Goal: Task Accomplishment & Management: Complete application form

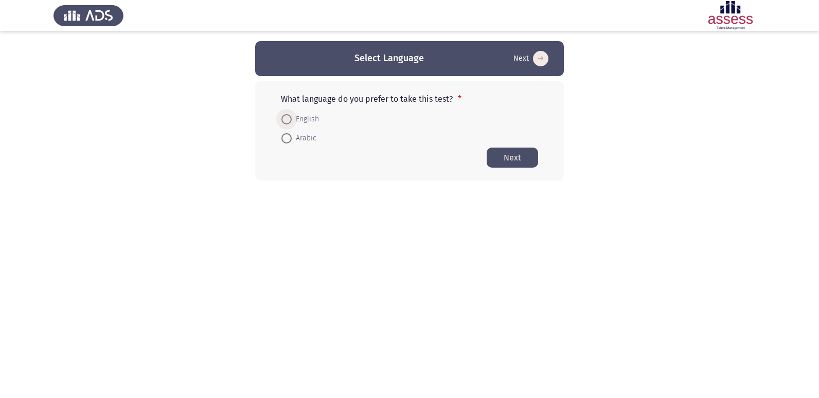
click at [287, 116] on span at bounding box center [286, 119] width 10 height 10
click at [287, 116] on input "English" at bounding box center [286, 119] width 10 height 10
radio input "true"
click at [519, 154] on button "Next" at bounding box center [511, 157] width 51 height 20
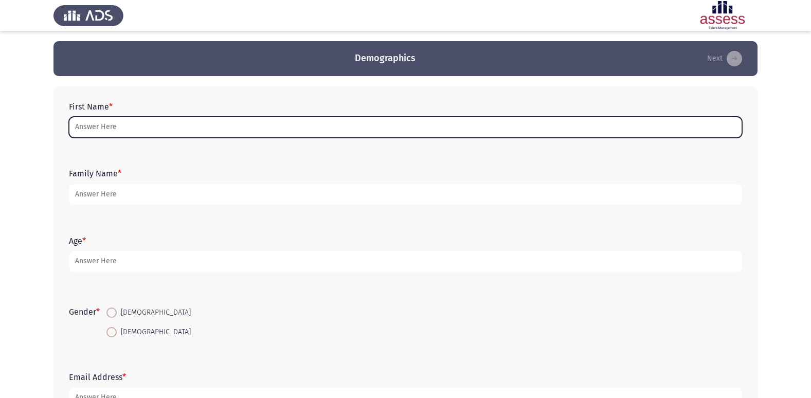
click at [313, 118] on input "First Name *" at bounding box center [405, 127] width 673 height 21
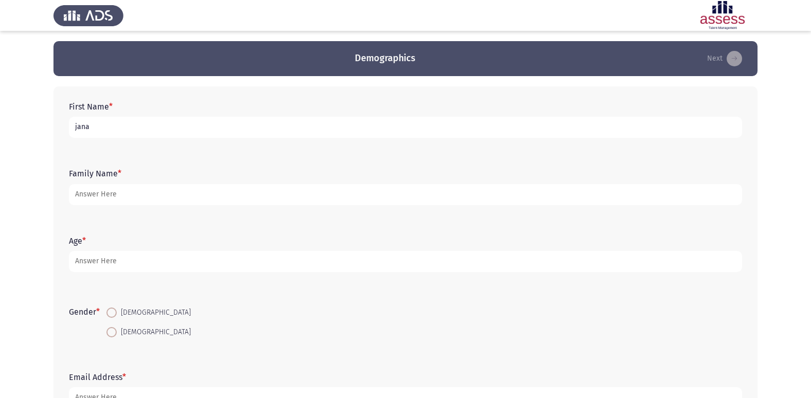
drag, startPoint x: 306, startPoint y: 119, endPoint x: 49, endPoint y: 131, distance: 256.9
click at [49, 131] on app-assessment-container "Demographics Next First Name * [PERSON_NAME] Family Name * Age * Gender * [DEMO…" at bounding box center [405, 237] width 811 height 393
drag, startPoint x: 87, startPoint y: 122, endPoint x: 64, endPoint y: 124, distance: 23.2
click at [64, 124] on div "First Name * 0" at bounding box center [405, 120] width 683 height 46
type input "."
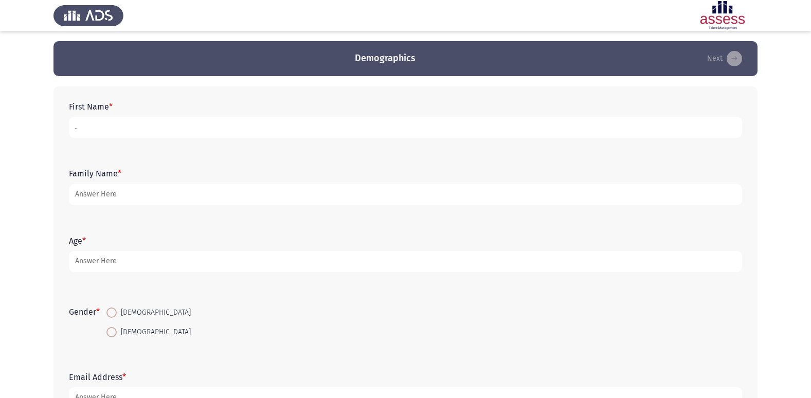
drag, startPoint x: 96, startPoint y: 129, endPoint x: 56, endPoint y: 134, distance: 39.9
click at [56, 134] on div "First Name * . Family Name * Age * Gender * [DEMOGRAPHIC_DATA] [DEMOGRAPHIC_DAT…" at bounding box center [405, 254] width 704 height 337
drag, startPoint x: 121, startPoint y: 131, endPoint x: 56, endPoint y: 124, distance: 65.6
click at [56, 124] on div "First Name * [ Family Name * Age * Gender * [DEMOGRAPHIC_DATA] [DEMOGRAPHIC_DAT…" at bounding box center [405, 254] width 704 height 337
type input "."
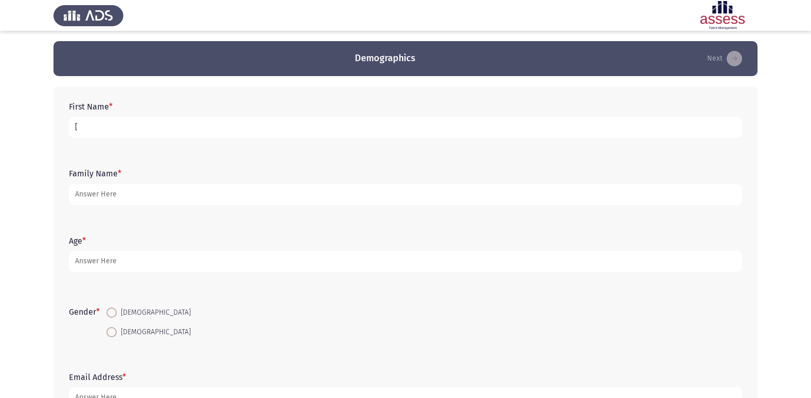
drag, startPoint x: 140, startPoint y: 137, endPoint x: 55, endPoint y: 123, distance: 86.0
click at [55, 123] on div "First Name * [ Family Name * Age * Gender * [DEMOGRAPHIC_DATA] [DEMOGRAPHIC_DAT…" at bounding box center [405, 254] width 704 height 337
type input "."
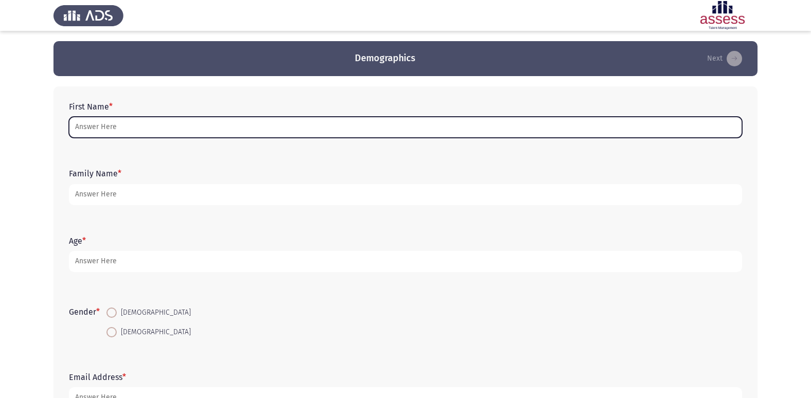
click at [359, 121] on input "First Name *" at bounding box center [405, 127] width 673 height 21
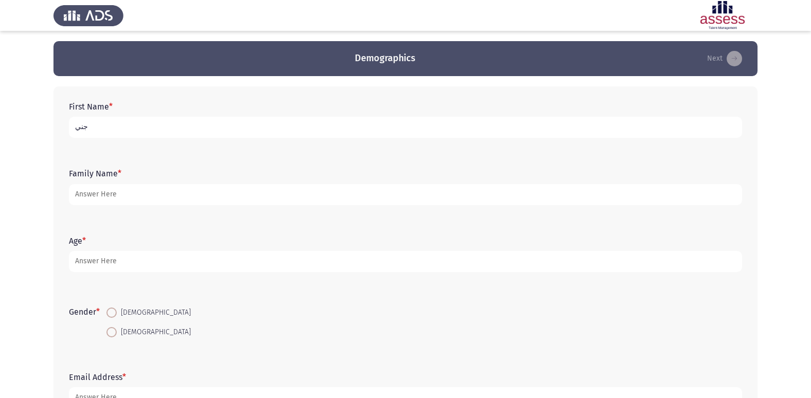
type input "جني"
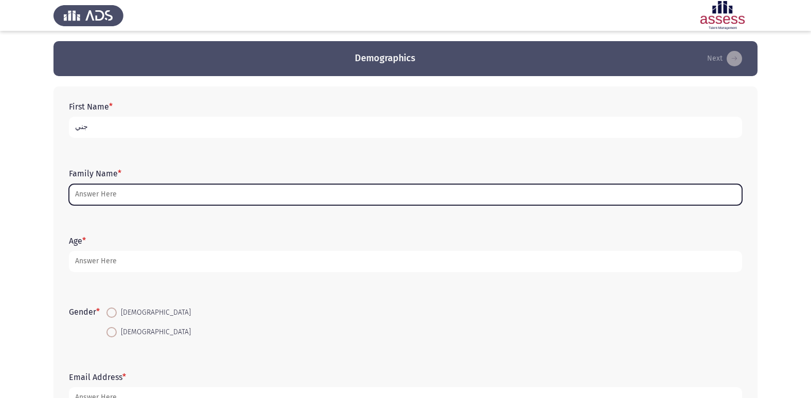
click at [320, 189] on input "Family Name *" at bounding box center [405, 194] width 673 height 21
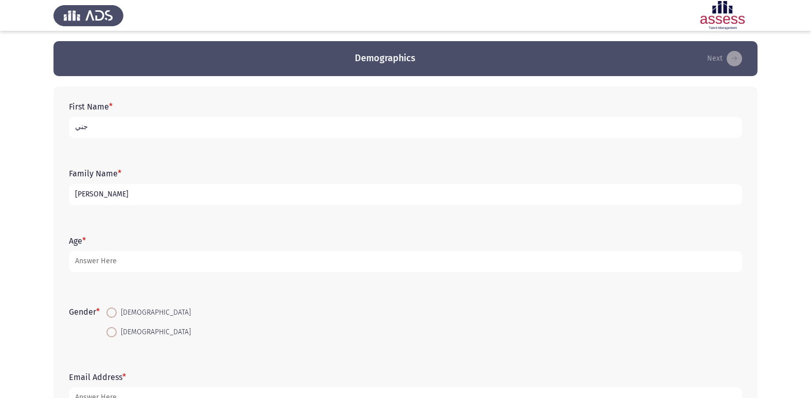
drag, startPoint x: 182, startPoint y: 193, endPoint x: 137, endPoint y: 199, distance: 44.7
click at [137, 199] on input "[PERSON_NAME]" at bounding box center [405, 194] width 673 height 21
type input "م"
click at [114, 332] on span at bounding box center [111, 332] width 10 height 10
click at [114, 332] on input "[DEMOGRAPHIC_DATA]" at bounding box center [111, 332] width 10 height 10
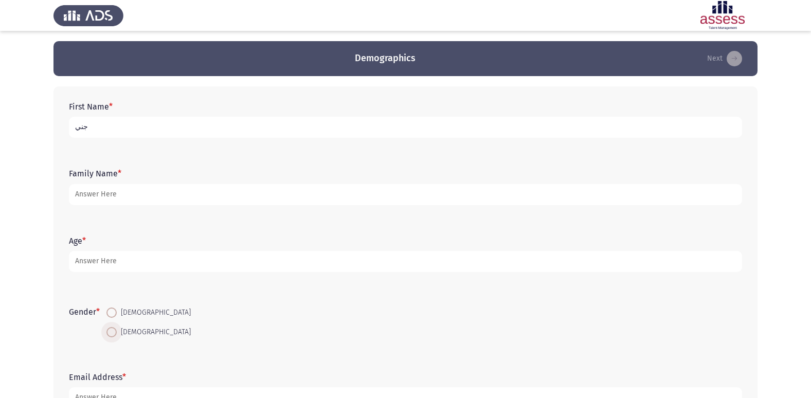
radio input "true"
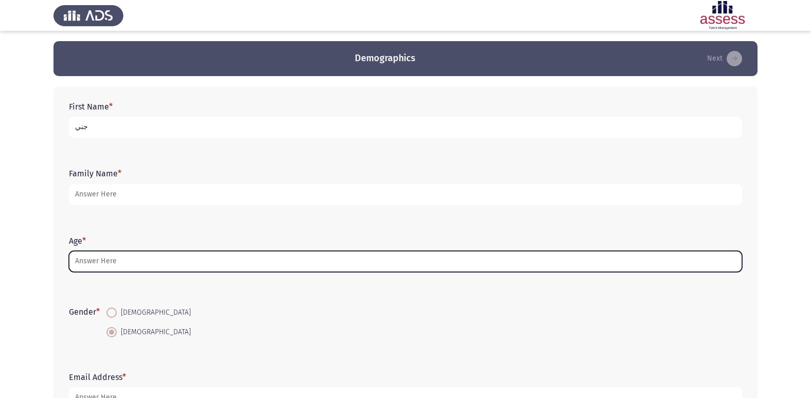
click at [118, 264] on input "Age *" at bounding box center [405, 261] width 673 height 21
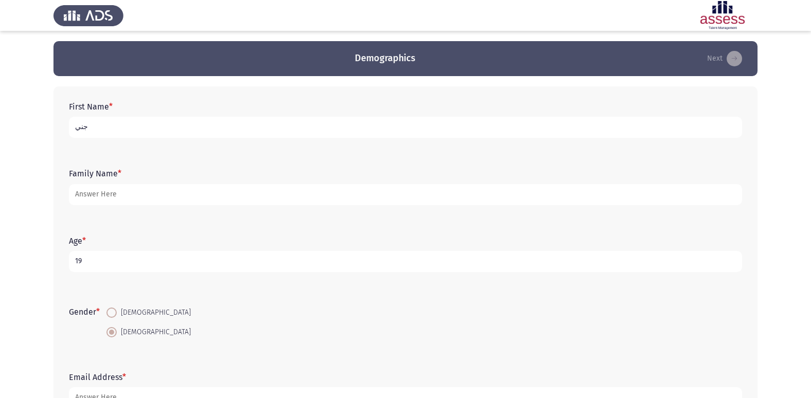
type input "19"
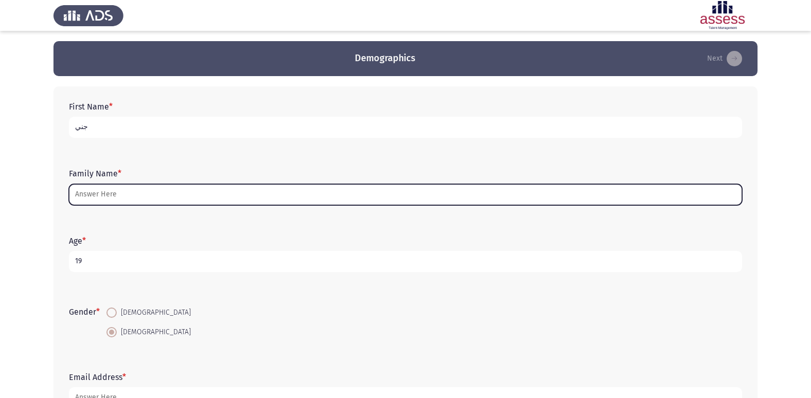
click at [119, 197] on input "Family Name *" at bounding box center [405, 194] width 673 height 21
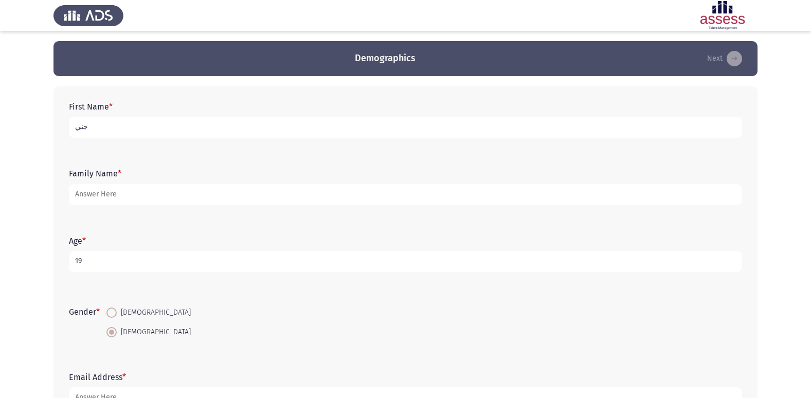
click at [73, 131] on input "جني" at bounding box center [405, 127] width 673 height 21
type input "مجني"
drag, startPoint x: 73, startPoint y: 131, endPoint x: 117, endPoint y: 117, distance: 46.2
click at [117, 117] on input "مجني" at bounding box center [405, 127] width 673 height 21
type input "جني [PERSON_NAME]"
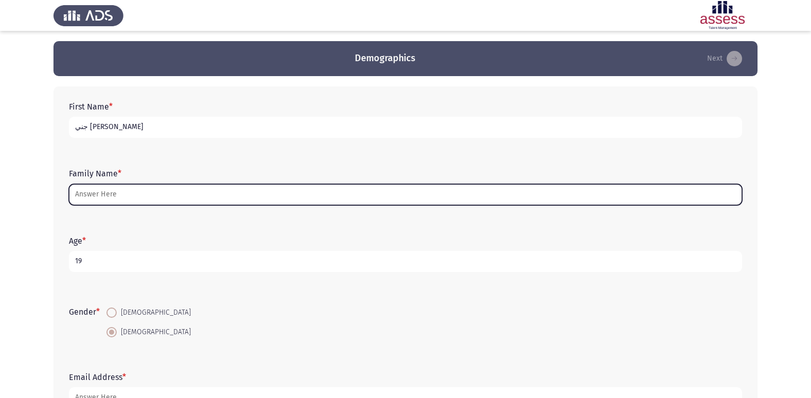
click at [126, 193] on input "Family Name *" at bounding box center [405, 194] width 673 height 21
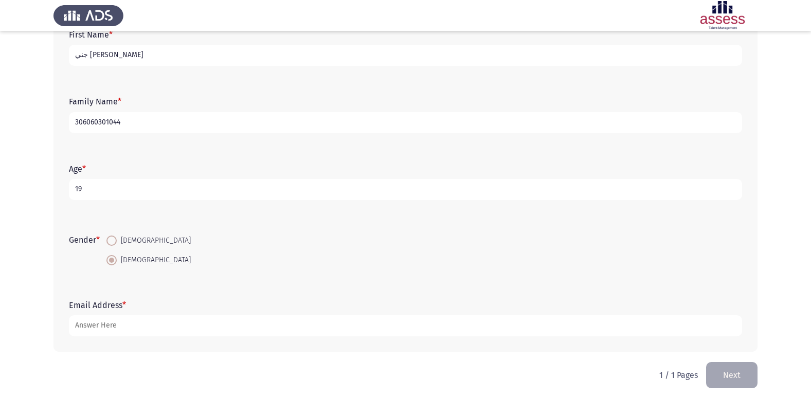
scroll to position [77, 0]
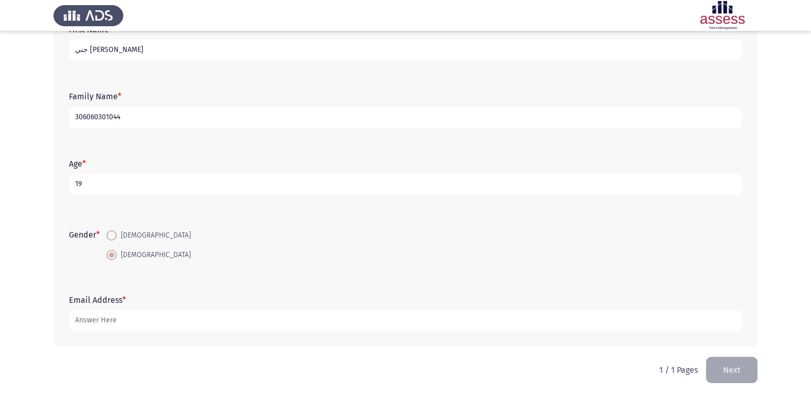
type input "306060301044"
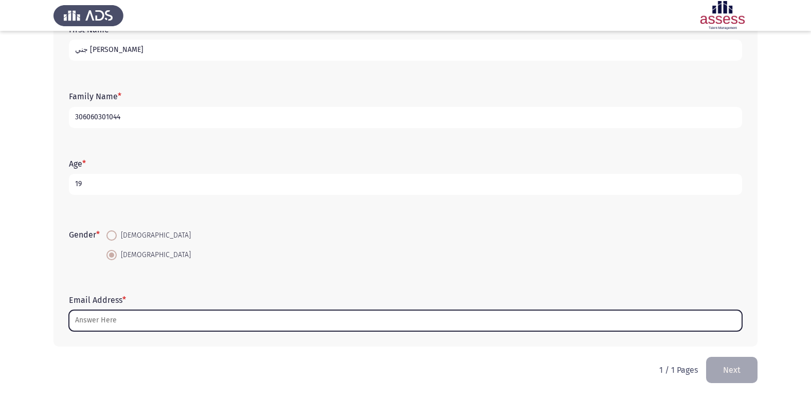
click at [156, 319] on input "Email Address *" at bounding box center [405, 320] width 673 height 21
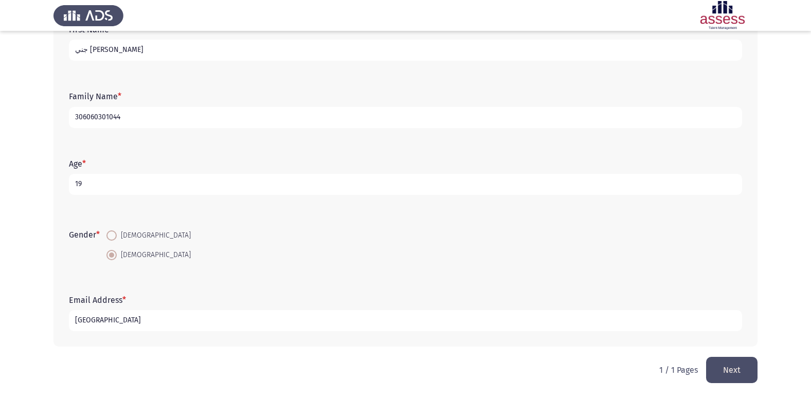
type input "[GEOGRAPHIC_DATA]"
drag, startPoint x: 156, startPoint y: 319, endPoint x: 50, endPoint y: 321, distance: 106.5
click at [50, 321] on app-assessment-container "Demographics Next First Name * [PERSON_NAME] Family Name * 306060301044 Age * […" at bounding box center [405, 160] width 811 height 393
type input "2\[STREET_ADDRESS]"
click at [719, 370] on button "Next" at bounding box center [731, 370] width 51 height 26
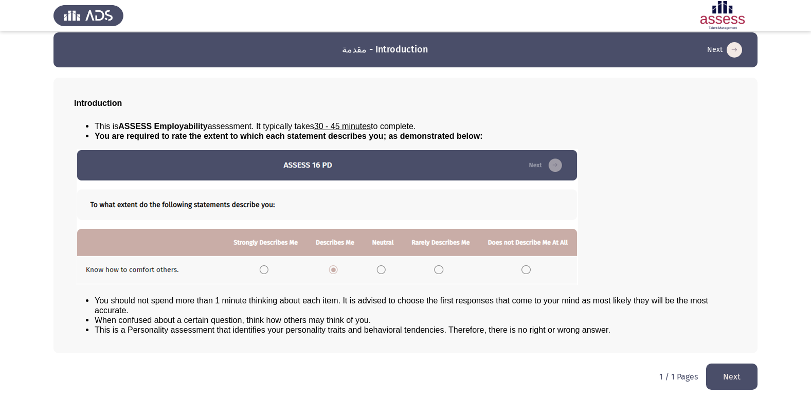
scroll to position [11, 0]
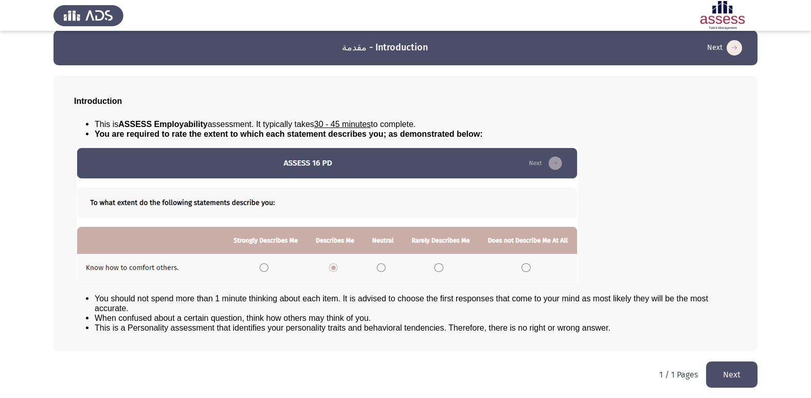
click at [734, 368] on button "Next" at bounding box center [731, 375] width 51 height 26
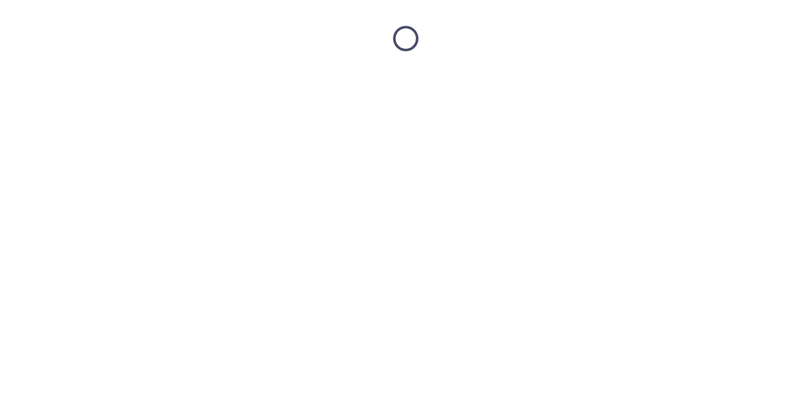
scroll to position [0, 0]
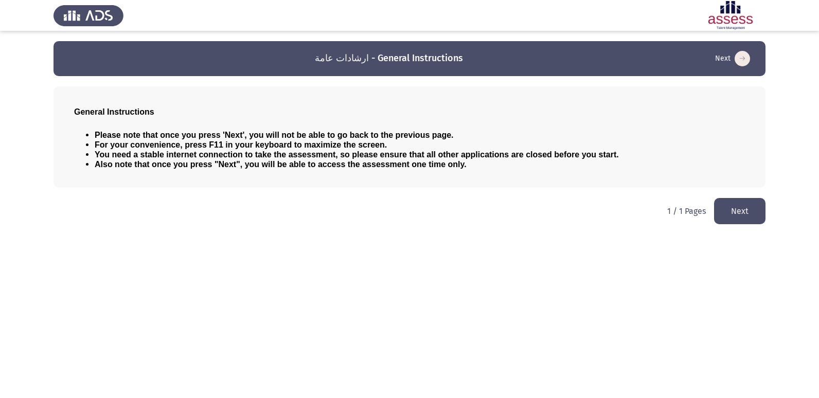
click at [735, 215] on button "Next" at bounding box center [739, 211] width 51 height 26
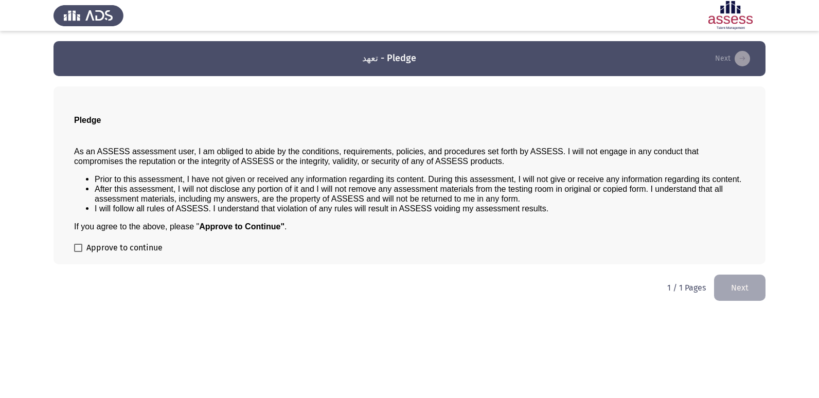
click at [80, 249] on span at bounding box center [78, 248] width 8 height 8
click at [78, 252] on input "Approve to continue" at bounding box center [78, 252] width 1 height 1
checkbox input "true"
click at [739, 291] on button "Next" at bounding box center [739, 288] width 51 height 26
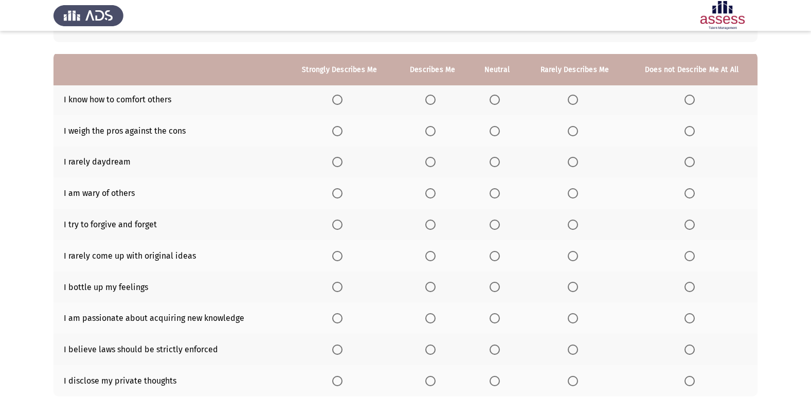
scroll to position [103, 0]
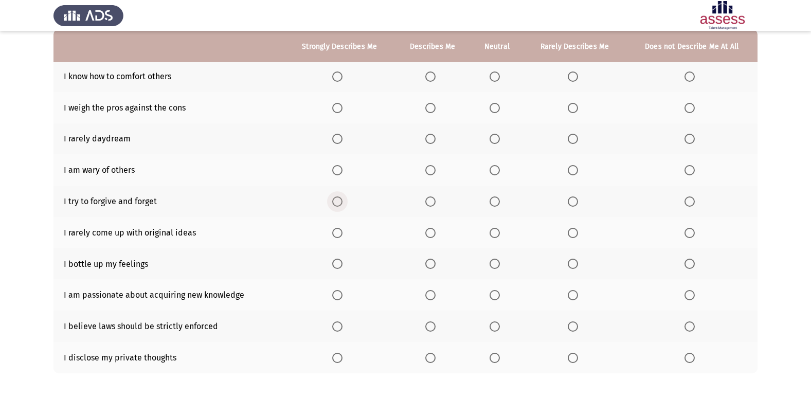
click at [339, 198] on span "Select an option" at bounding box center [337, 201] width 10 height 10
click at [339, 198] on input "Select an option" at bounding box center [337, 201] width 10 height 10
click at [430, 77] on span "Select an option" at bounding box center [430, 77] width 0 height 0
click at [431, 77] on input "Select an option" at bounding box center [430, 76] width 10 height 10
click at [338, 107] on span "Select an option" at bounding box center [337, 108] width 10 height 10
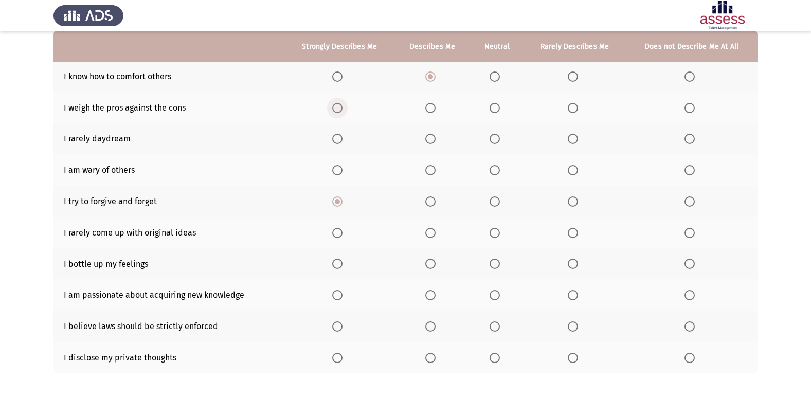
click at [338, 107] on input "Select an option" at bounding box center [337, 108] width 10 height 10
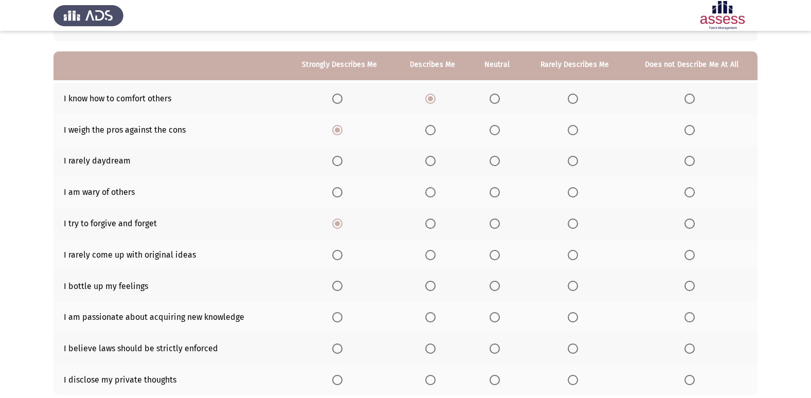
scroll to position [99, 0]
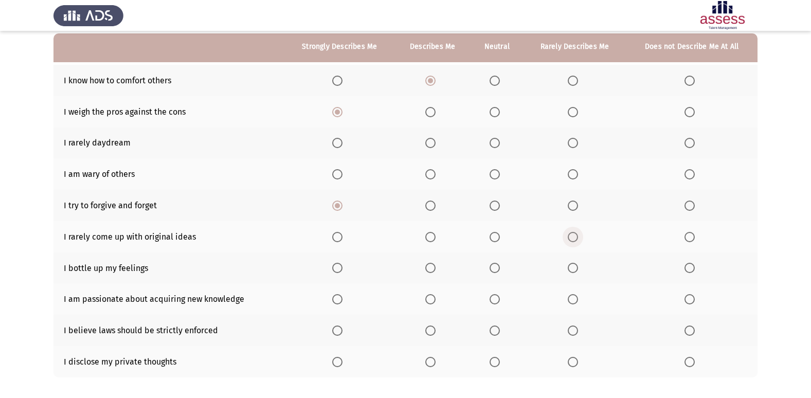
click at [576, 236] on span "Select an option" at bounding box center [573, 237] width 10 height 10
click at [576, 236] on input "Select an option" at bounding box center [573, 237] width 10 height 10
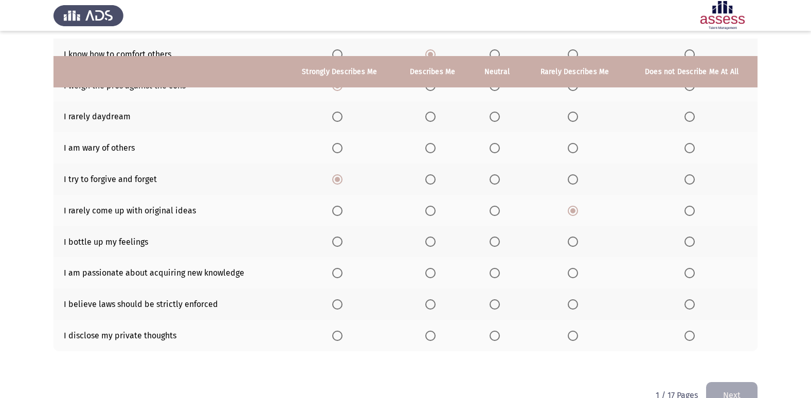
scroll to position [150, 0]
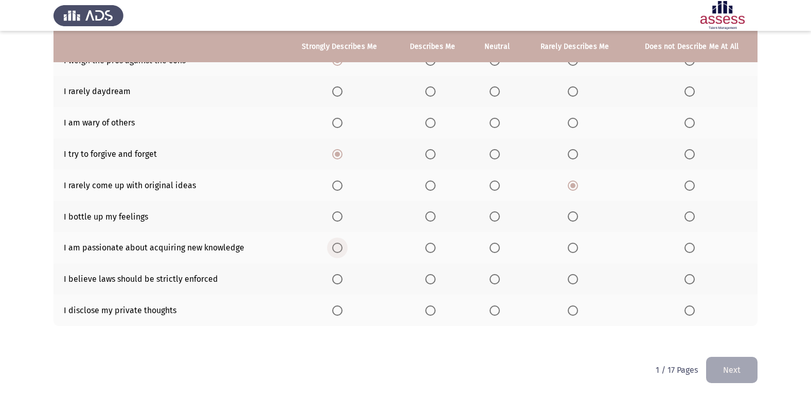
click at [337, 249] on span "Select an option" at bounding box center [337, 248] width 10 height 10
click at [337, 249] on input "Select an option" at bounding box center [337, 248] width 10 height 10
click at [336, 280] on span "Select an option" at bounding box center [337, 279] width 10 height 10
click at [336, 280] on input "Select an option" at bounding box center [337, 279] width 10 height 10
click at [576, 306] on span "Select an option" at bounding box center [573, 310] width 10 height 10
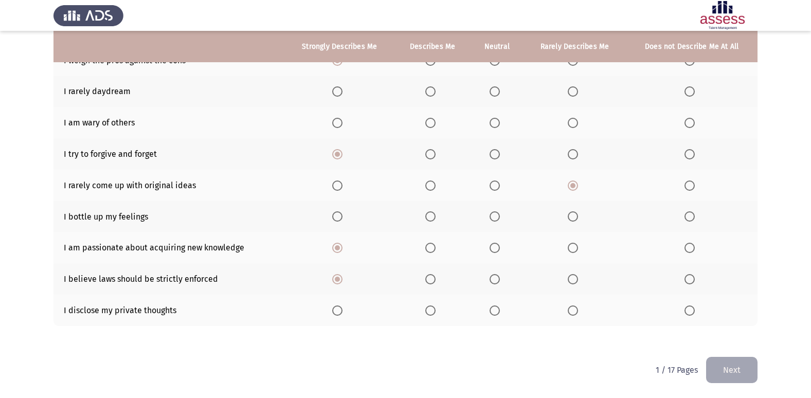
click at [576, 306] on input "Select an option" at bounding box center [573, 310] width 10 height 10
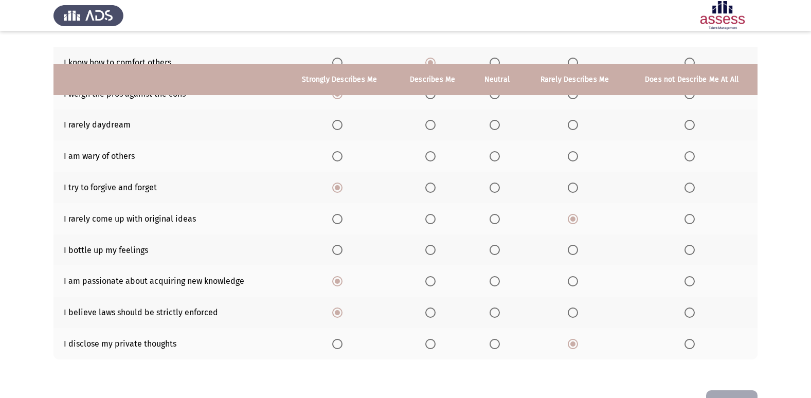
scroll to position [99, 0]
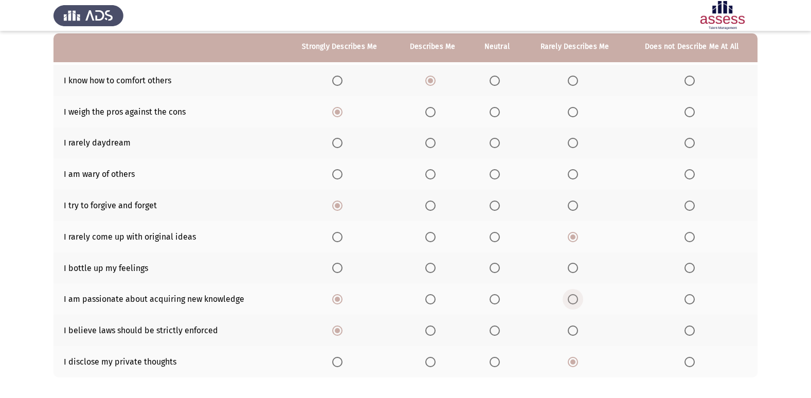
click at [573, 301] on span "Select an option" at bounding box center [573, 299] width 10 height 10
click at [573, 301] on input "Select an option" at bounding box center [573, 299] width 10 height 10
click at [427, 298] on span "Select an option" at bounding box center [430, 299] width 10 height 10
click at [427, 298] on input "Select an option" at bounding box center [430, 299] width 10 height 10
click at [493, 270] on span "Select an option" at bounding box center [495, 268] width 10 height 10
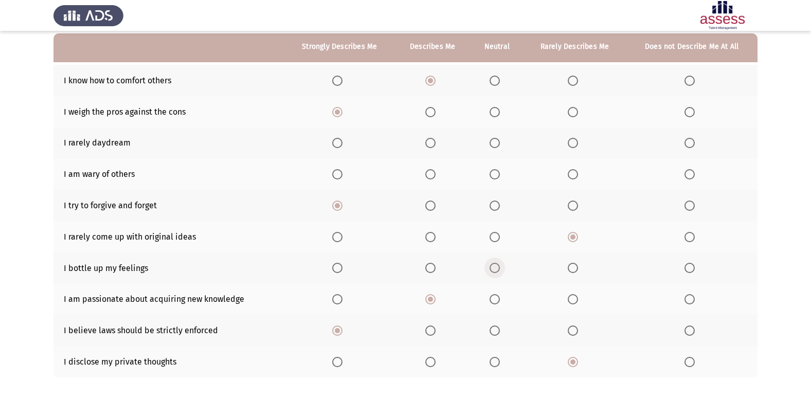
click at [493, 270] on input "Select an option" at bounding box center [495, 268] width 10 height 10
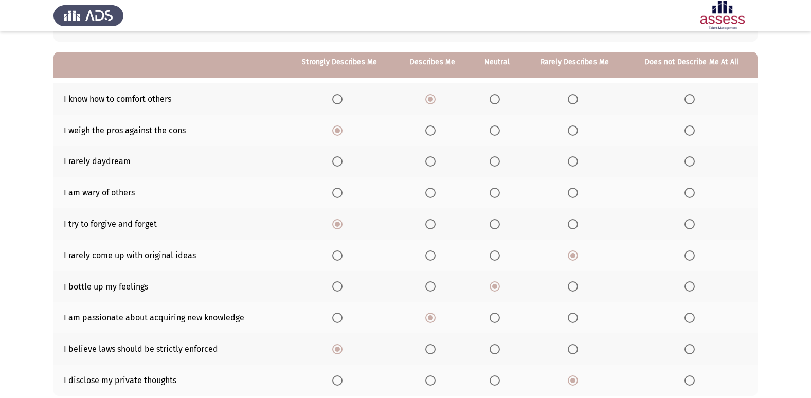
scroll to position [47, 0]
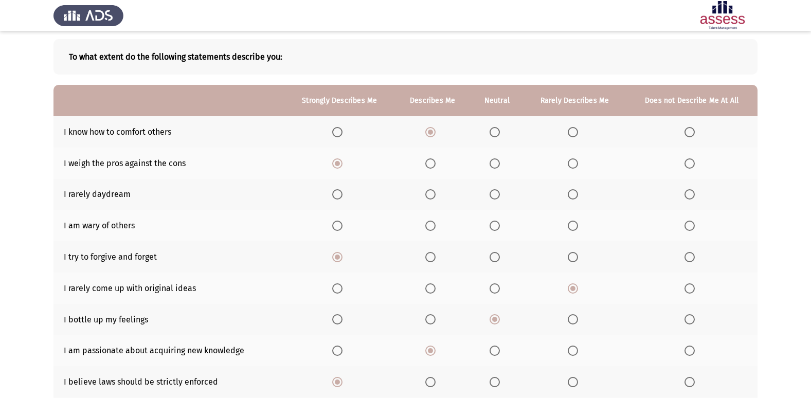
click at [576, 258] on span "Select an option" at bounding box center [573, 257] width 10 height 10
click at [576, 258] on input "Select an option" at bounding box center [573, 257] width 10 height 10
click at [336, 256] on span "Select an option" at bounding box center [337, 257] width 10 height 10
click at [336, 256] on input "Select an option" at bounding box center [337, 257] width 10 height 10
click at [497, 221] on span "Select an option" at bounding box center [495, 226] width 10 height 10
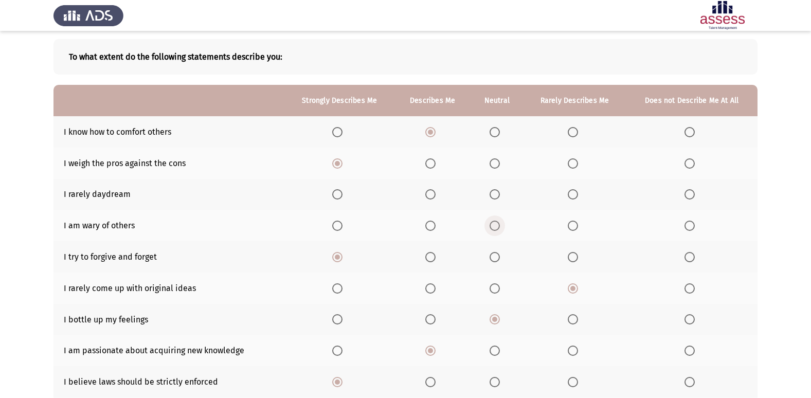
click at [497, 221] on input "Select an option" at bounding box center [495, 226] width 10 height 10
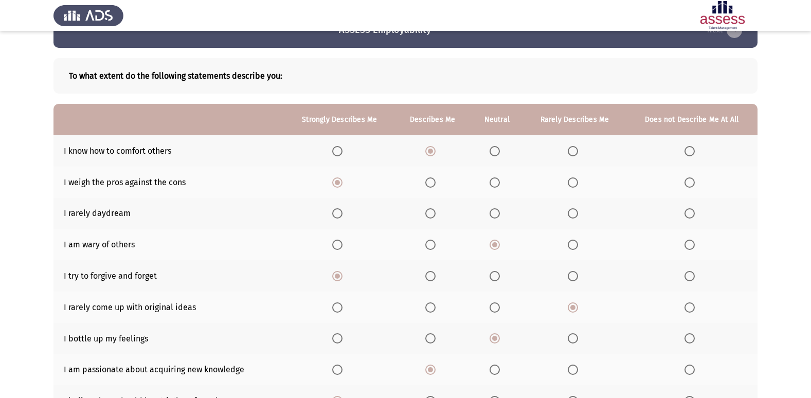
scroll to position [51, 0]
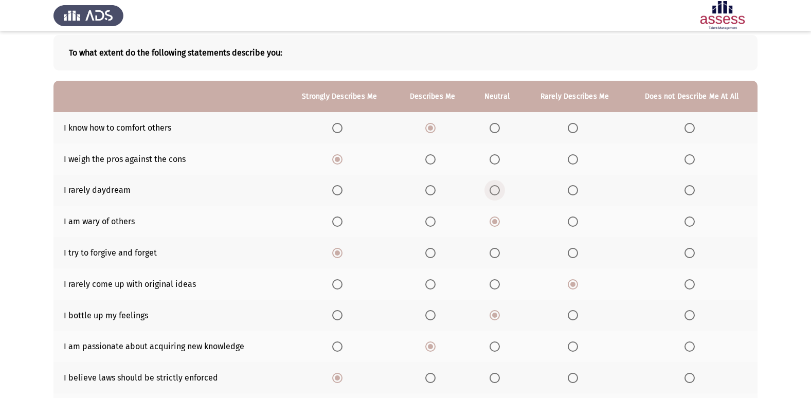
click at [501, 188] on label "Select an option" at bounding box center [497, 190] width 14 height 10
click at [500, 188] on input "Select an option" at bounding box center [495, 190] width 10 height 10
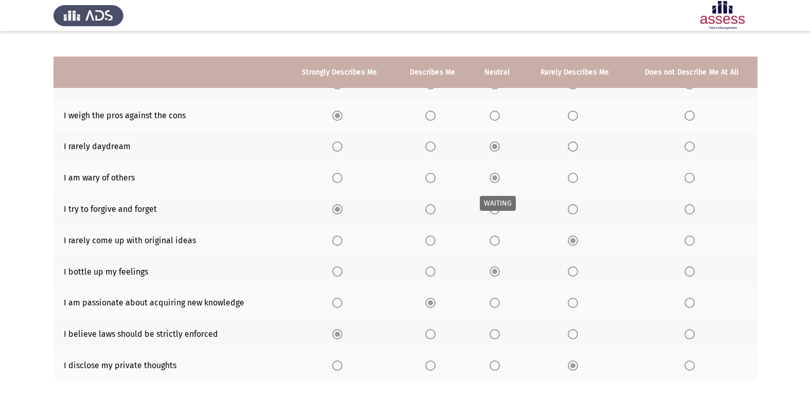
scroll to position [150, 0]
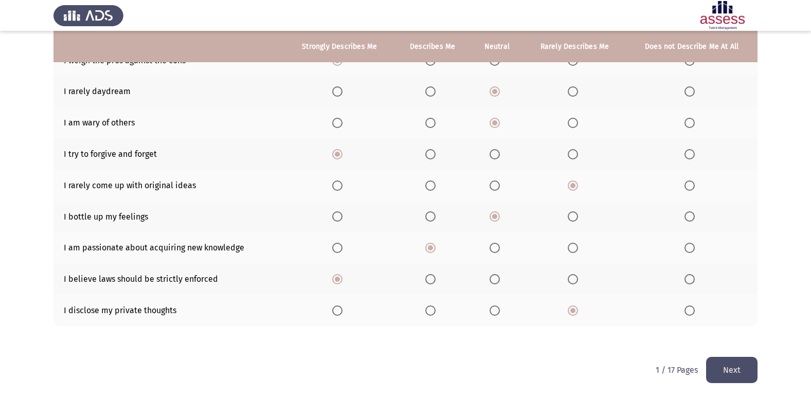
click at [741, 366] on button "Next" at bounding box center [731, 370] width 51 height 26
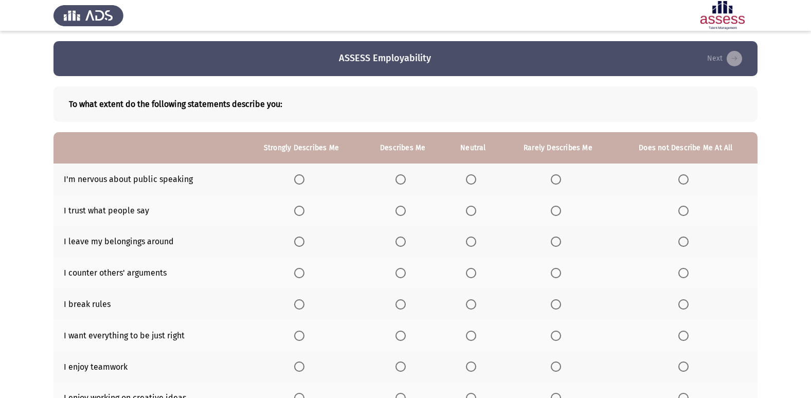
scroll to position [51, 0]
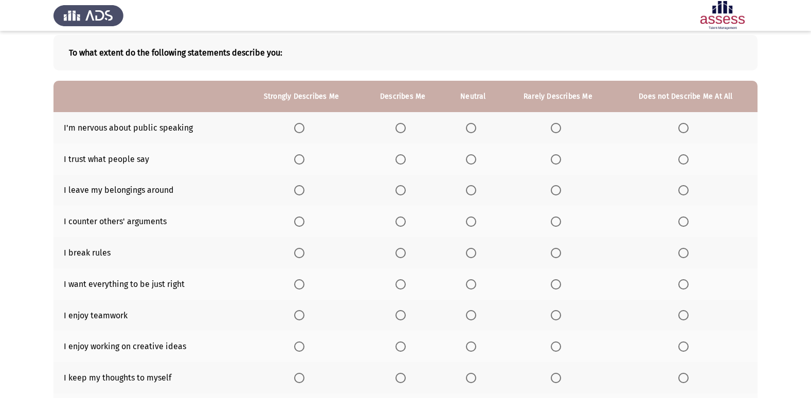
click at [683, 161] on span "Select an option" at bounding box center [683, 159] width 10 height 10
click at [683, 161] on input "Select an option" at bounding box center [683, 159] width 10 height 10
click at [560, 127] on span "Select an option" at bounding box center [556, 128] width 10 height 10
click at [560, 127] on input "Select an option" at bounding box center [556, 128] width 10 height 10
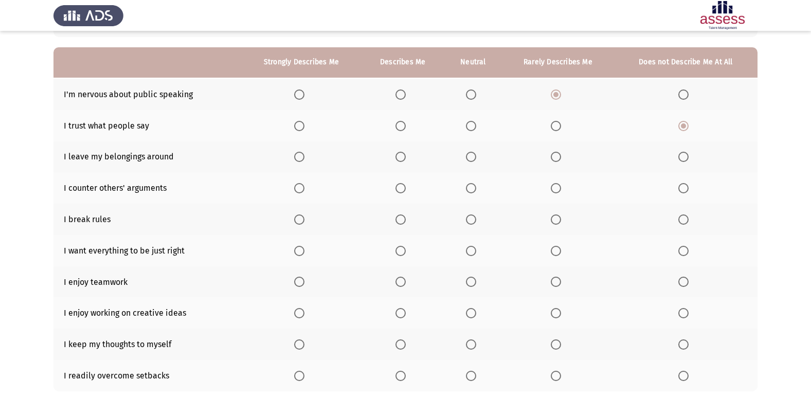
scroll to position [103, 0]
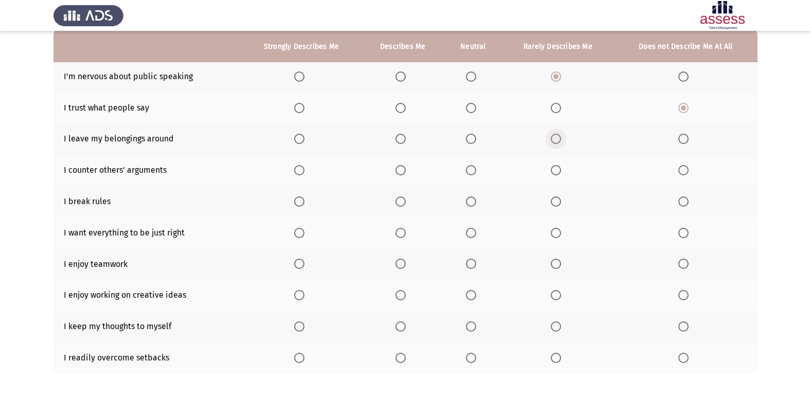
click at [554, 143] on span "Select an option" at bounding box center [556, 139] width 10 height 10
click at [554, 143] on input "Select an option" at bounding box center [556, 139] width 10 height 10
click at [556, 171] on span "Select an option" at bounding box center [556, 170] width 10 height 10
click at [556, 171] on input "Select an option" at bounding box center [556, 170] width 10 height 10
click at [559, 204] on span "Select an option" at bounding box center [556, 201] width 10 height 10
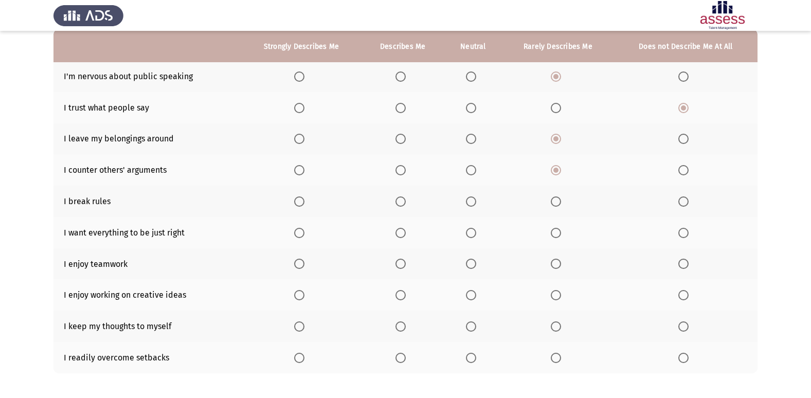
click at [559, 204] on input "Select an option" at bounding box center [556, 201] width 10 height 10
click at [690, 203] on label "Select an option" at bounding box center [685, 201] width 14 height 10
click at [689, 203] on input "Select an option" at bounding box center [683, 201] width 10 height 10
click at [469, 238] on th at bounding box center [473, 232] width 58 height 31
click at [475, 231] on span "Select an option" at bounding box center [471, 233] width 10 height 10
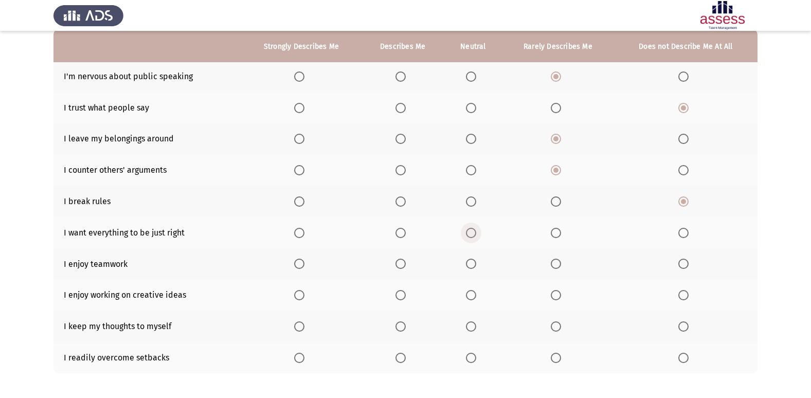
click at [475, 231] on input "Select an option" at bounding box center [471, 233] width 10 height 10
click at [299, 267] on span "Select an option" at bounding box center [299, 264] width 10 height 10
click at [299, 267] on input "Select an option" at bounding box center [299, 264] width 10 height 10
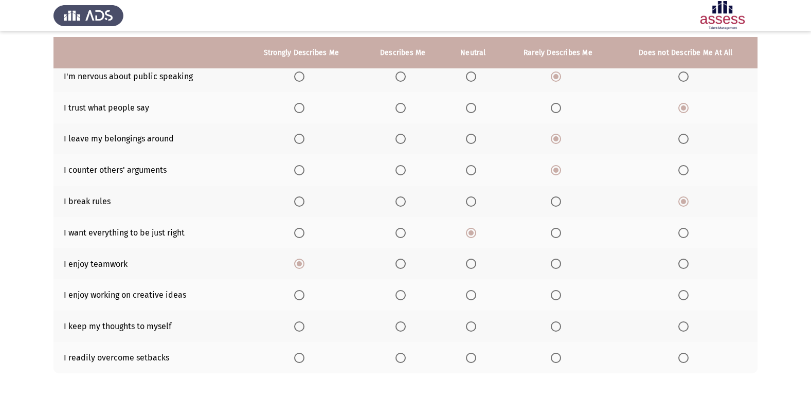
scroll to position [150, 0]
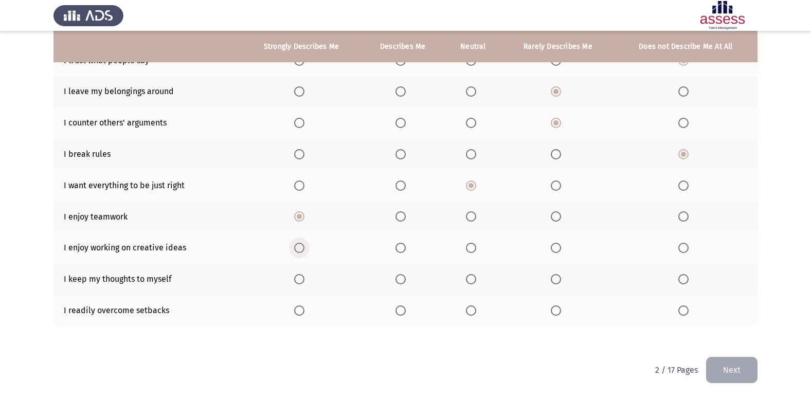
click at [300, 249] on span "Select an option" at bounding box center [299, 248] width 10 height 10
click at [300, 249] on input "Select an option" at bounding box center [299, 248] width 10 height 10
click at [556, 277] on span "Select an option" at bounding box center [556, 279] width 10 height 10
click at [556, 277] on input "Select an option" at bounding box center [556, 279] width 10 height 10
click at [469, 308] on span "Select an option" at bounding box center [471, 310] width 10 height 10
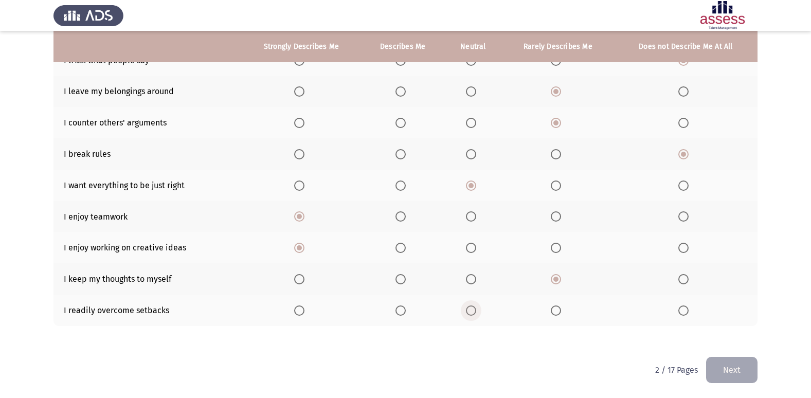
click at [469, 308] on input "Select an option" at bounding box center [471, 310] width 10 height 10
click at [732, 369] on button "Next" at bounding box center [731, 370] width 51 height 26
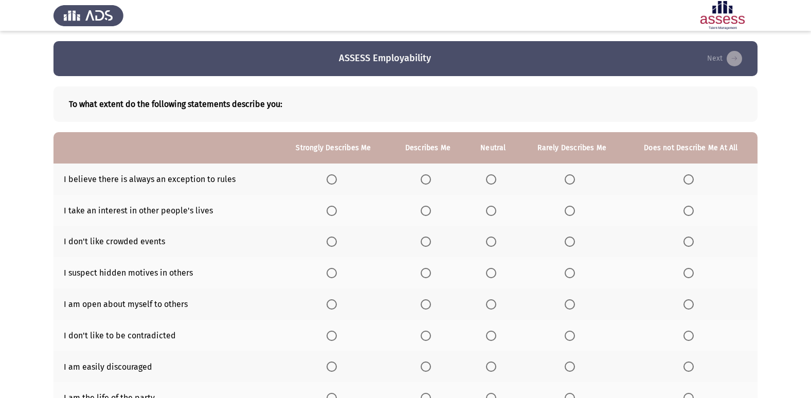
scroll to position [51, 0]
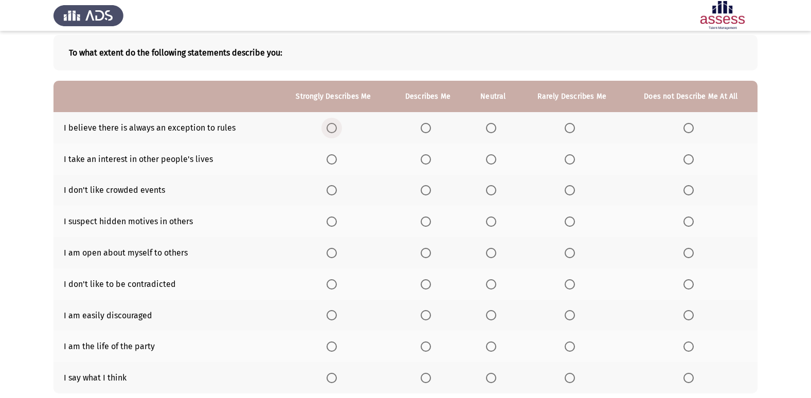
click at [335, 130] on span "Select an option" at bounding box center [332, 128] width 10 height 10
click at [335, 130] on input "Select an option" at bounding box center [332, 128] width 10 height 10
click at [688, 157] on span "Select an option" at bounding box center [688, 159] width 10 height 10
click at [688, 157] on input "Select an option" at bounding box center [688, 159] width 10 height 10
click at [491, 190] on span "Select an option" at bounding box center [491, 190] width 0 height 0
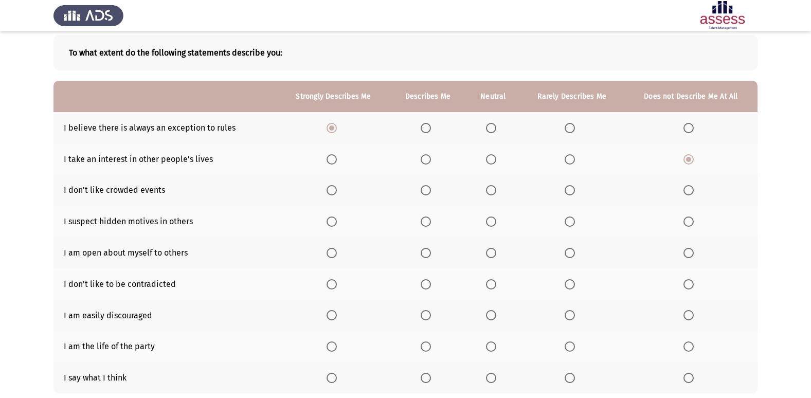
click at [491, 190] on input "Select an option" at bounding box center [491, 190] width 10 height 10
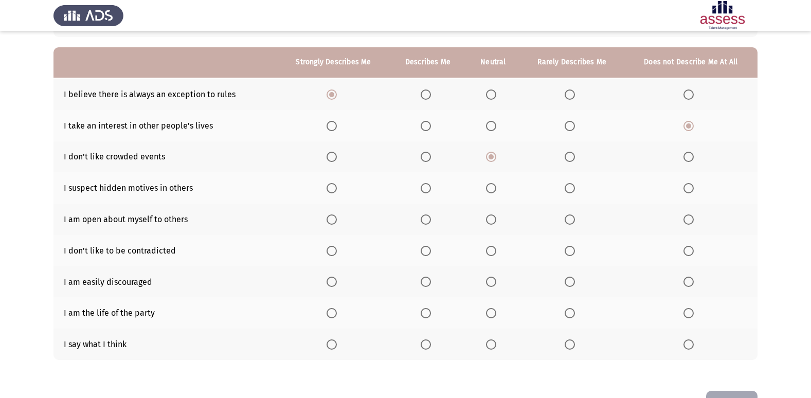
scroll to position [103, 0]
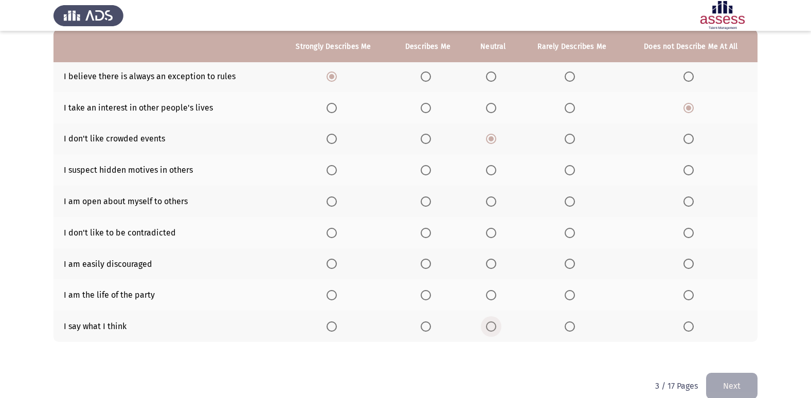
click at [490, 326] on span "Select an option" at bounding box center [491, 326] width 10 height 10
click at [490, 326] on input "Select an option" at bounding box center [491, 326] width 10 height 10
click at [425, 293] on span "Select an option" at bounding box center [426, 295] width 10 height 10
click at [425, 293] on input "Select an option" at bounding box center [426, 295] width 10 height 10
click at [574, 296] on span "Select an option" at bounding box center [570, 295] width 10 height 10
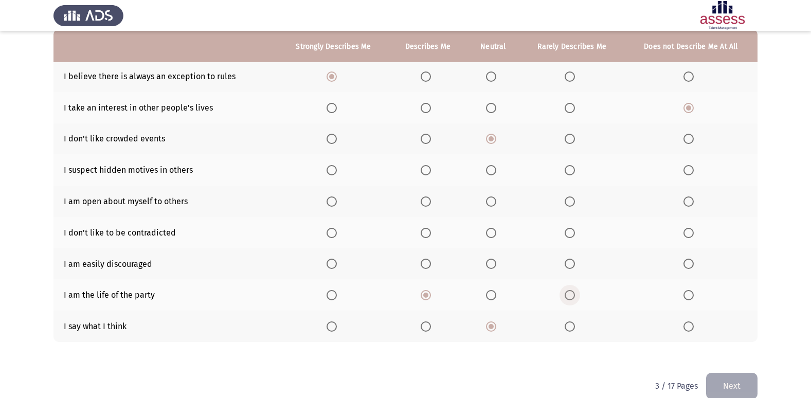
click at [574, 296] on input "Select an option" at bounding box center [570, 295] width 10 height 10
click at [569, 264] on span "Select an option" at bounding box center [570, 264] width 10 height 10
click at [569, 264] on input "Select an option" at bounding box center [570, 264] width 10 height 10
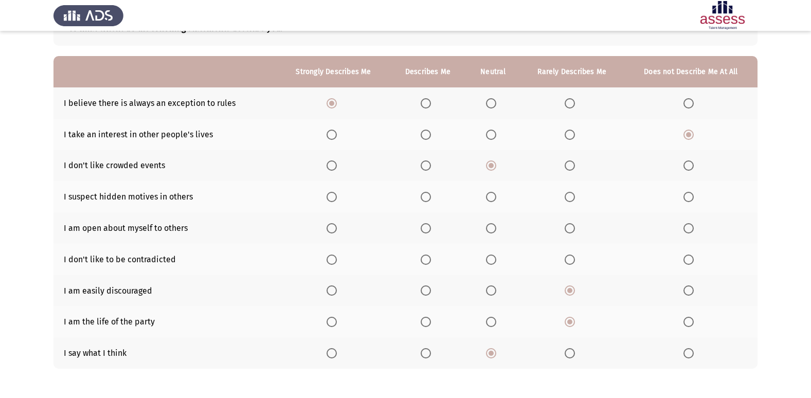
scroll to position [51, 0]
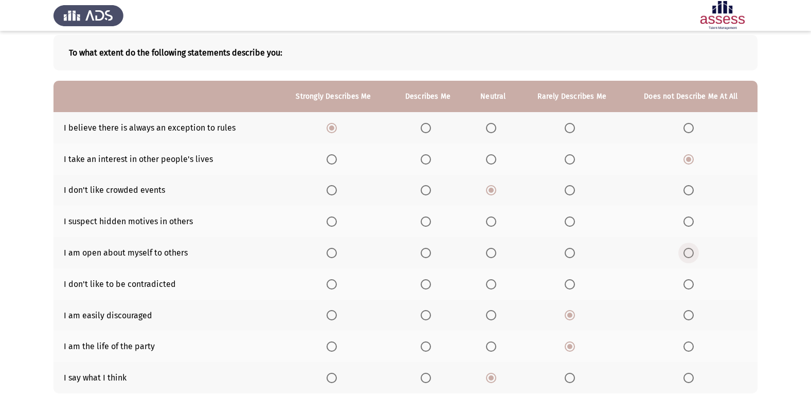
click at [690, 253] on span "Select an option" at bounding box center [688, 253] width 10 height 10
click at [690, 253] on input "Select an option" at bounding box center [688, 253] width 10 height 10
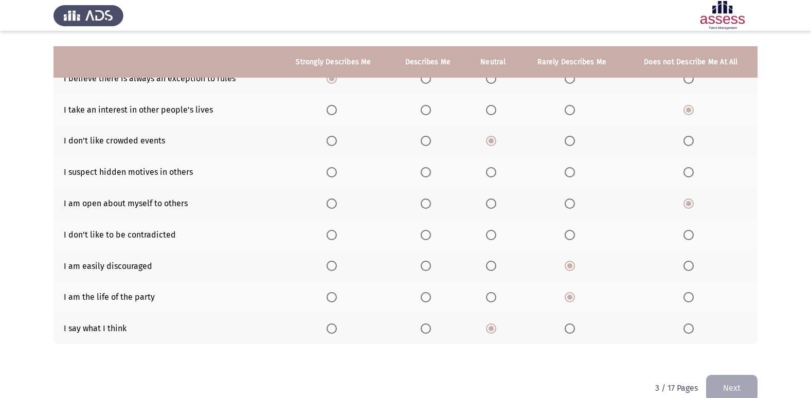
scroll to position [119, 0]
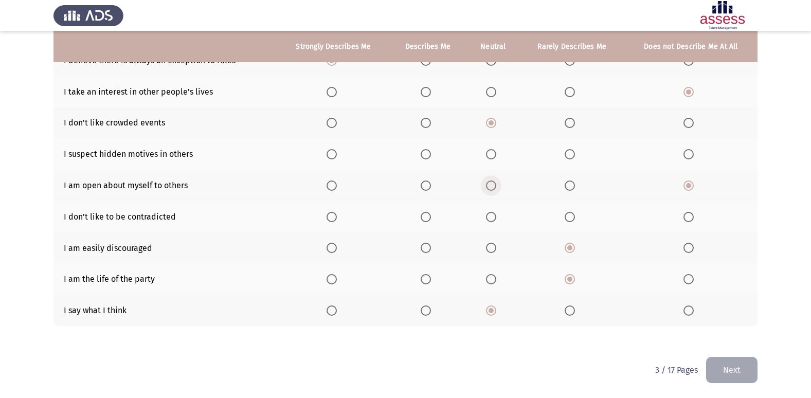
click at [490, 188] on span "Select an option" at bounding box center [491, 185] width 10 height 10
click at [490, 188] on input "Select an option" at bounding box center [491, 185] width 10 height 10
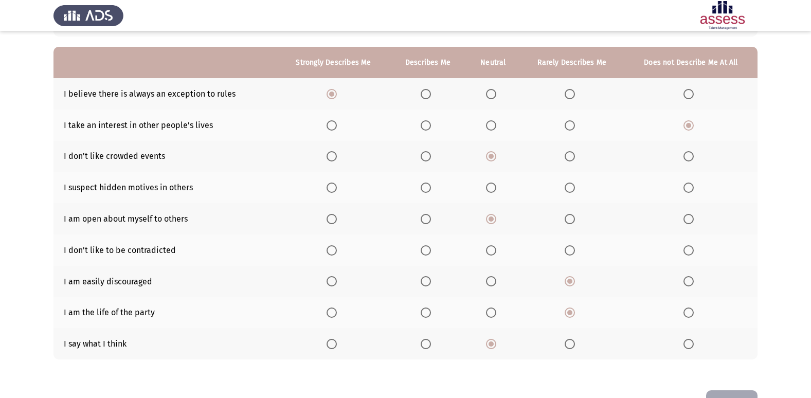
scroll to position [67, 0]
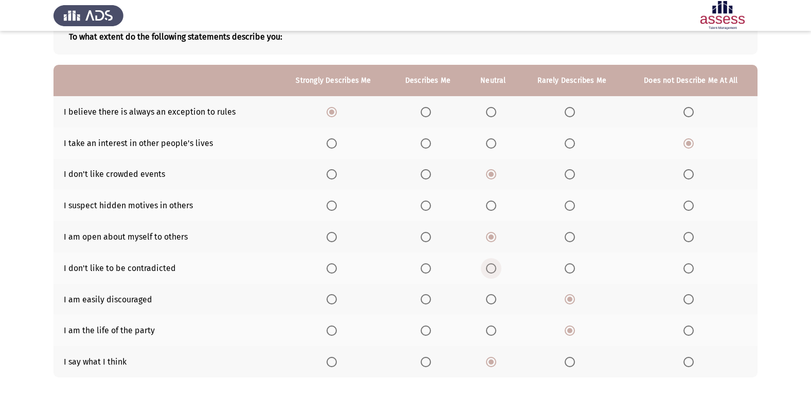
click at [495, 270] on span "Select an option" at bounding box center [491, 268] width 10 height 10
click at [495, 270] on input "Select an option" at bounding box center [491, 268] width 10 height 10
click at [567, 235] on span "Select an option" at bounding box center [570, 237] width 10 height 10
click at [567, 235] on input "Select an option" at bounding box center [570, 237] width 10 height 10
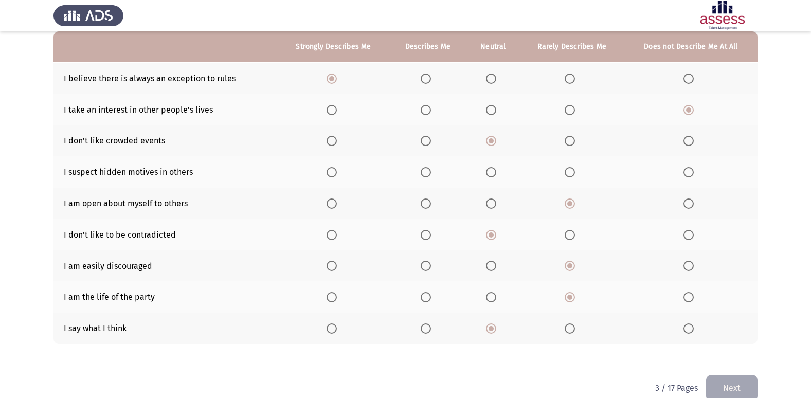
scroll to position [119, 0]
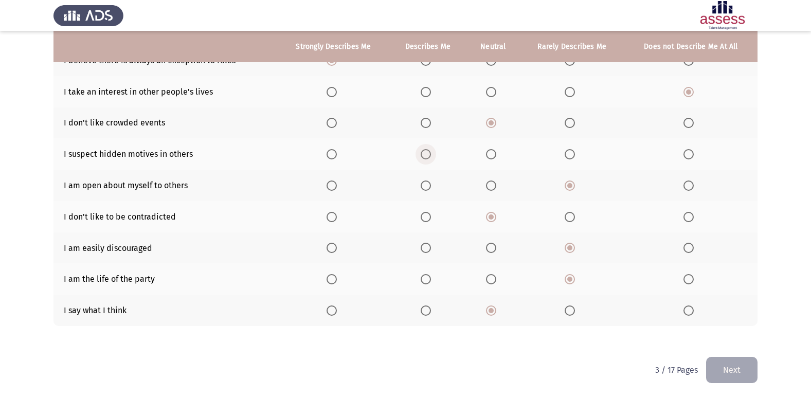
click at [422, 157] on span "Select an option" at bounding box center [426, 154] width 10 height 10
click at [422, 157] on input "Select an option" at bounding box center [426, 154] width 10 height 10
click at [489, 155] on span "Select an option" at bounding box center [491, 154] width 10 height 10
click at [489, 155] on input "Select an option" at bounding box center [491, 154] width 10 height 10
click at [733, 366] on button "Next" at bounding box center [731, 370] width 51 height 26
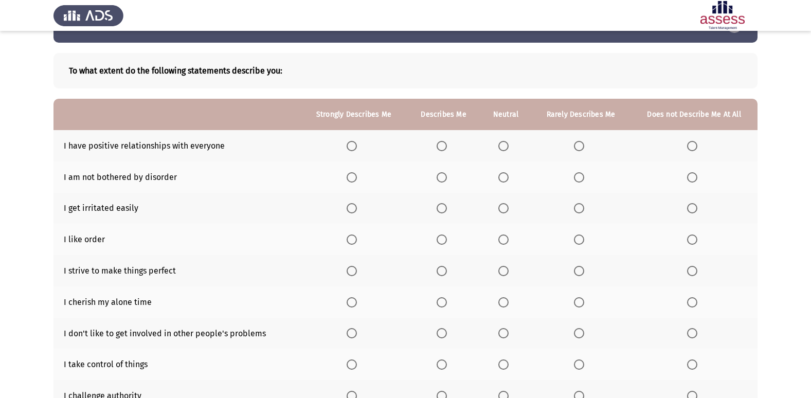
scroll to position [51, 0]
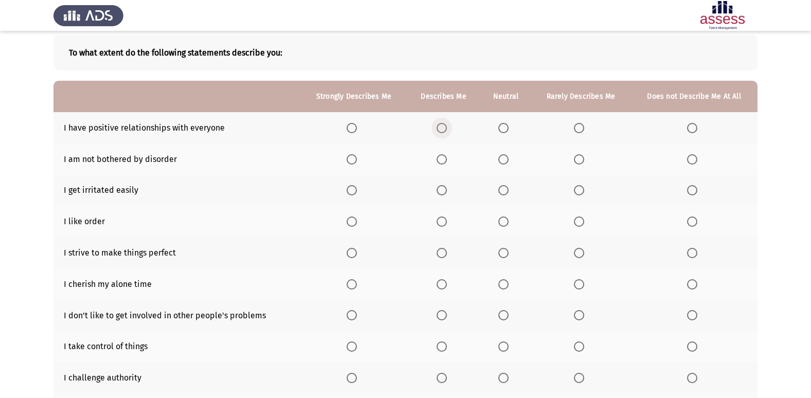
click at [444, 127] on span "Select an option" at bounding box center [442, 128] width 10 height 10
click at [444, 127] on input "Select an option" at bounding box center [442, 128] width 10 height 10
click at [586, 164] on label "Select an option" at bounding box center [581, 159] width 14 height 10
click at [584, 164] on input "Select an option" at bounding box center [579, 159] width 10 height 10
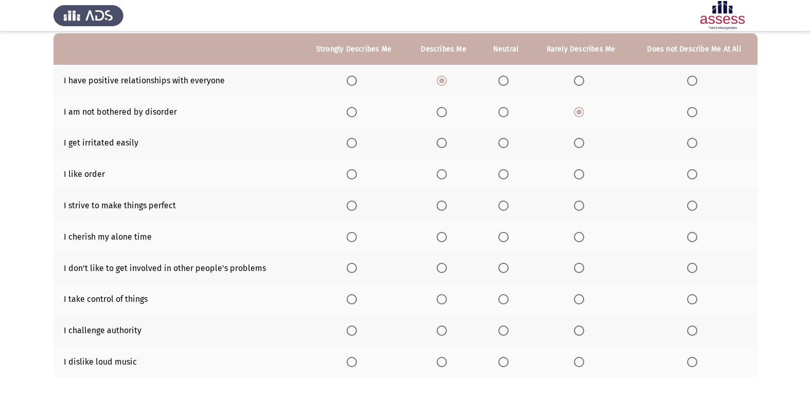
scroll to position [47, 0]
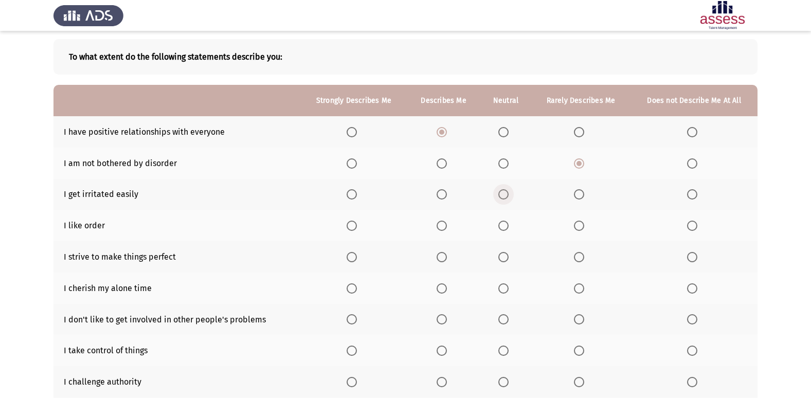
click at [504, 195] on span "Select an option" at bounding box center [503, 194] width 10 height 10
click at [504, 195] on input "Select an option" at bounding box center [503, 194] width 10 height 10
click at [357, 223] on span "Select an option" at bounding box center [352, 226] width 10 height 10
click at [357, 223] on input "Select an option" at bounding box center [352, 226] width 10 height 10
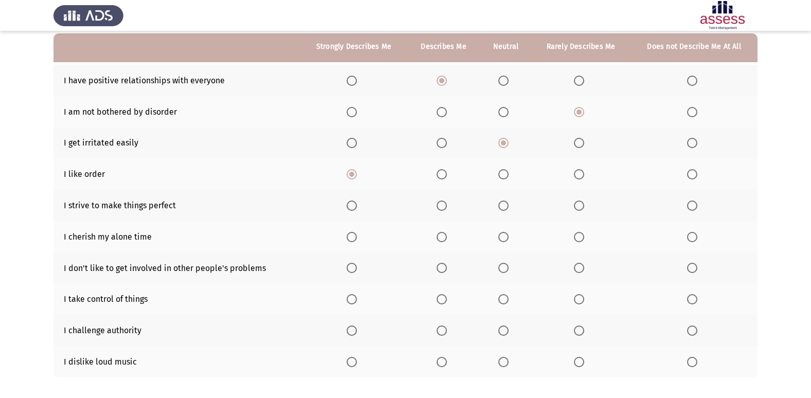
click at [348, 200] on th at bounding box center [354, 205] width 106 height 31
click at [352, 209] on span "Select an option" at bounding box center [352, 206] width 10 height 10
click at [352, 209] on input "Select an option" at bounding box center [352, 206] width 10 height 10
click at [354, 269] on span "Select an option" at bounding box center [352, 268] width 10 height 10
click at [354, 269] on input "Select an option" at bounding box center [352, 268] width 10 height 10
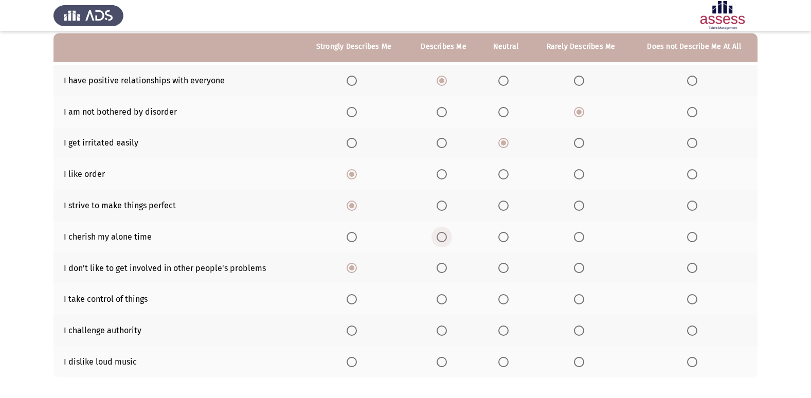
click at [442, 236] on span "Select an option" at bounding box center [442, 237] width 10 height 10
click at [442, 236] on input "Select an option" at bounding box center [442, 237] width 10 height 10
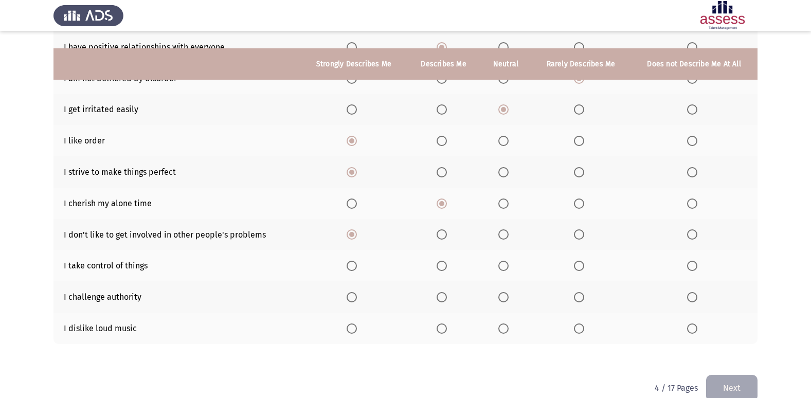
scroll to position [150, 0]
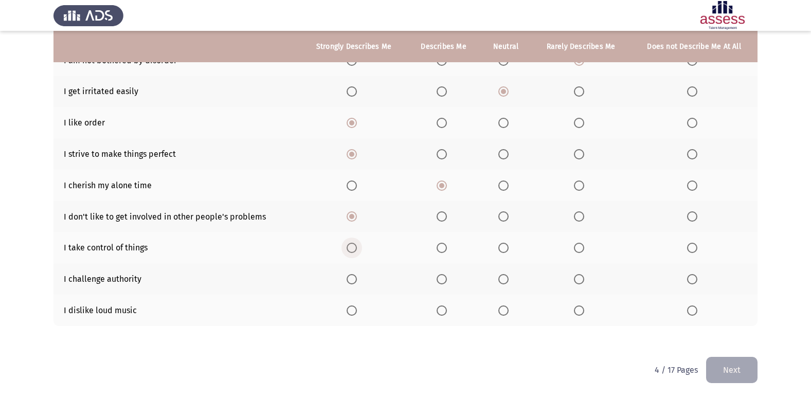
click at [350, 245] on span "Select an option" at bounding box center [352, 248] width 10 height 10
click at [350, 245] on input "Select an option" at bounding box center [352, 248] width 10 height 10
click at [351, 280] on span "Select an option" at bounding box center [352, 279] width 10 height 10
click at [351, 280] on input "Select an option" at bounding box center [352, 279] width 10 height 10
click at [354, 313] on span "Select an option" at bounding box center [352, 310] width 10 height 10
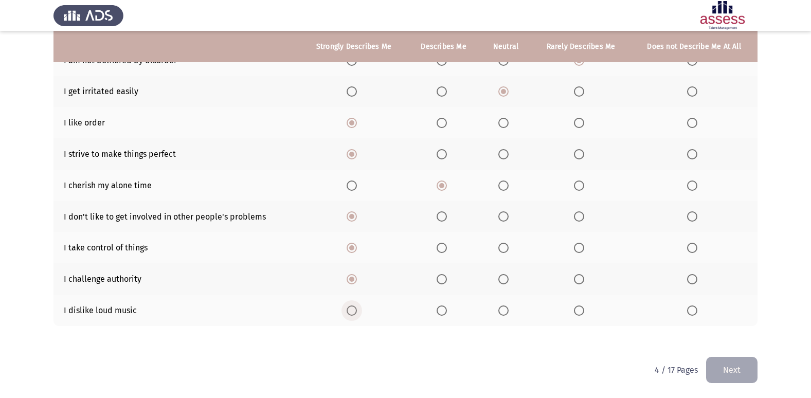
click at [354, 313] on input "Select an option" at bounding box center [352, 310] width 10 height 10
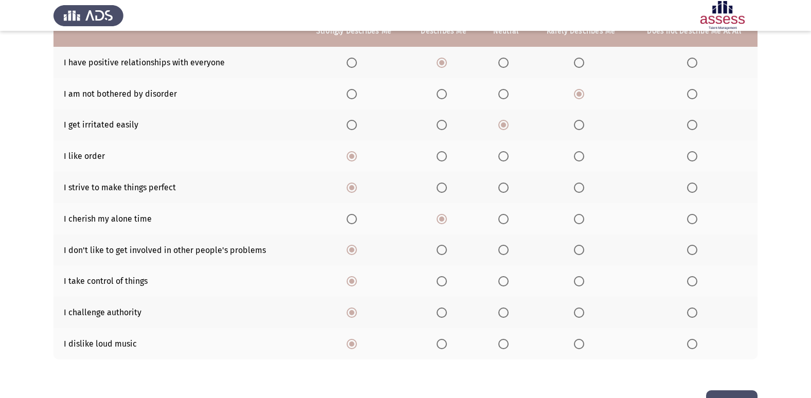
scroll to position [99, 0]
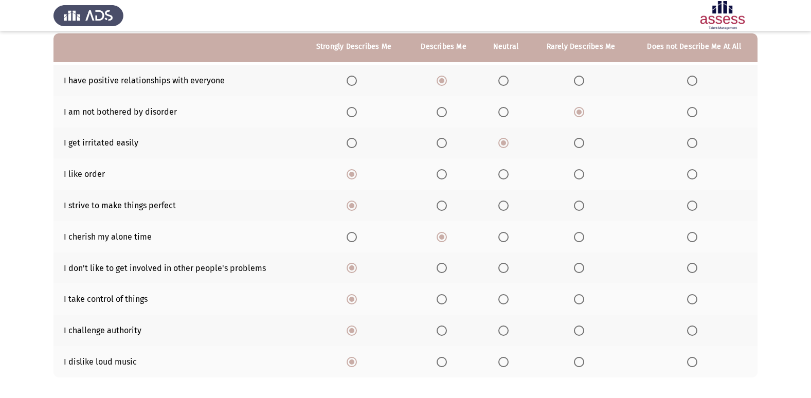
click at [502, 235] on span "Select an option" at bounding box center [503, 237] width 10 height 10
click at [502, 235] on input "Select an option" at bounding box center [503, 237] width 10 height 10
click at [579, 143] on span "Select an option" at bounding box center [579, 143] width 0 height 0
click at [579, 142] on input "Select an option" at bounding box center [579, 143] width 10 height 10
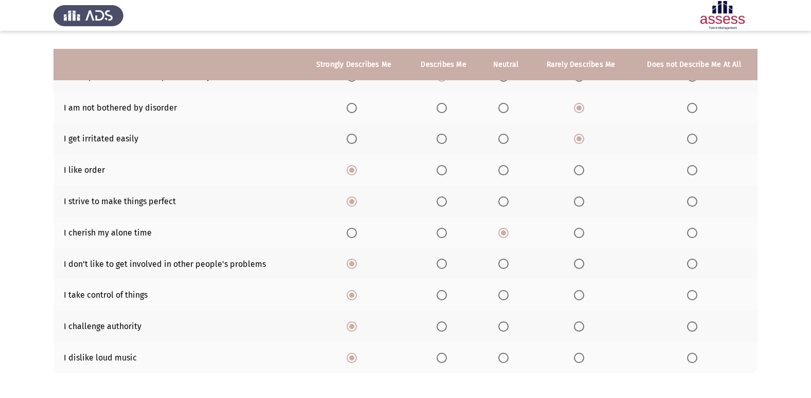
scroll to position [150, 0]
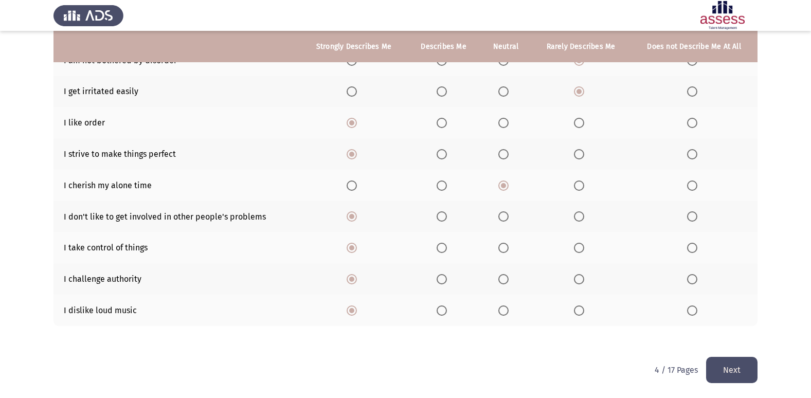
click at [736, 371] on button "Next" at bounding box center [731, 370] width 51 height 26
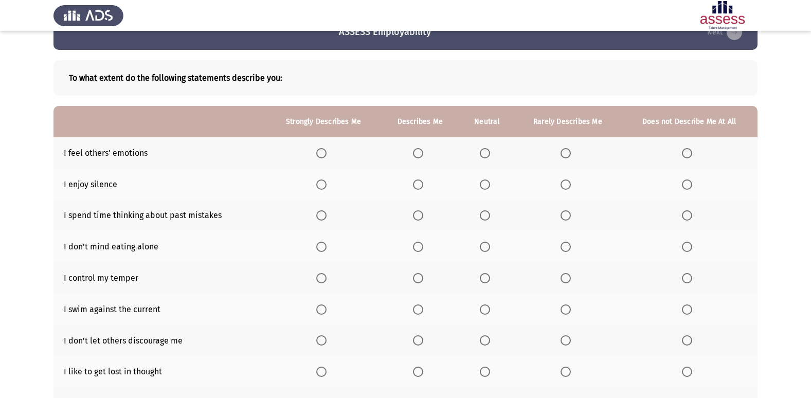
scroll to position [51, 0]
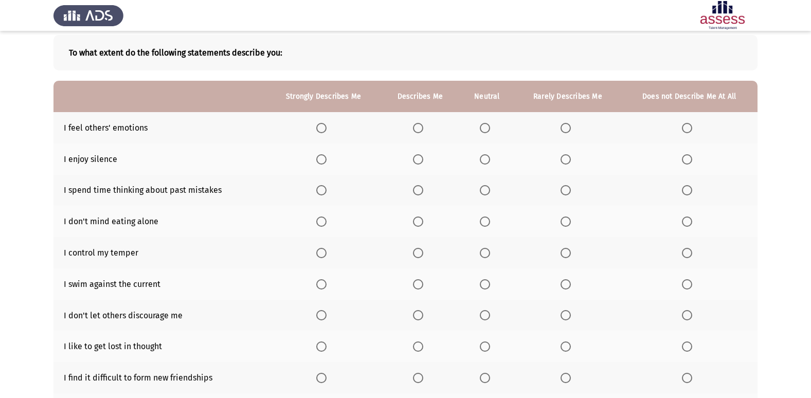
click at [423, 124] on span "Select an option" at bounding box center [418, 128] width 10 height 10
click at [423, 124] on input "Select an option" at bounding box center [418, 128] width 10 height 10
click at [421, 162] on span "Select an option" at bounding box center [418, 159] width 10 height 10
click at [421, 162] on input "Select an option" at bounding box center [418, 159] width 10 height 10
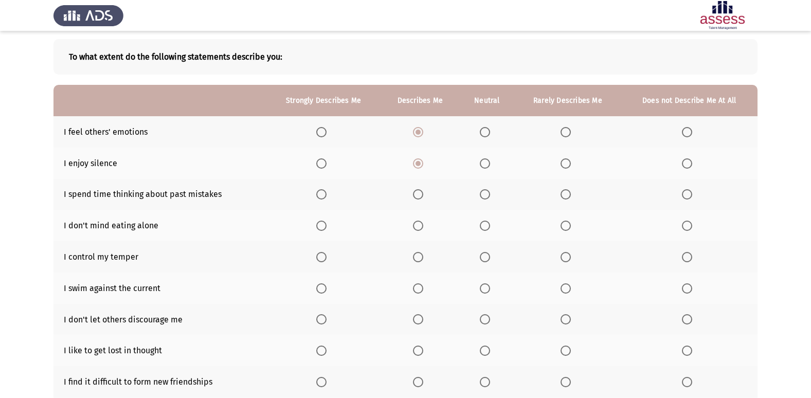
click at [489, 164] on span "Select an option" at bounding box center [485, 163] width 10 height 10
click at [489, 164] on input "Select an option" at bounding box center [485, 163] width 10 height 10
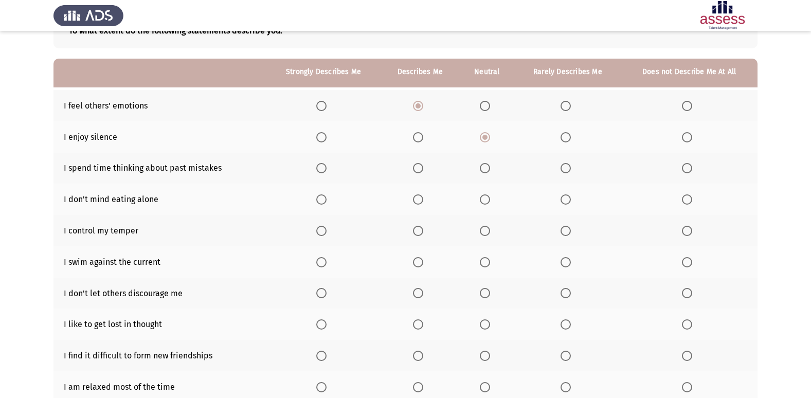
scroll to position [99, 0]
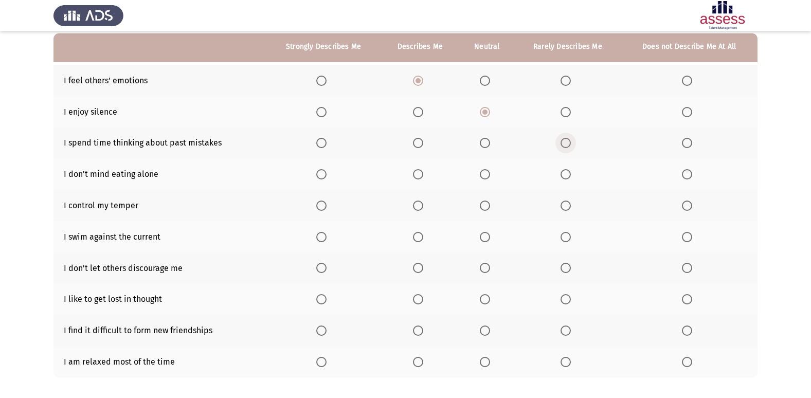
click at [561, 143] on span "Select an option" at bounding box center [566, 143] width 10 height 10
click at [561, 143] on input "Select an option" at bounding box center [566, 143] width 10 height 10
click at [327, 173] on span "Select an option" at bounding box center [321, 174] width 10 height 10
click at [327, 173] on input "Select an option" at bounding box center [321, 174] width 10 height 10
click at [323, 209] on span "Select an option" at bounding box center [321, 206] width 10 height 10
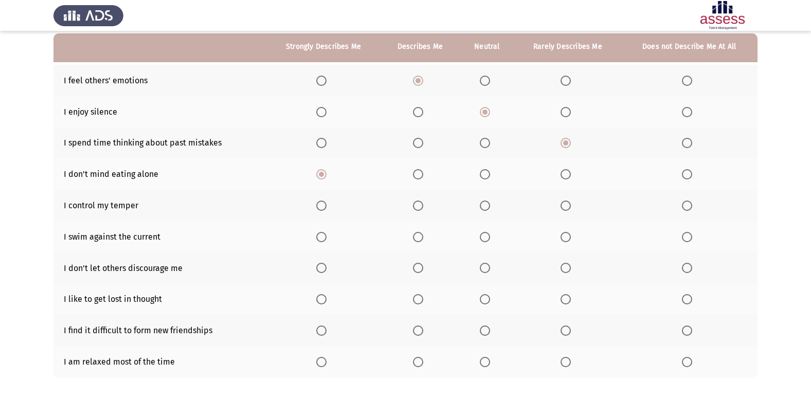
click at [323, 209] on input "Select an option" at bounding box center [321, 206] width 10 height 10
click at [416, 240] on span "Select an option" at bounding box center [418, 237] width 10 height 10
click at [416, 240] on input "Select an option" at bounding box center [418, 237] width 10 height 10
click at [316, 269] on th at bounding box center [323, 267] width 114 height 31
click at [320, 268] on span "Select an option" at bounding box center [321, 268] width 10 height 10
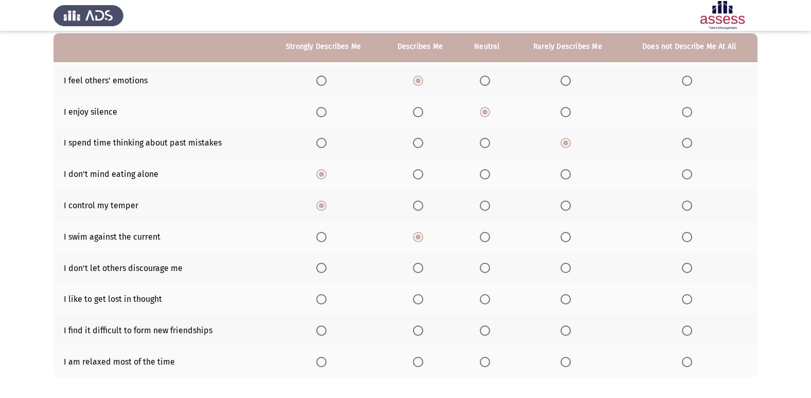
click at [320, 268] on input "Select an option" at bounding box center [321, 268] width 10 height 10
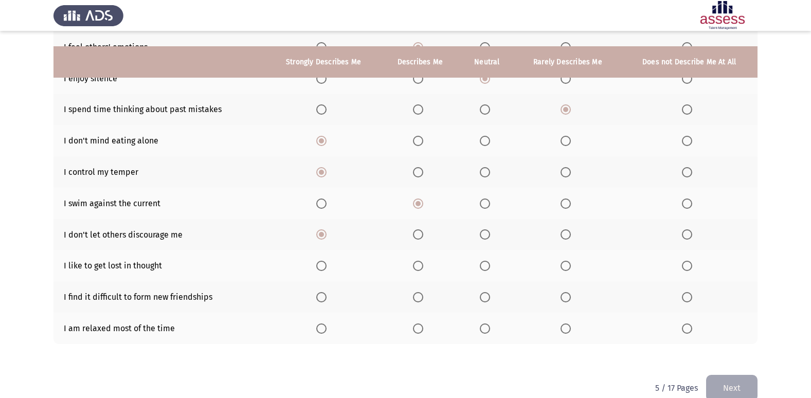
scroll to position [150, 0]
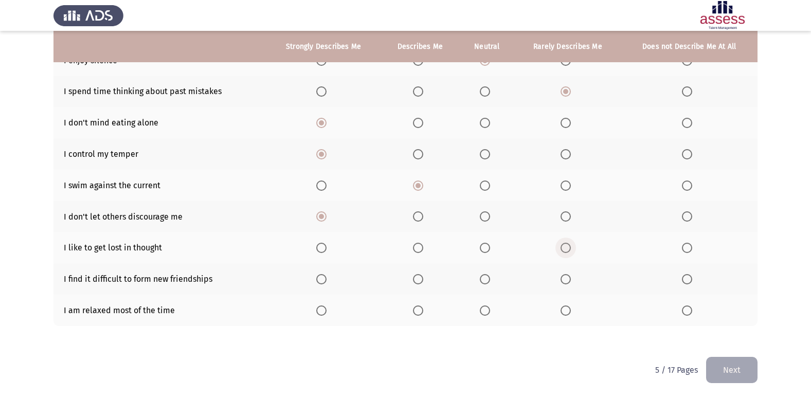
click at [566, 246] on span "Select an option" at bounding box center [566, 248] width 10 height 10
click at [566, 246] on input "Select an option" at bounding box center [566, 248] width 10 height 10
click at [486, 248] on span "Select an option" at bounding box center [485, 248] width 10 height 10
click at [486, 248] on input "Select an option" at bounding box center [485, 248] width 10 height 10
click at [483, 277] on span "Select an option" at bounding box center [485, 279] width 10 height 10
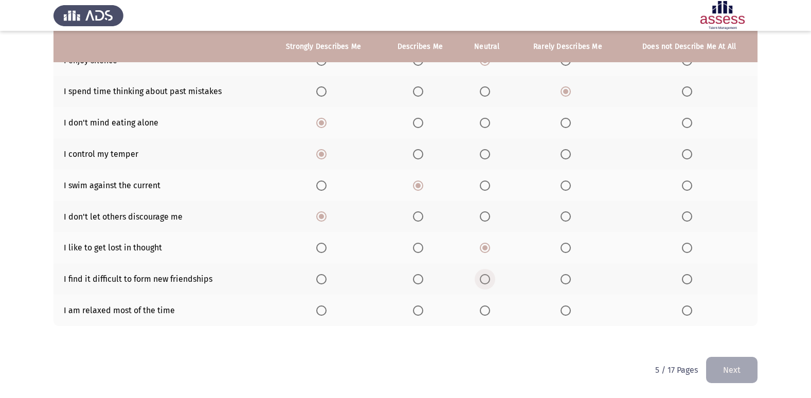
click at [483, 277] on input "Select an option" at bounding box center [485, 279] width 10 height 10
click at [418, 314] on span "Select an option" at bounding box center [418, 310] width 10 height 10
click at [418, 314] on input "Select an option" at bounding box center [418, 310] width 10 height 10
click at [723, 371] on button "Next" at bounding box center [731, 370] width 51 height 26
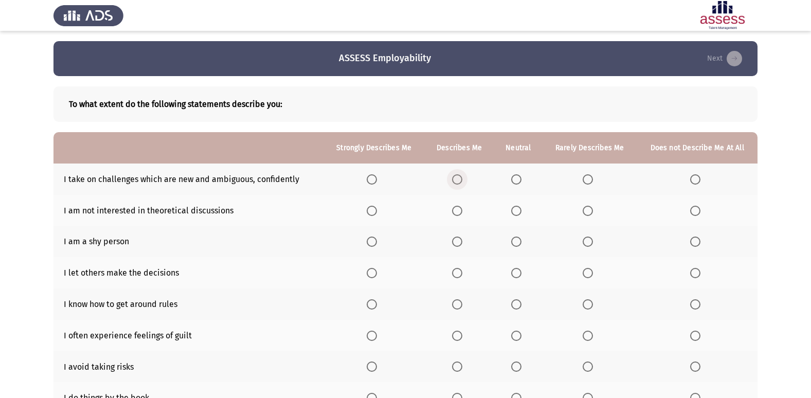
click at [465, 182] on label "Select an option" at bounding box center [459, 179] width 14 height 10
click at [462, 182] on input "Select an option" at bounding box center [457, 179] width 10 height 10
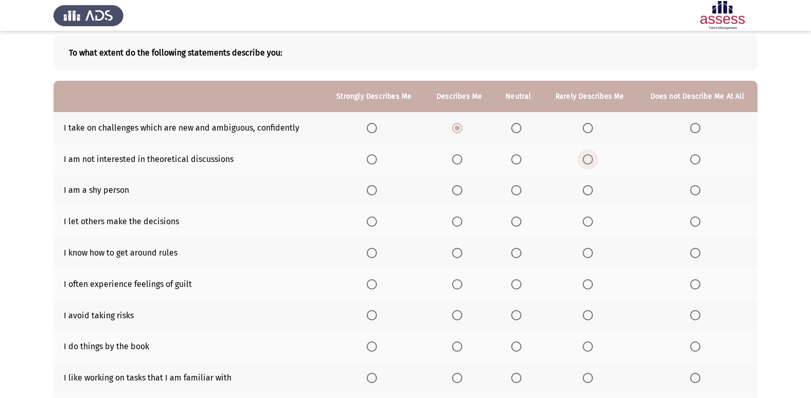
click at [589, 157] on span "Select an option" at bounding box center [588, 159] width 10 height 10
click at [589, 157] on input "Select an option" at bounding box center [588, 159] width 10 height 10
click at [517, 189] on span "Select an option" at bounding box center [516, 190] width 10 height 10
click at [517, 189] on input "Select an option" at bounding box center [516, 190] width 10 height 10
click at [697, 223] on span "Select an option" at bounding box center [695, 221] width 10 height 10
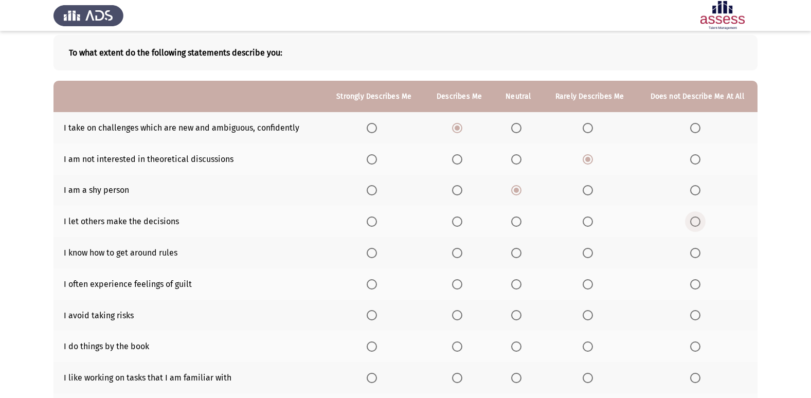
click at [697, 223] on input "Select an option" at bounding box center [695, 221] width 10 height 10
click at [465, 254] on label "Select an option" at bounding box center [459, 253] width 14 height 10
click at [462, 254] on input "Select an option" at bounding box center [457, 253] width 10 height 10
click at [589, 195] on span "Select an option" at bounding box center [588, 190] width 10 height 10
click at [589, 195] on input "Select an option" at bounding box center [588, 190] width 10 height 10
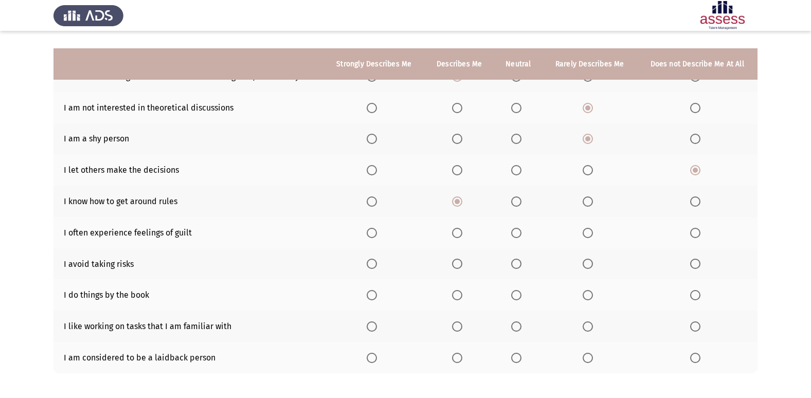
scroll to position [150, 0]
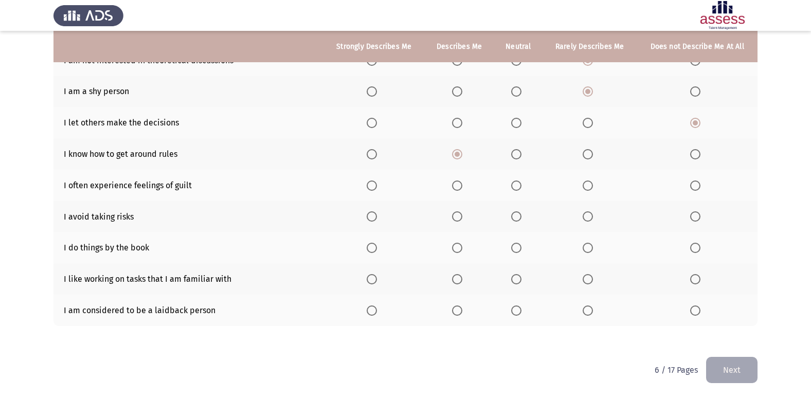
click at [523, 186] on label "Select an option" at bounding box center [518, 185] width 14 height 10
click at [521, 186] on input "Select an option" at bounding box center [516, 185] width 10 height 10
click at [694, 217] on span "Select an option" at bounding box center [695, 216] width 10 height 10
click at [694, 217] on input "Select an option" at bounding box center [695, 216] width 10 height 10
click at [521, 250] on span "Select an option" at bounding box center [516, 248] width 10 height 10
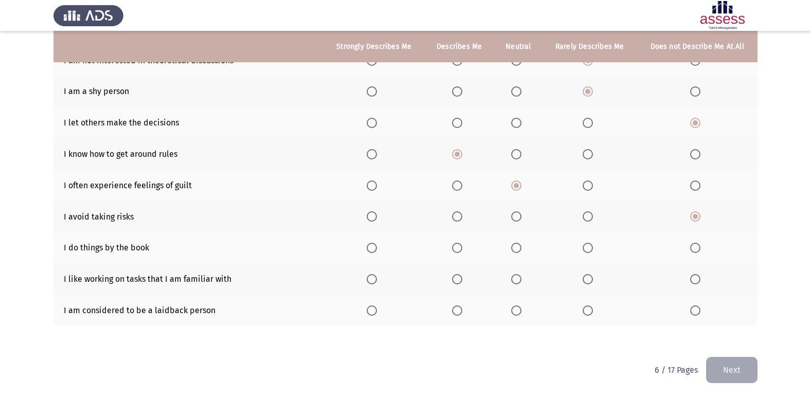
click at [521, 250] on input "Select an option" at bounding box center [516, 248] width 10 height 10
click at [461, 278] on span "Select an option" at bounding box center [457, 279] width 10 height 10
click at [461, 278] on input "Select an option" at bounding box center [457, 279] width 10 height 10
click at [458, 311] on span "Select an option" at bounding box center [457, 310] width 10 height 10
click at [458, 311] on input "Select an option" at bounding box center [457, 310] width 10 height 10
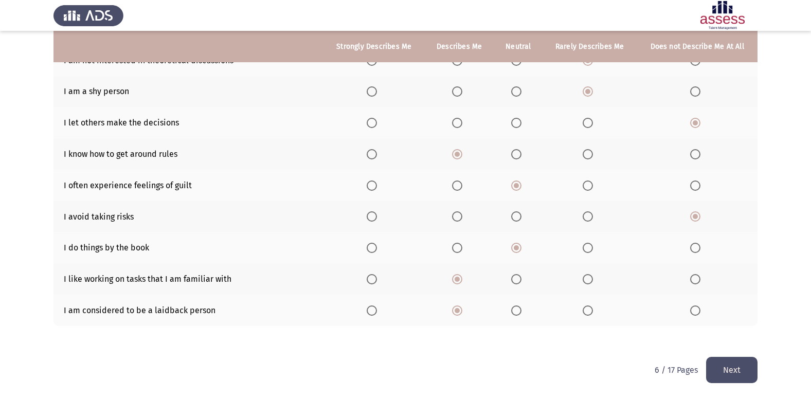
click at [750, 367] on button "Next" at bounding box center [731, 370] width 51 height 26
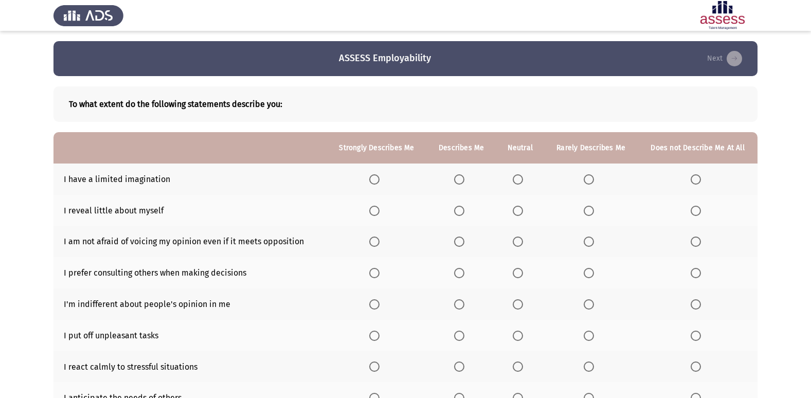
scroll to position [51, 0]
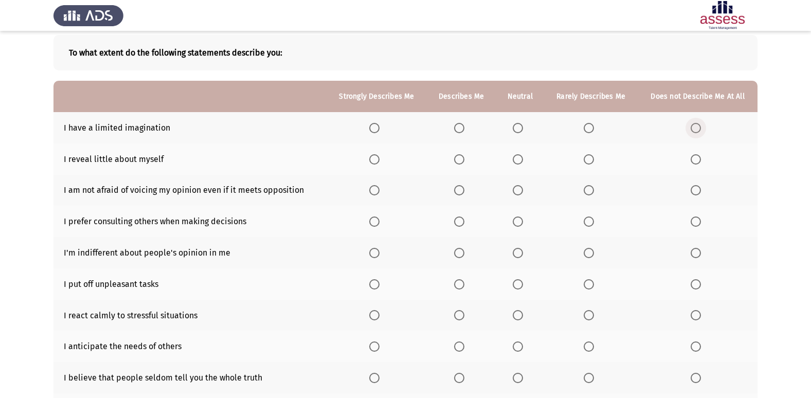
click at [691, 132] on span "Select an option" at bounding box center [696, 128] width 10 height 10
click at [691, 132] on input "Select an option" at bounding box center [696, 128] width 10 height 10
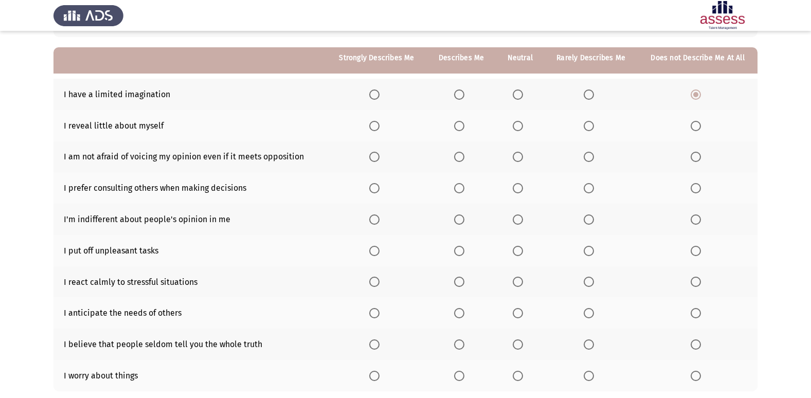
scroll to position [103, 0]
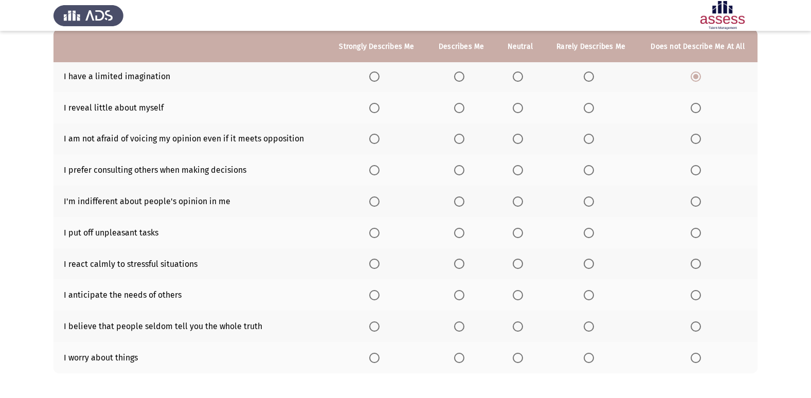
click at [375, 140] on span "Select an option" at bounding box center [374, 139] width 10 height 10
click at [375, 140] on input "Select an option" at bounding box center [374, 139] width 10 height 10
click at [460, 110] on span "Select an option" at bounding box center [459, 108] width 10 height 10
click at [460, 110] on input "Select an option" at bounding box center [459, 108] width 10 height 10
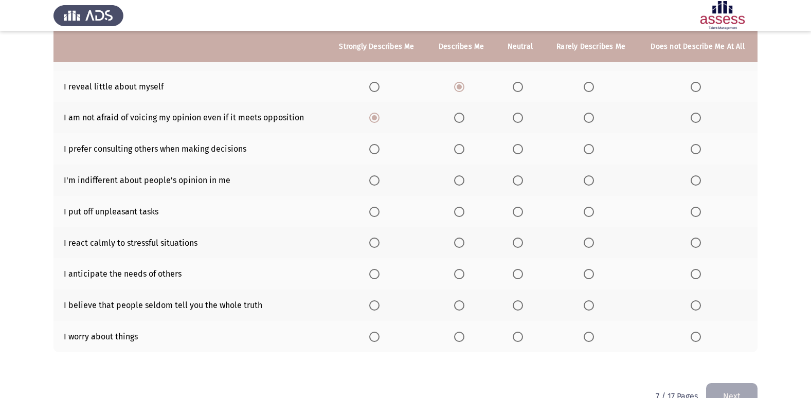
scroll to position [99, 0]
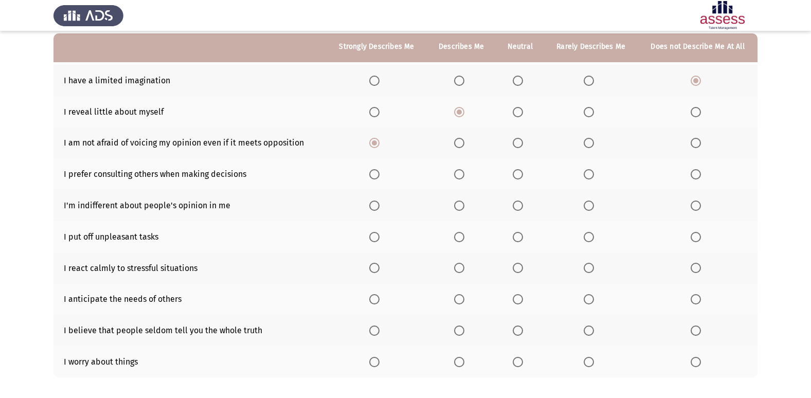
click at [523, 175] on span "Select an option" at bounding box center [518, 174] width 10 height 10
click at [523, 175] on input "Select an option" at bounding box center [518, 174] width 10 height 10
click at [376, 205] on span "Select an option" at bounding box center [374, 206] width 10 height 10
click at [376, 205] on input "Select an option" at bounding box center [374, 206] width 10 height 10
click at [590, 239] on span "Select an option" at bounding box center [589, 237] width 10 height 10
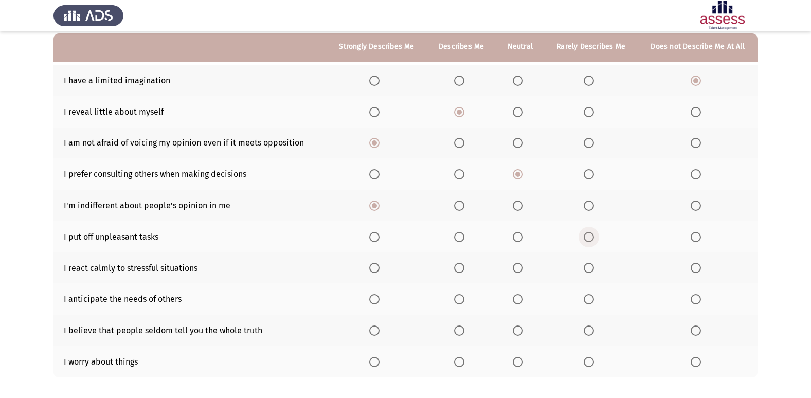
click at [590, 239] on input "Select an option" at bounding box center [589, 237] width 10 height 10
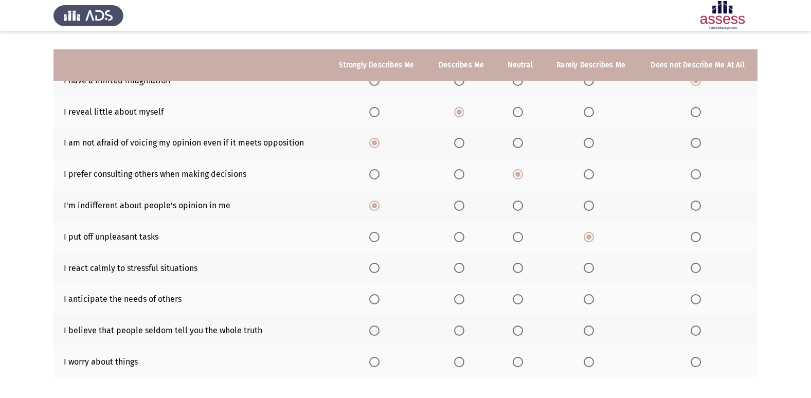
scroll to position [150, 0]
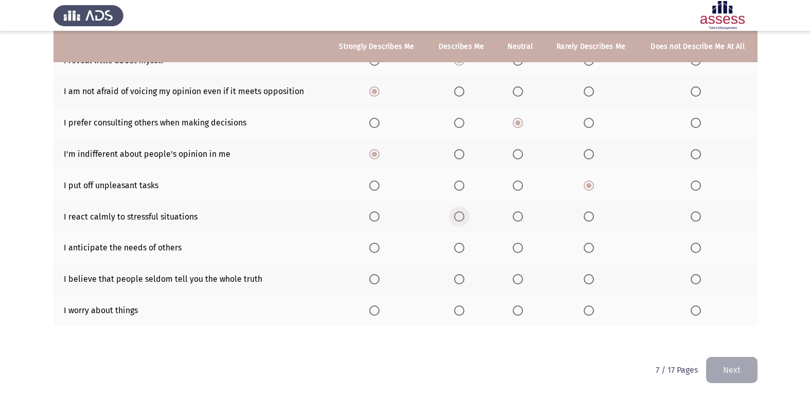
click at [462, 218] on span "Select an option" at bounding box center [459, 216] width 10 height 10
click at [462, 218] on input "Select an option" at bounding box center [459, 216] width 10 height 10
click at [461, 248] on span "Select an option" at bounding box center [459, 248] width 10 height 10
click at [461, 248] on input "Select an option" at bounding box center [459, 248] width 10 height 10
click at [518, 279] on span "Select an option" at bounding box center [518, 279] width 0 height 0
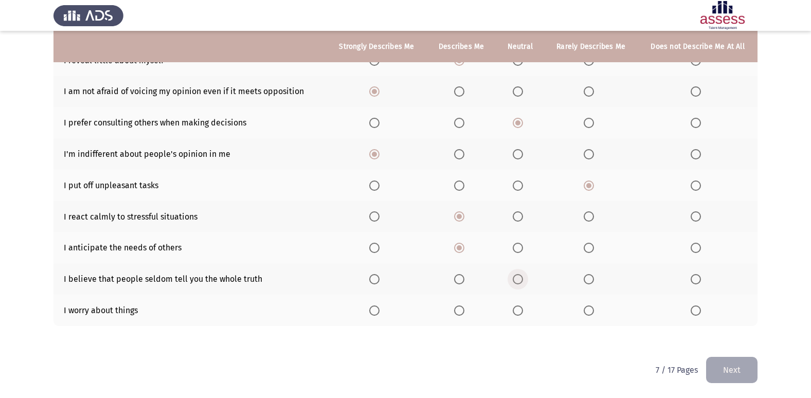
click at [519, 279] on input "Select an option" at bounding box center [518, 279] width 10 height 10
click at [590, 309] on span "Select an option" at bounding box center [589, 310] width 10 height 10
click at [590, 309] on input "Select an option" at bounding box center [589, 310] width 10 height 10
click at [747, 375] on button "Next" at bounding box center [731, 370] width 51 height 26
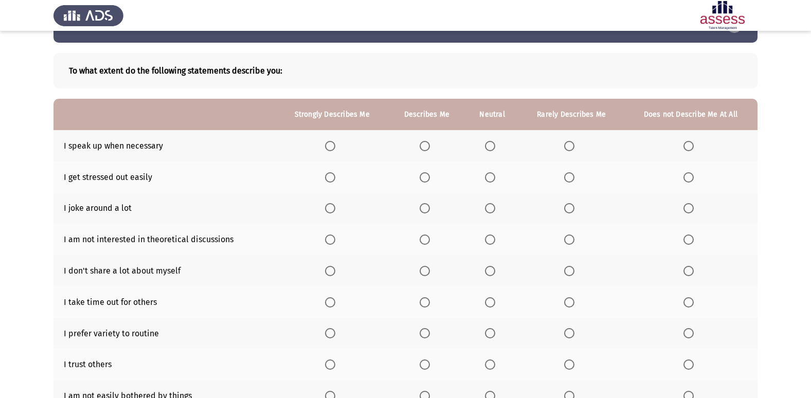
scroll to position [51, 0]
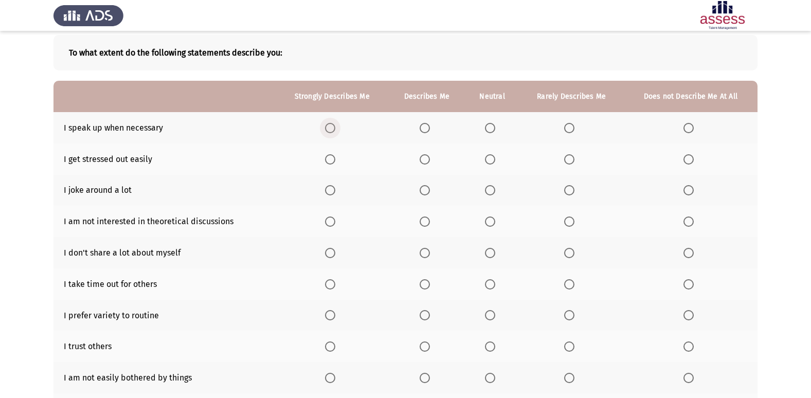
click at [330, 131] on span "Select an option" at bounding box center [330, 128] width 10 height 10
click at [330, 131] on input "Select an option" at bounding box center [330, 128] width 10 height 10
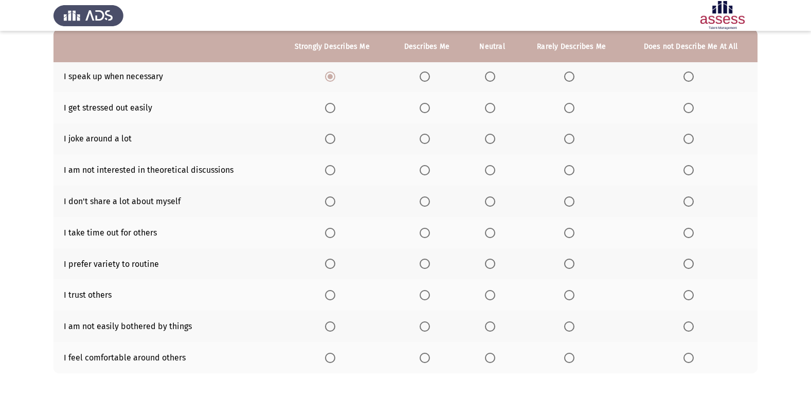
click at [569, 112] on span "Select an option" at bounding box center [569, 108] width 10 height 10
click at [569, 112] on input "Select an option" at bounding box center [569, 108] width 10 height 10
click at [690, 144] on span "Select an option" at bounding box center [688, 139] width 10 height 10
click at [690, 144] on input "Select an option" at bounding box center [688, 139] width 10 height 10
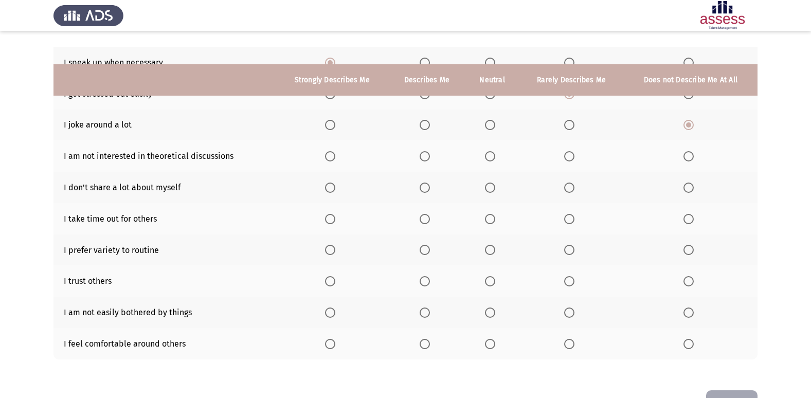
scroll to position [99, 0]
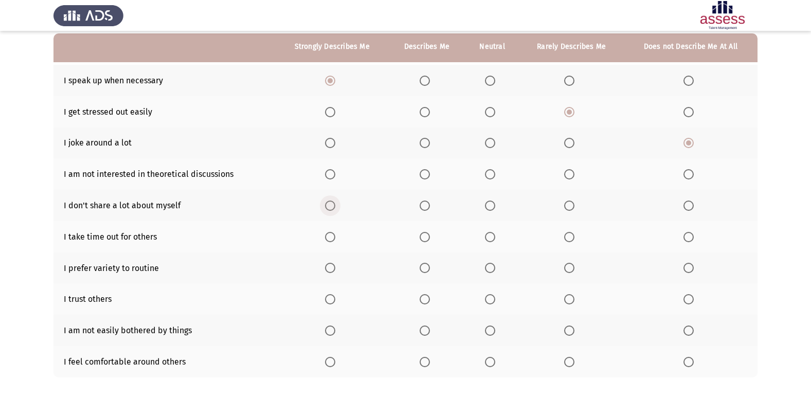
click at [330, 203] on span "Select an option" at bounding box center [330, 206] width 10 height 10
click at [330, 203] on input "Select an option" at bounding box center [330, 206] width 10 height 10
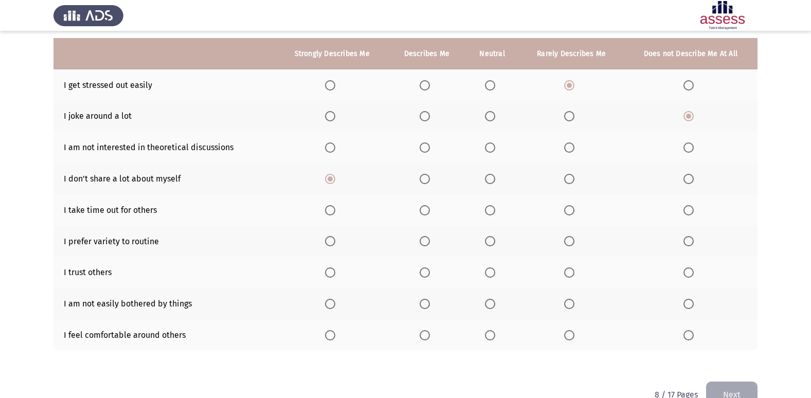
scroll to position [150, 0]
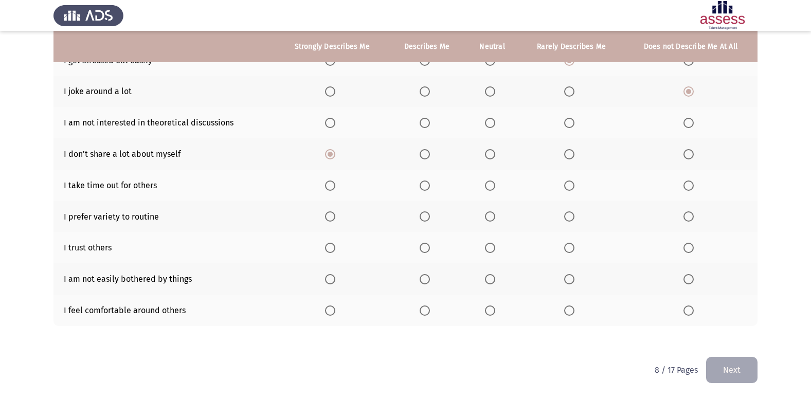
click at [487, 306] on span "Select an option" at bounding box center [490, 310] width 10 height 10
click at [487, 306] on input "Select an option" at bounding box center [490, 310] width 10 height 10
click at [425, 279] on span "Select an option" at bounding box center [425, 279] width 0 height 0
click at [425, 279] on input "Select an option" at bounding box center [425, 279] width 10 height 10
click at [492, 248] on span "Select an option" at bounding box center [490, 248] width 10 height 10
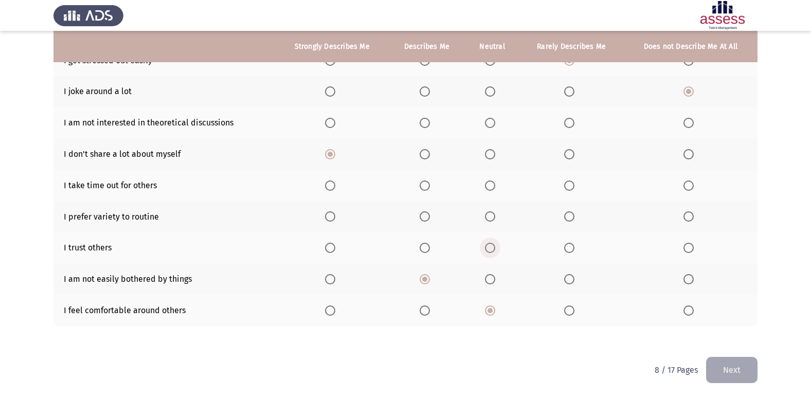
click at [492, 248] on input "Select an option" at bounding box center [490, 248] width 10 height 10
click at [491, 185] on span "Select an option" at bounding box center [490, 185] width 10 height 10
click at [491, 185] on input "Select an option" at bounding box center [490, 185] width 10 height 10
click at [329, 219] on span "Select an option" at bounding box center [330, 216] width 10 height 10
click at [329, 219] on input "Select an option" at bounding box center [330, 216] width 10 height 10
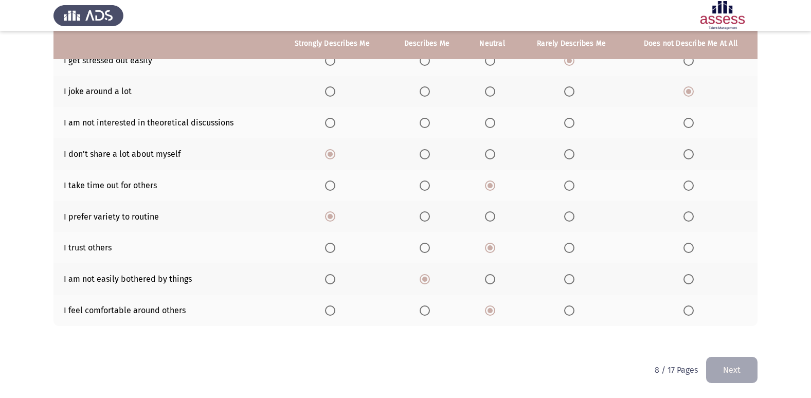
scroll to position [99, 0]
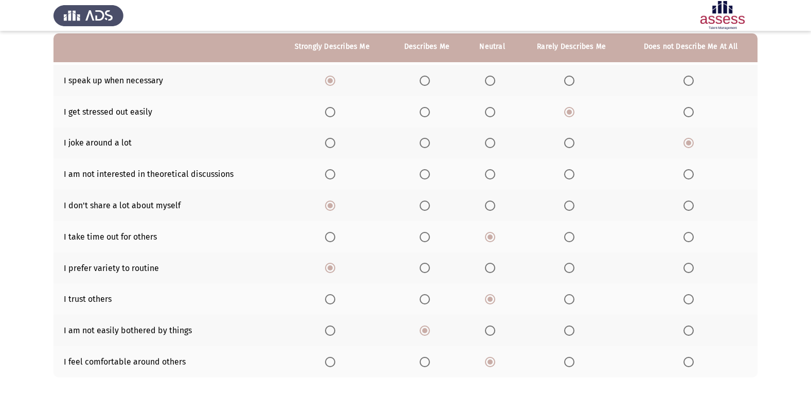
click at [421, 177] on span "Select an option" at bounding box center [425, 174] width 10 height 10
click at [421, 177] on input "Select an option" at bounding box center [425, 174] width 10 height 10
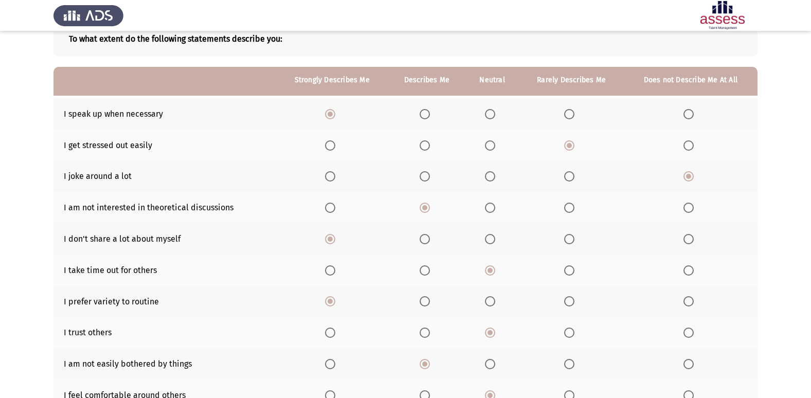
scroll to position [47, 0]
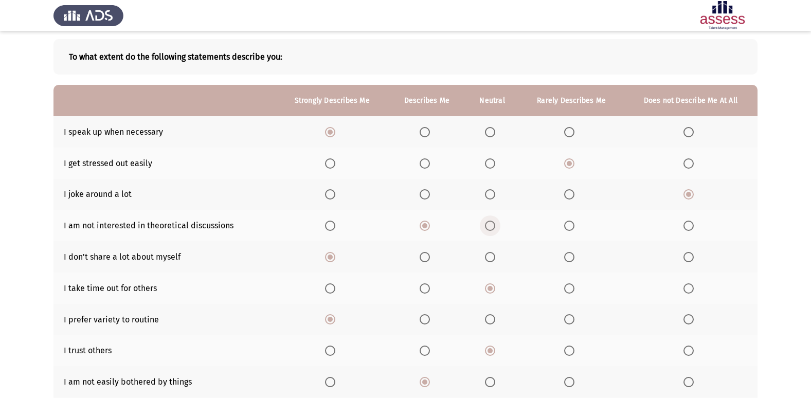
click at [489, 226] on span "Select an option" at bounding box center [490, 226] width 10 height 10
click at [489, 226] on input "Select an option" at bounding box center [490, 226] width 10 height 10
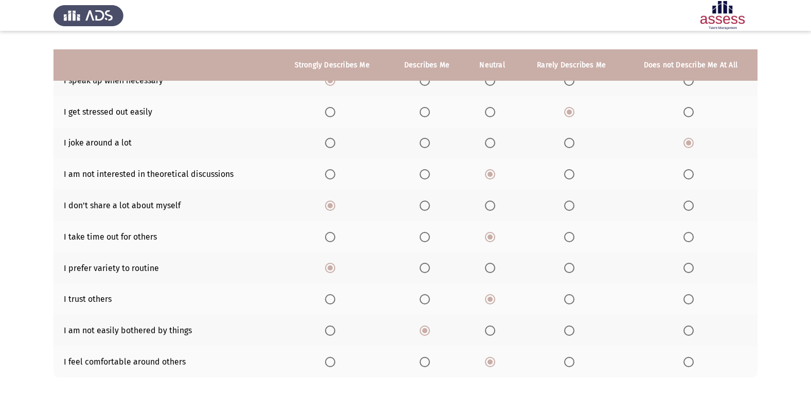
scroll to position [150, 0]
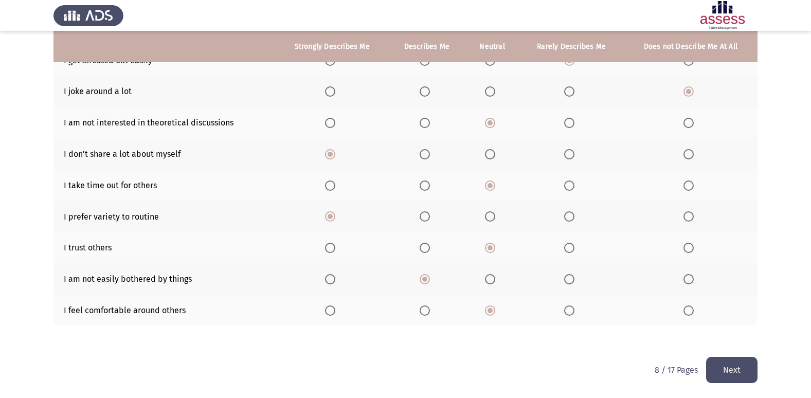
click at [737, 371] on button "Next" at bounding box center [731, 370] width 51 height 26
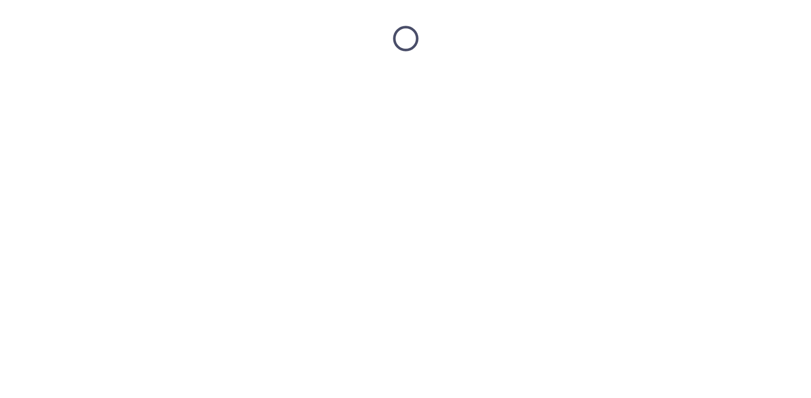
scroll to position [0, 0]
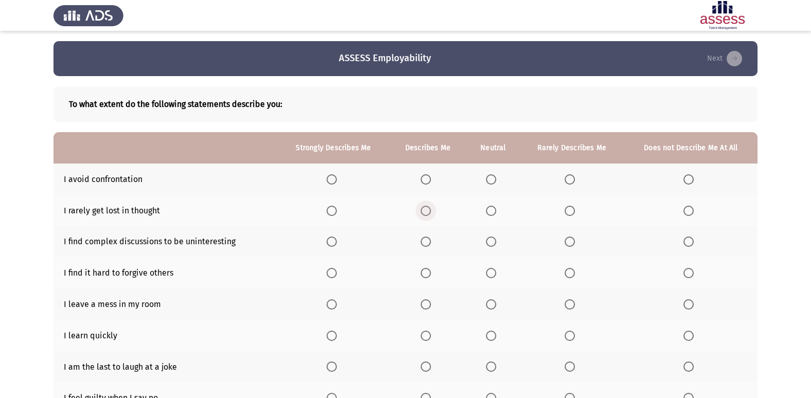
click at [429, 209] on span "Select an option" at bounding box center [426, 211] width 10 height 10
click at [429, 209] on input "Select an option" at bounding box center [426, 211] width 10 height 10
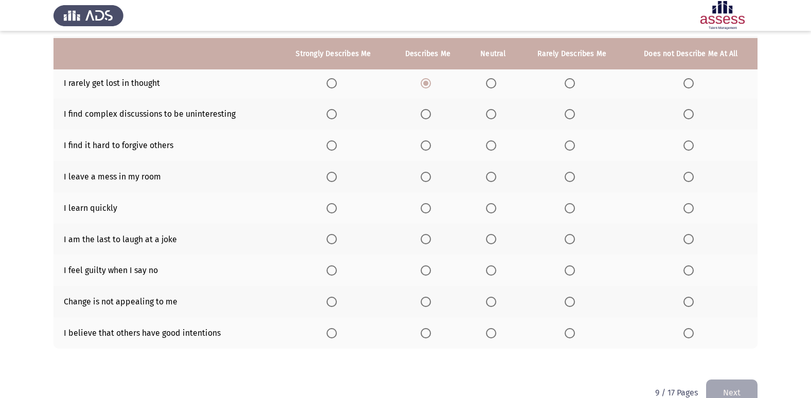
scroll to position [150, 0]
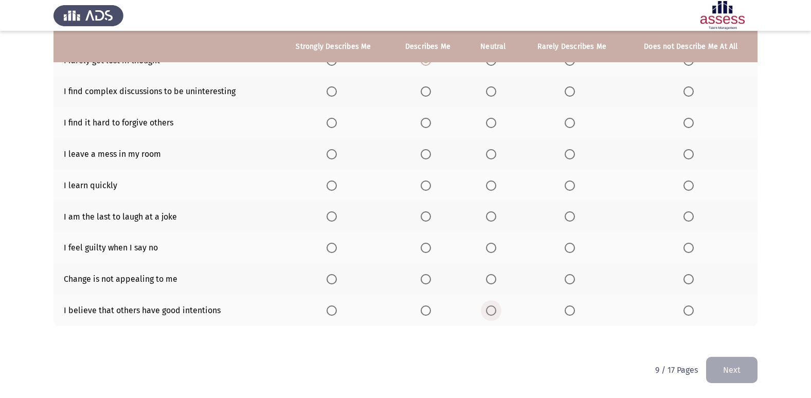
click at [497, 311] on label "Select an option" at bounding box center [493, 310] width 14 height 10
click at [496, 311] on input "Select an option" at bounding box center [491, 310] width 10 height 10
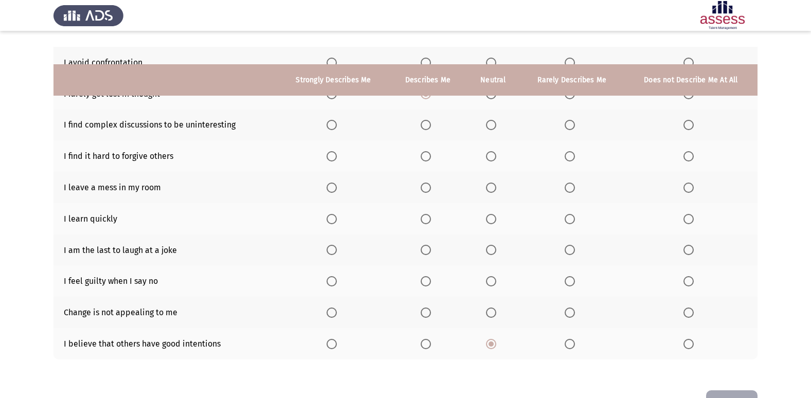
scroll to position [99, 0]
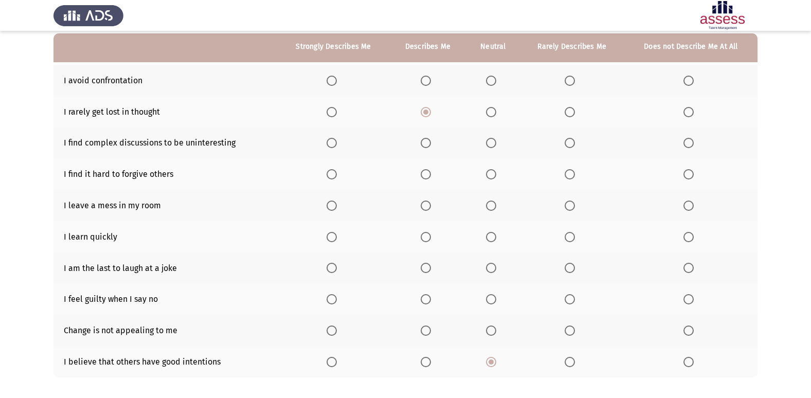
click at [691, 329] on span "Select an option" at bounding box center [688, 331] width 10 height 10
click at [691, 329] on input "Select an option" at bounding box center [688, 331] width 10 height 10
click at [569, 295] on span "Select an option" at bounding box center [570, 299] width 10 height 10
click at [569, 295] on input "Select an option" at bounding box center [570, 299] width 10 height 10
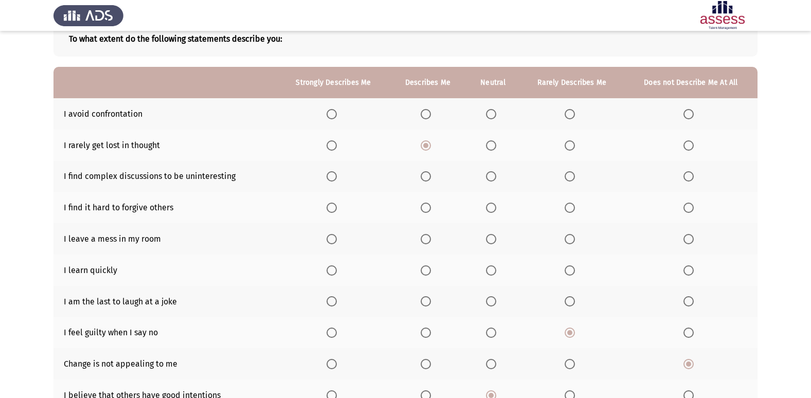
scroll to position [47, 0]
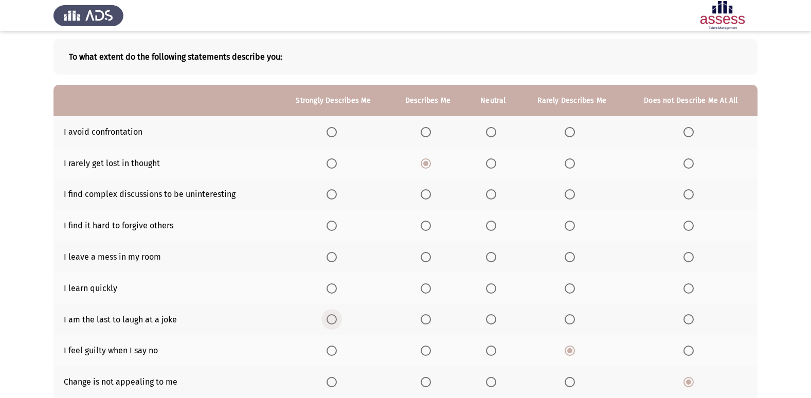
click at [335, 322] on span "Select an option" at bounding box center [332, 319] width 10 height 10
click at [335, 322] on input "Select an option" at bounding box center [332, 319] width 10 height 10
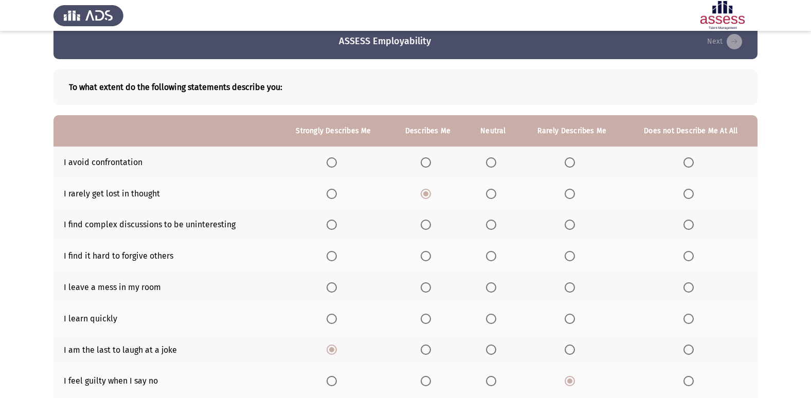
scroll to position [0, 0]
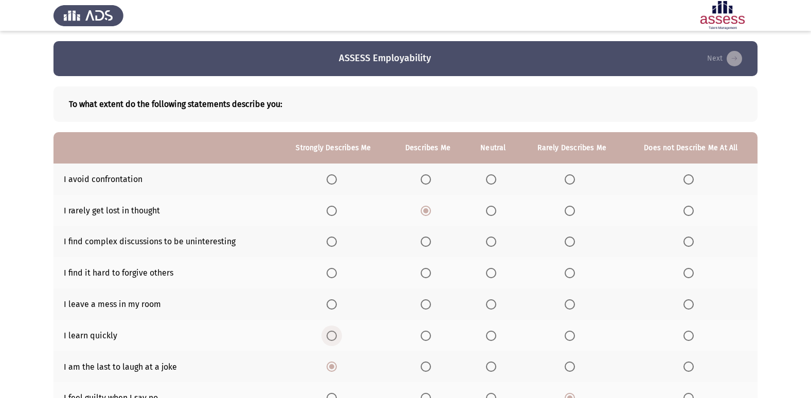
click at [334, 339] on span "Select an option" at bounding box center [332, 336] width 10 height 10
click at [334, 339] on input "Select an option" at bounding box center [332, 336] width 10 height 10
click at [569, 304] on span "Select an option" at bounding box center [570, 304] width 10 height 10
click at [569, 304] on input "Select an option" at bounding box center [570, 304] width 10 height 10
click at [690, 305] on span "Select an option" at bounding box center [688, 304] width 10 height 10
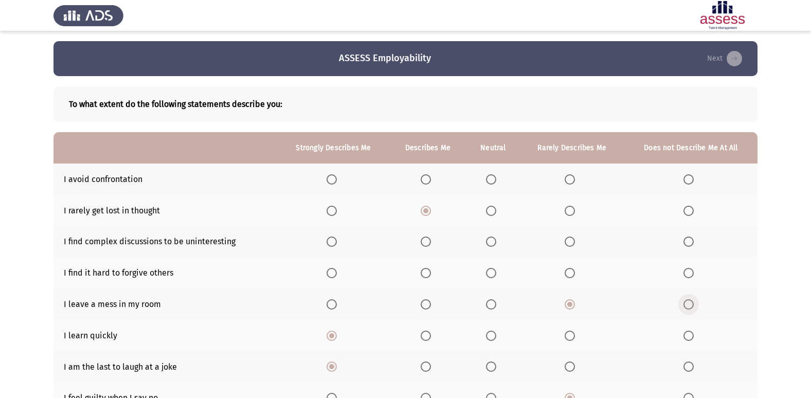
click at [690, 305] on input "Select an option" at bounding box center [688, 304] width 10 height 10
click at [690, 272] on span "Select an option" at bounding box center [688, 273] width 10 height 10
click at [690, 272] on input "Select an option" at bounding box center [688, 273] width 10 height 10
click at [425, 178] on span "Select an option" at bounding box center [426, 179] width 10 height 10
click at [425, 178] on input "Select an option" at bounding box center [426, 179] width 10 height 10
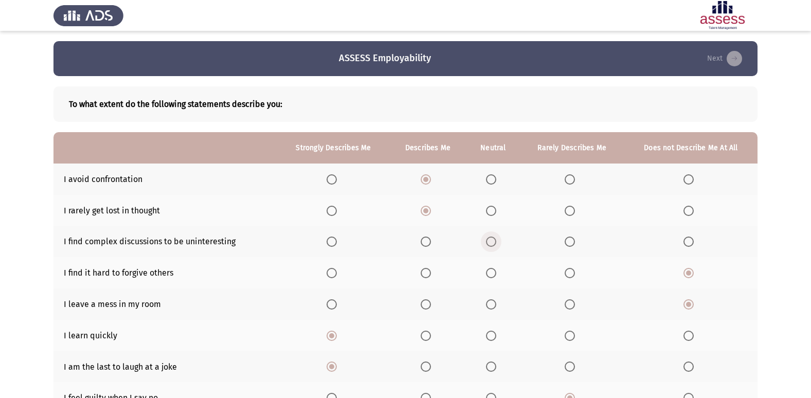
click at [493, 242] on span "Select an option" at bounding box center [491, 242] width 10 height 10
click at [493, 242] on input "Select an option" at bounding box center [491, 242] width 10 height 10
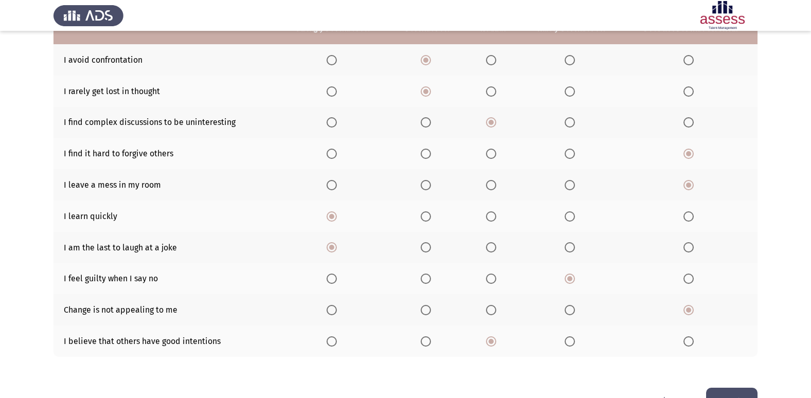
scroll to position [150, 0]
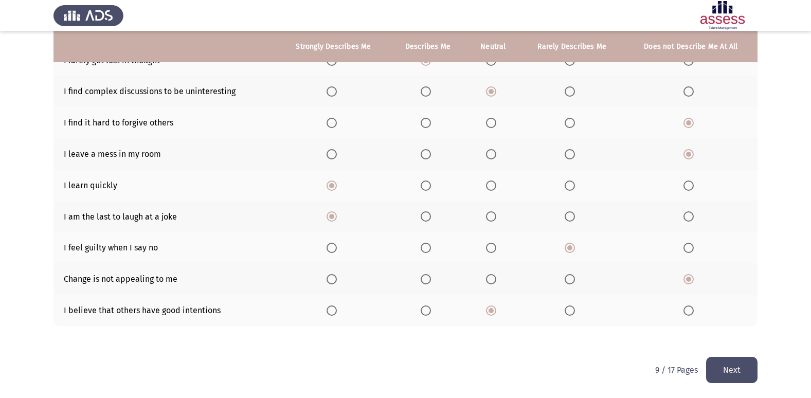
click at [715, 369] on button "Next" at bounding box center [731, 370] width 51 height 26
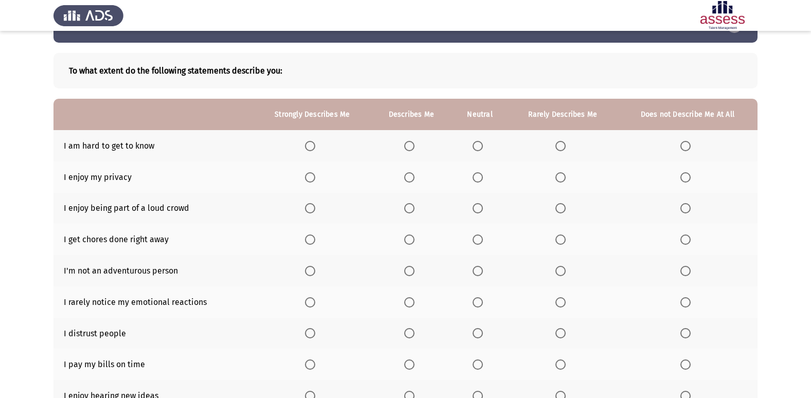
scroll to position [51, 0]
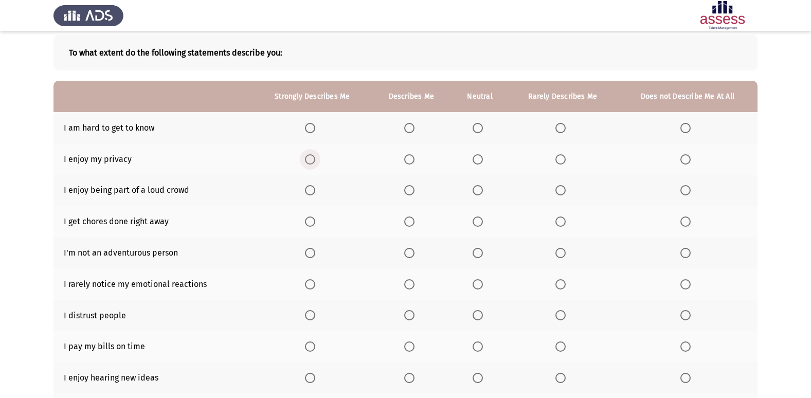
click at [314, 164] on span "Select an option" at bounding box center [310, 159] width 10 height 10
click at [314, 164] on input "Select an option" at bounding box center [310, 159] width 10 height 10
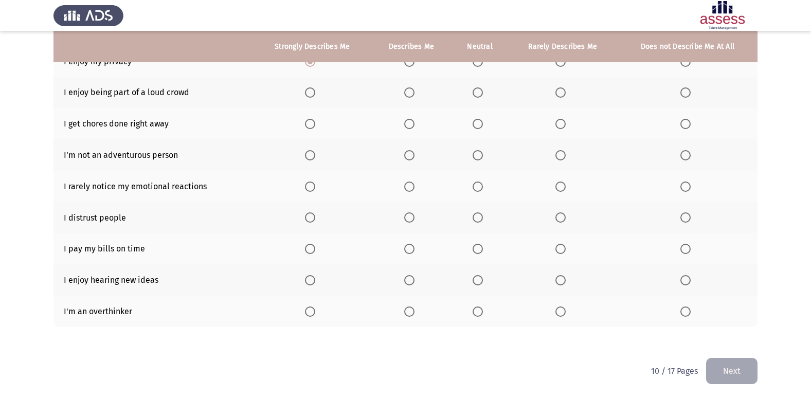
scroll to position [150, 0]
click at [408, 313] on span "Select an option" at bounding box center [409, 310] width 10 height 10
click at [408, 313] on input "Select an option" at bounding box center [409, 310] width 10 height 10
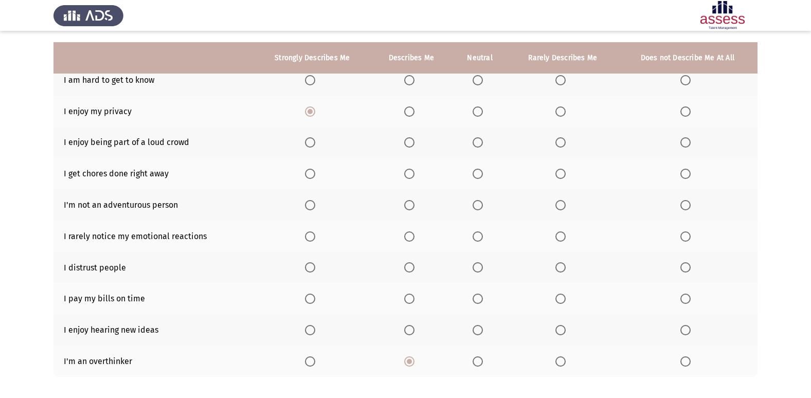
scroll to position [99, 0]
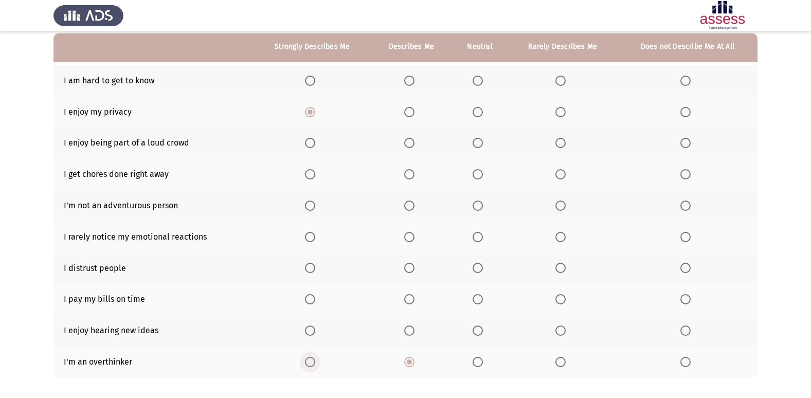
click at [310, 362] on span "Select an option" at bounding box center [310, 362] width 0 height 0
click at [311, 362] on input "Select an option" at bounding box center [310, 362] width 10 height 10
click at [305, 332] on th at bounding box center [312, 330] width 117 height 31
click at [311, 328] on span "Select an option" at bounding box center [310, 331] width 10 height 10
click at [311, 328] on input "Select an option" at bounding box center [310, 331] width 10 height 10
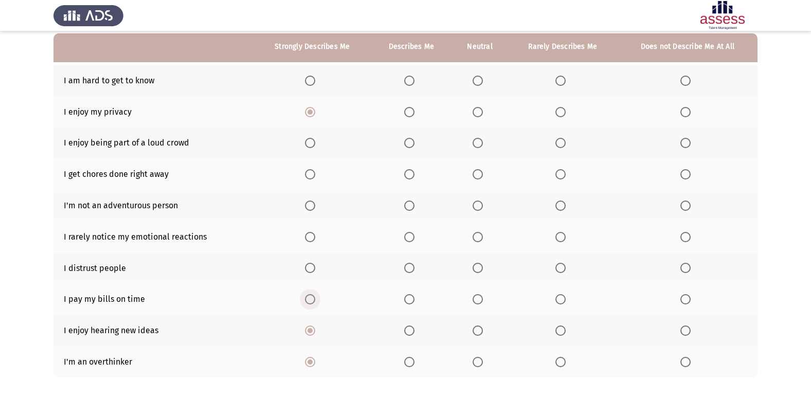
click at [311, 298] on span "Select an option" at bounding box center [310, 299] width 10 height 10
click at [311, 298] on input "Select an option" at bounding box center [310, 299] width 10 height 10
click at [569, 272] on label "Select an option" at bounding box center [562, 268] width 14 height 10
click at [566, 272] on input "Select an option" at bounding box center [560, 268] width 10 height 10
click at [479, 239] on span "Select an option" at bounding box center [478, 237] width 10 height 10
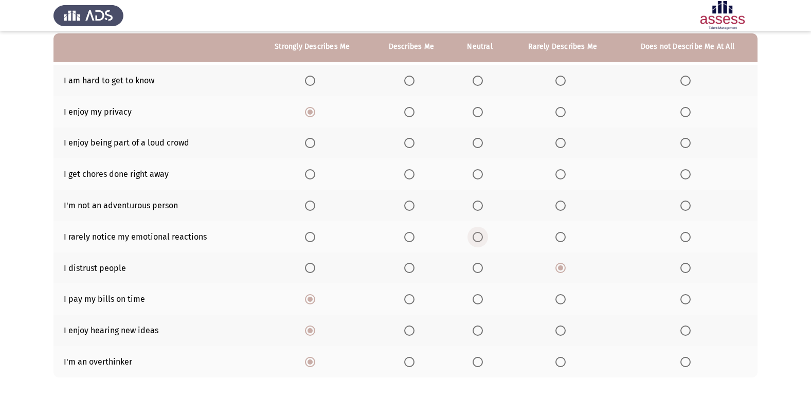
click at [479, 239] on input "Select an option" at bounding box center [478, 237] width 10 height 10
click at [561, 204] on span "Select an option" at bounding box center [560, 206] width 10 height 10
click at [561, 204] on input "Select an option" at bounding box center [560, 206] width 10 height 10
click at [562, 84] on span "Select an option" at bounding box center [560, 81] width 10 height 10
click at [562, 84] on input "Select an option" at bounding box center [560, 81] width 10 height 10
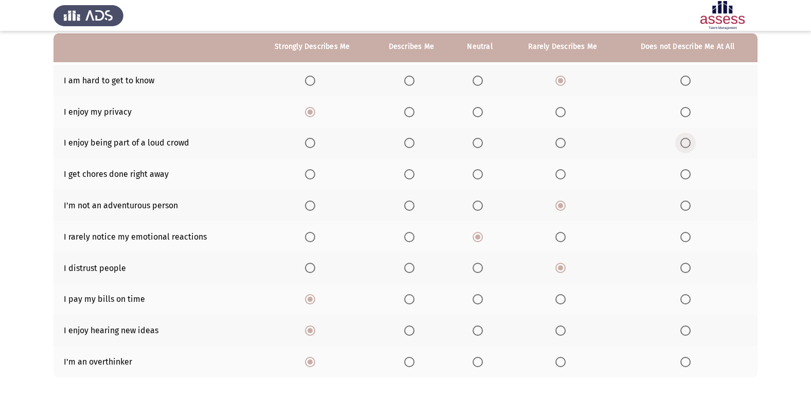
click at [684, 143] on span "Select an option" at bounding box center [685, 143] width 10 height 10
click at [684, 143] on input "Select an option" at bounding box center [685, 143] width 10 height 10
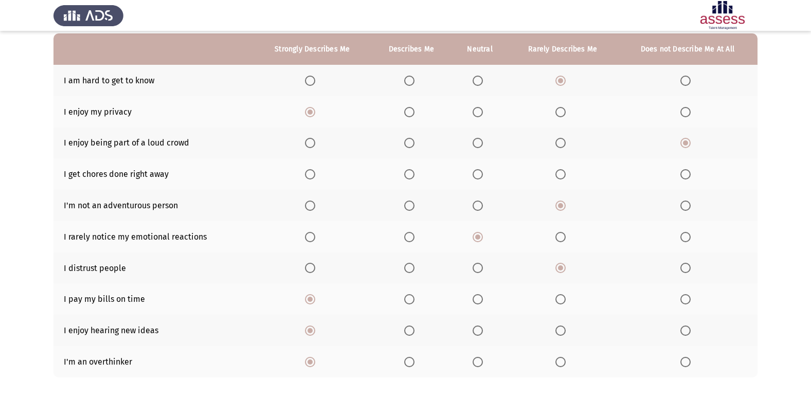
scroll to position [47, 0]
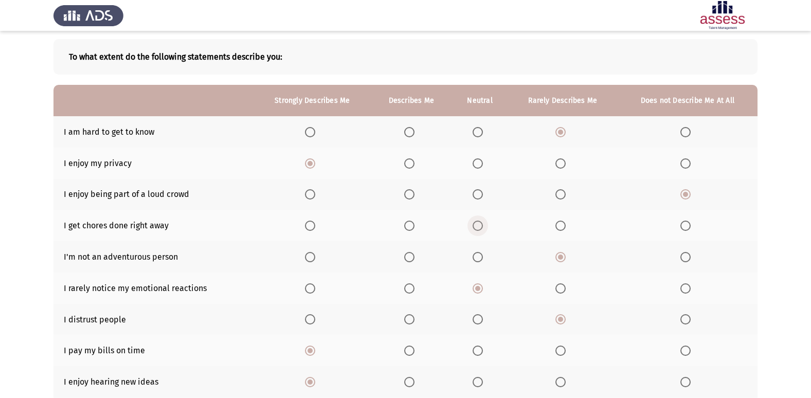
click at [478, 223] on span "Select an option" at bounding box center [478, 226] width 10 height 10
click at [478, 223] on input "Select an option" at bounding box center [478, 226] width 10 height 10
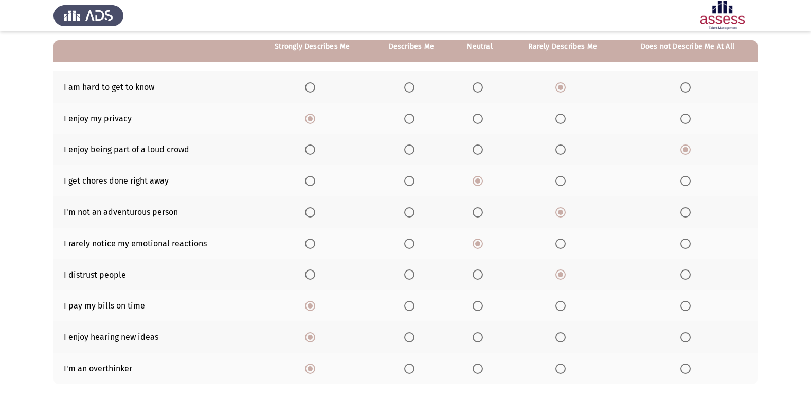
scroll to position [150, 0]
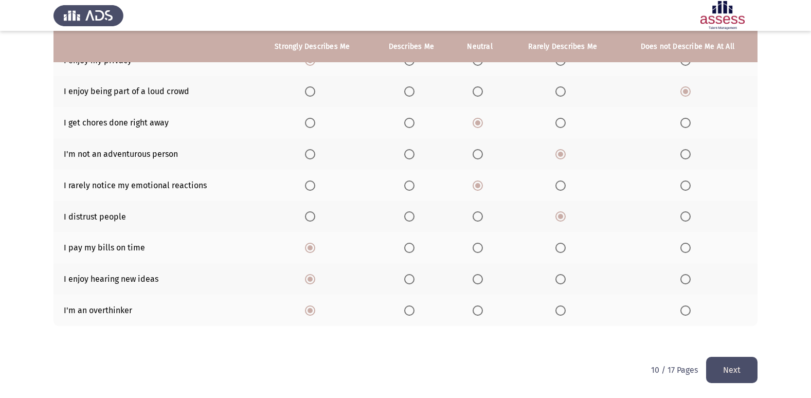
click at [742, 367] on button "Next" at bounding box center [731, 370] width 51 height 26
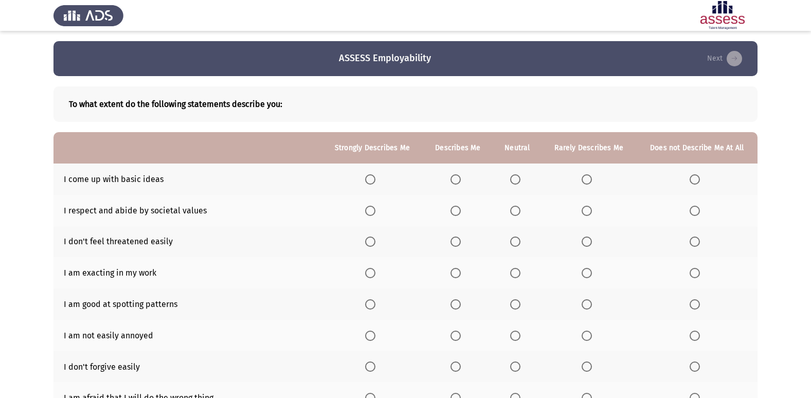
scroll to position [51, 0]
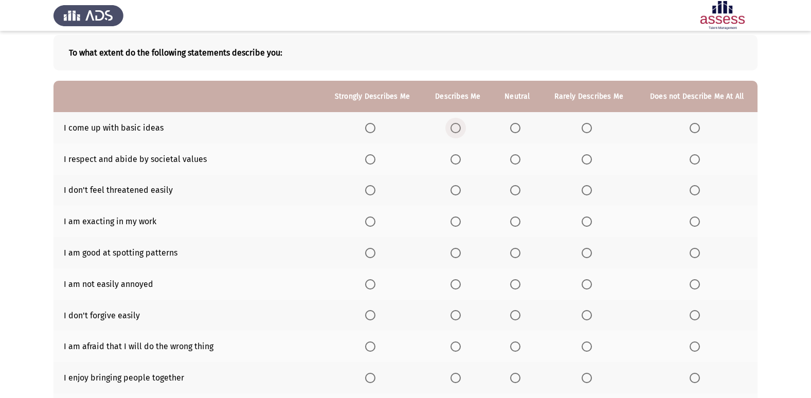
click at [455, 127] on span "Select an option" at bounding box center [455, 128] width 10 height 10
click at [455, 127] on input "Select an option" at bounding box center [455, 128] width 10 height 10
click at [373, 160] on span "Select an option" at bounding box center [370, 159] width 10 height 10
click at [373, 160] on input "Select an option" at bounding box center [370, 159] width 10 height 10
click at [458, 193] on span "Select an option" at bounding box center [455, 190] width 10 height 10
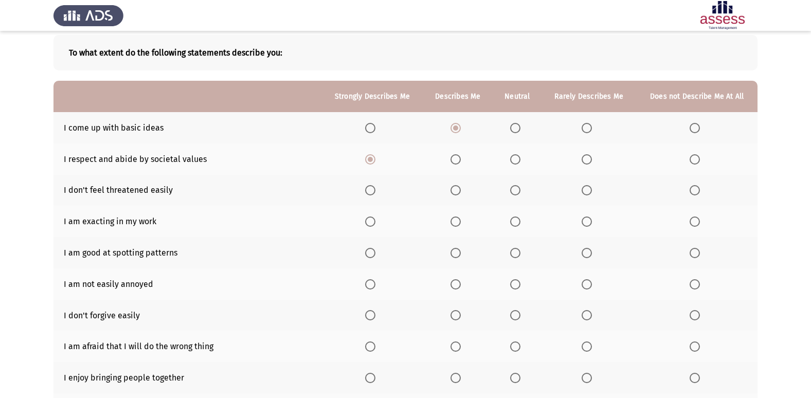
click at [458, 193] on input "Select an option" at bounding box center [455, 190] width 10 height 10
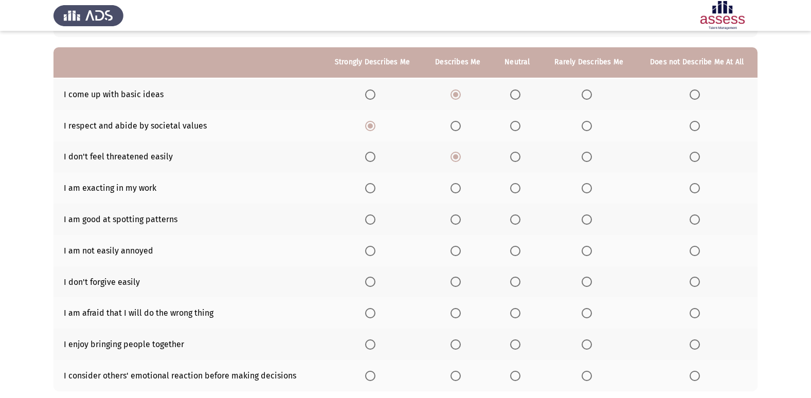
scroll to position [103, 0]
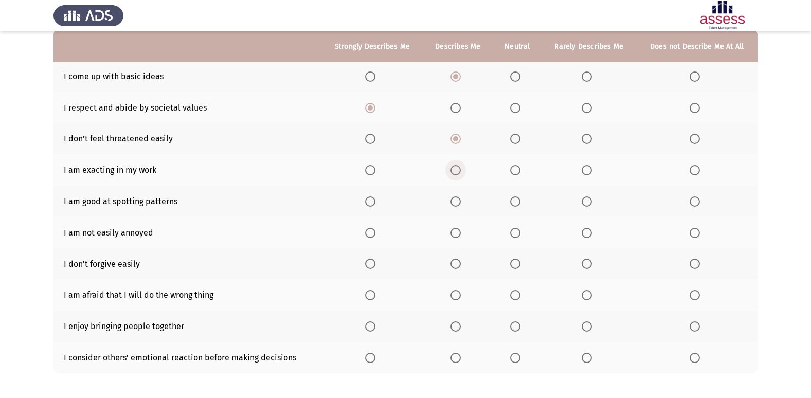
click at [453, 170] on span "Select an option" at bounding box center [455, 170] width 10 height 10
click at [453, 170] on input "Select an option" at bounding box center [455, 170] width 10 height 10
click at [520, 202] on span "Select an option" at bounding box center [515, 201] width 10 height 10
click at [520, 202] on input "Select an option" at bounding box center [515, 201] width 10 height 10
click at [459, 234] on span "Select an option" at bounding box center [455, 233] width 10 height 10
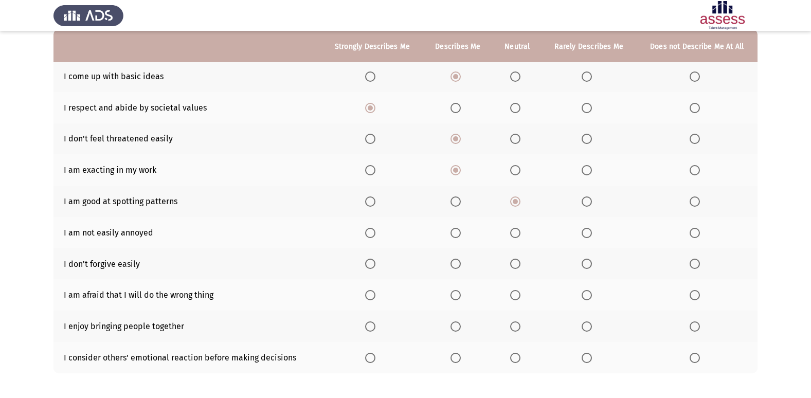
click at [459, 234] on input "Select an option" at bounding box center [455, 233] width 10 height 10
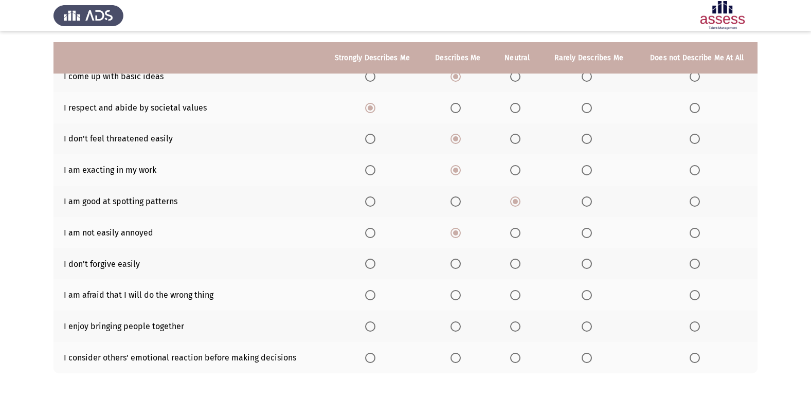
scroll to position [150, 0]
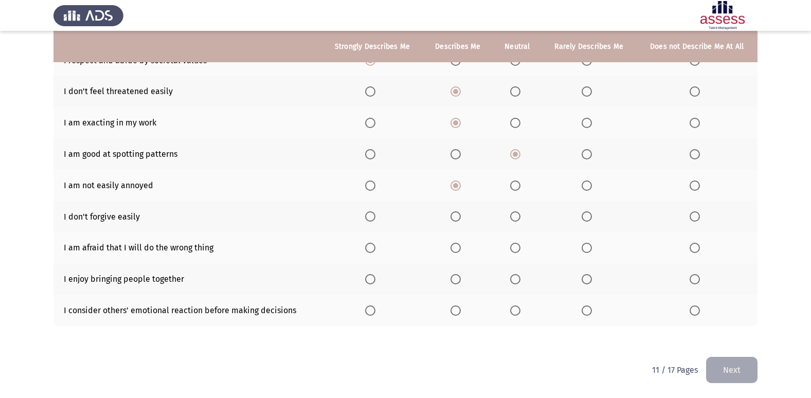
click at [695, 215] on span "Select an option" at bounding box center [695, 216] width 10 height 10
click at [695, 215] on input "Select an option" at bounding box center [695, 216] width 10 height 10
click at [516, 246] on span "Select an option" at bounding box center [515, 248] width 10 height 10
click at [516, 246] on input "Select an option" at bounding box center [515, 248] width 10 height 10
click at [515, 281] on span "Select an option" at bounding box center [515, 279] width 10 height 10
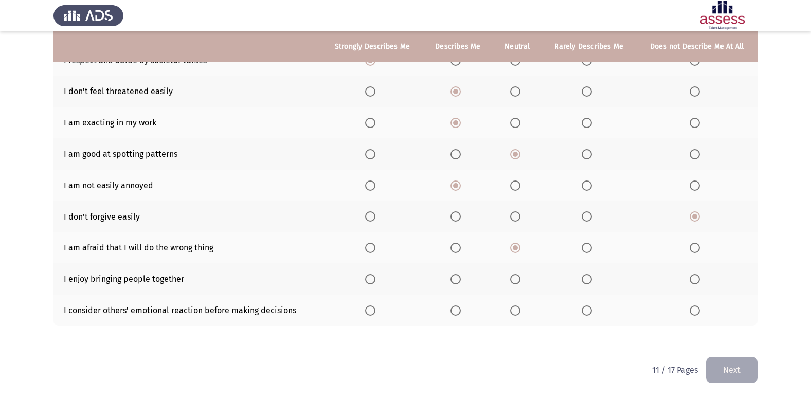
click at [515, 281] on input "Select an option" at bounding box center [515, 279] width 10 height 10
click at [513, 310] on span "Select an option" at bounding box center [515, 310] width 10 height 10
click at [513, 310] on input "Select an option" at bounding box center [515, 310] width 10 height 10
click at [458, 311] on span "Select an option" at bounding box center [455, 310] width 10 height 10
click at [458, 311] on input "Select an option" at bounding box center [455, 310] width 10 height 10
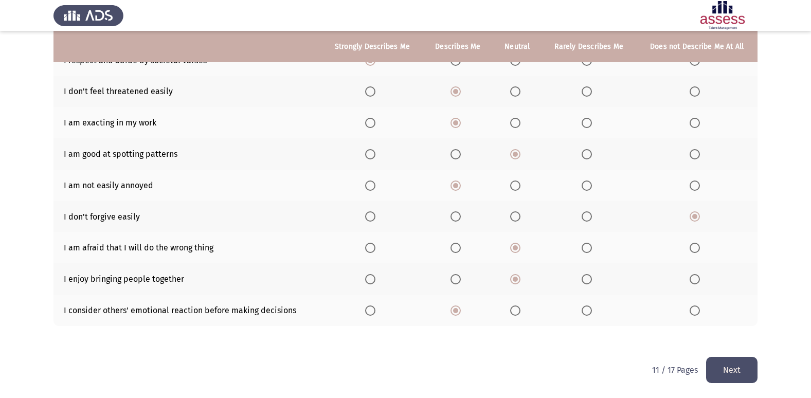
click at [738, 366] on button "Next" at bounding box center [731, 370] width 51 height 26
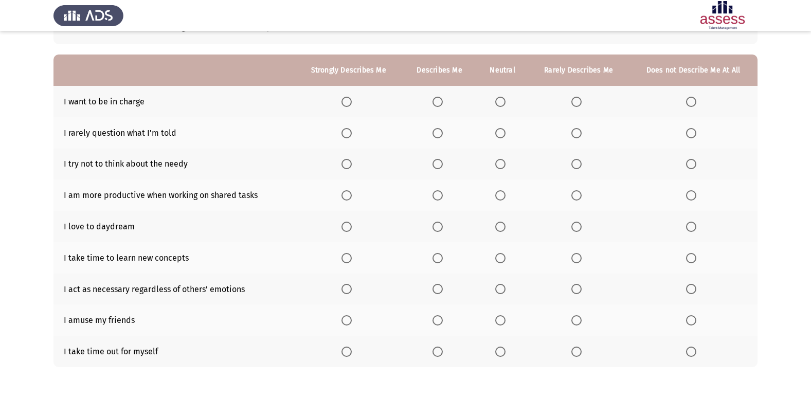
scroll to position [103, 0]
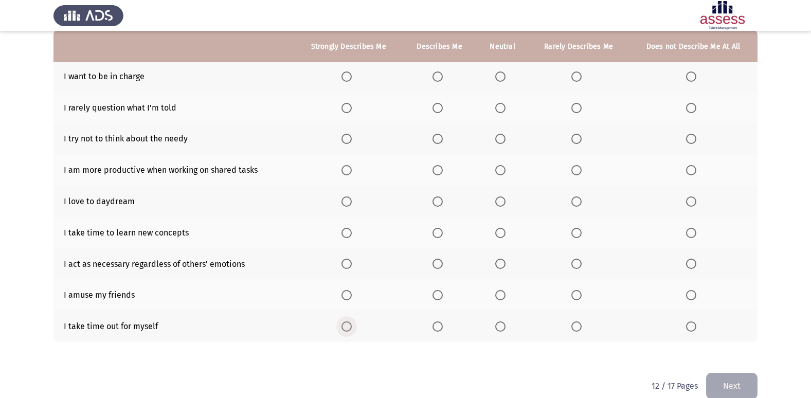
click at [350, 331] on span "Select an option" at bounding box center [346, 326] width 10 height 10
click at [350, 331] on input "Select an option" at bounding box center [346, 326] width 10 height 10
click at [574, 293] on span "Select an option" at bounding box center [576, 295] width 10 height 10
click at [574, 293] on input "Select an option" at bounding box center [576, 295] width 10 height 10
click at [508, 235] on label "Select an option" at bounding box center [502, 233] width 14 height 10
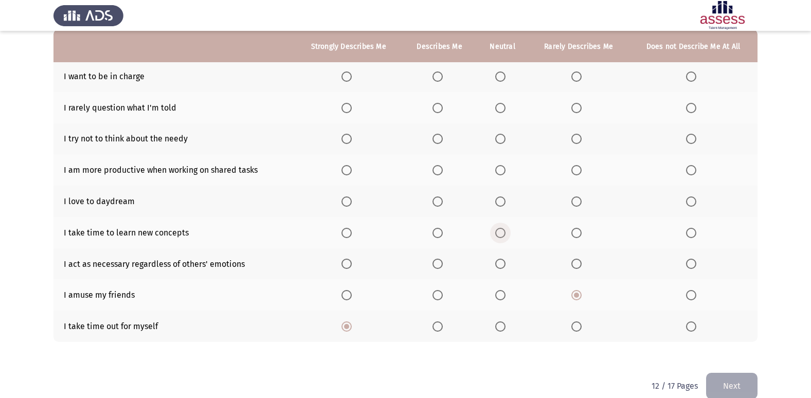
click at [505, 235] on input "Select an option" at bounding box center [500, 233] width 10 height 10
click at [576, 138] on span "Select an option" at bounding box center [576, 139] width 10 height 10
click at [576, 138] on input "Select an option" at bounding box center [576, 139] width 10 height 10
click at [691, 172] on span "Select an option" at bounding box center [691, 170] width 10 height 10
click at [691, 172] on input "Select an option" at bounding box center [691, 170] width 10 height 10
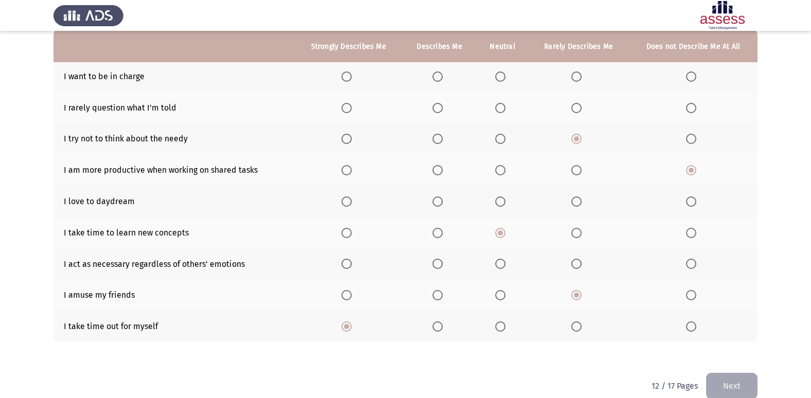
click at [501, 201] on span "Select an option" at bounding box center [500, 201] width 10 height 10
click at [501, 201] on input "Select an option" at bounding box center [500, 201] width 10 height 10
click at [442, 78] on span "Select an option" at bounding box center [437, 76] width 10 height 10
click at [442, 78] on input "Select an option" at bounding box center [437, 76] width 10 height 10
click at [579, 111] on span "Select an option" at bounding box center [576, 108] width 10 height 10
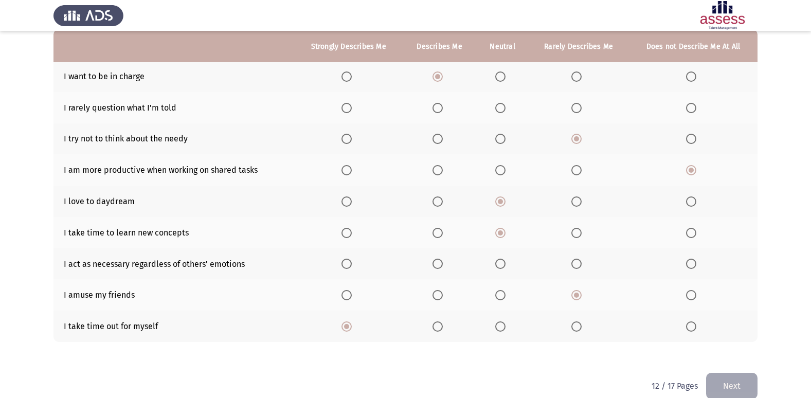
click at [579, 111] on input "Select an option" at bounding box center [576, 108] width 10 height 10
click at [577, 260] on span "Select an option" at bounding box center [576, 264] width 10 height 10
click at [577, 260] on input "Select an option" at bounding box center [576, 264] width 10 height 10
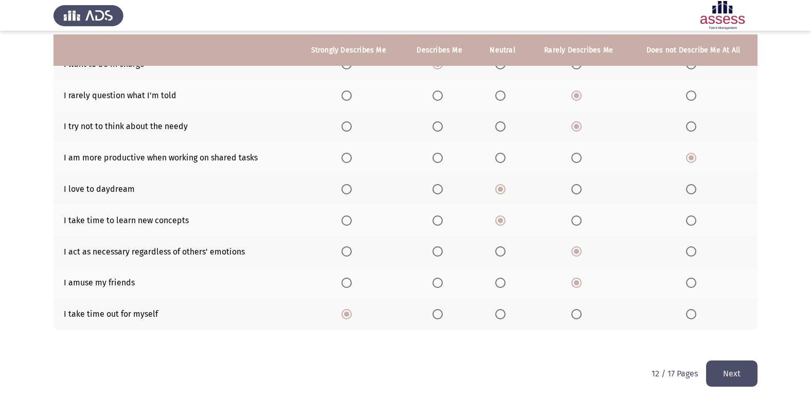
scroll to position [119, 0]
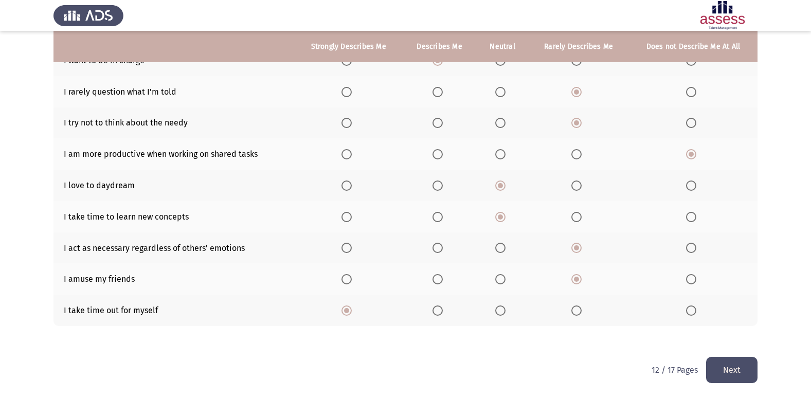
click at [733, 366] on button "Next" at bounding box center [731, 370] width 51 height 26
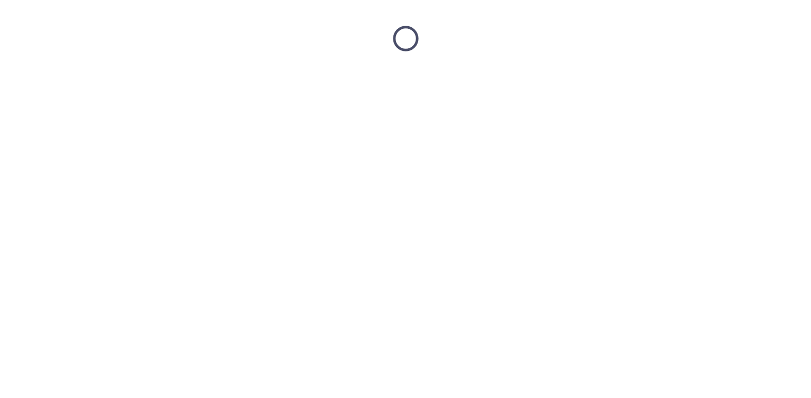
scroll to position [0, 0]
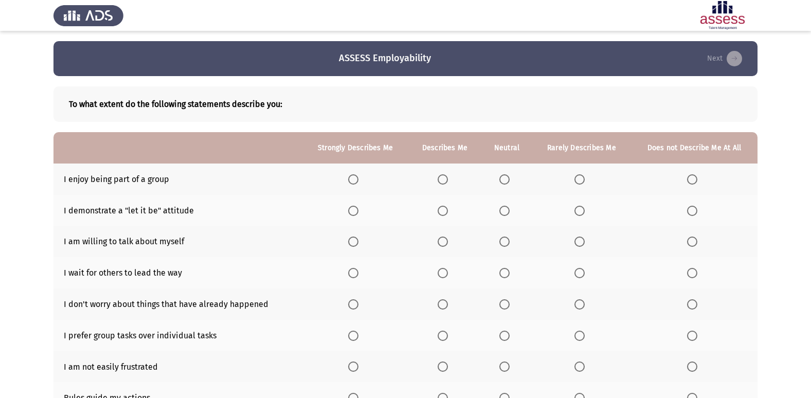
click at [445, 179] on span "Select an option" at bounding box center [443, 179] width 10 height 10
click at [445, 179] on input "Select an option" at bounding box center [443, 179] width 10 height 10
click at [360, 247] on label "Select an option" at bounding box center [355, 242] width 14 height 10
click at [358, 247] on input "Select an option" at bounding box center [353, 242] width 10 height 10
click at [688, 276] on span "Select an option" at bounding box center [692, 273] width 10 height 10
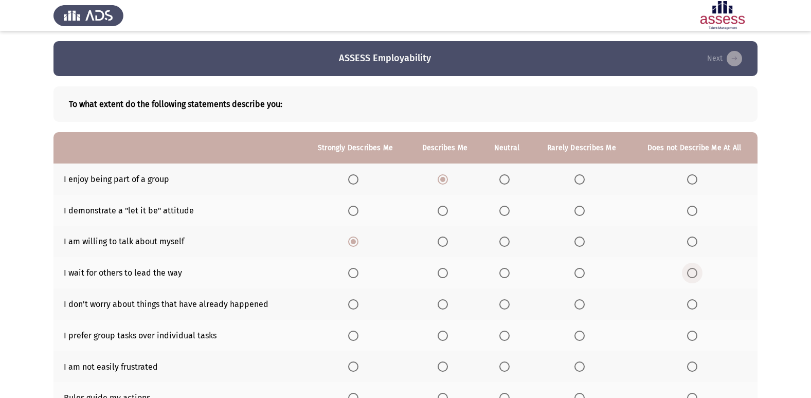
click at [688, 276] on input "Select an option" at bounding box center [692, 273] width 10 height 10
click at [687, 304] on span "Select an option" at bounding box center [692, 304] width 10 height 10
click at [687, 304] on input "Select an option" at bounding box center [692, 304] width 10 height 10
click at [440, 339] on span "Select an option" at bounding box center [443, 336] width 10 height 10
click at [440, 339] on input "Select an option" at bounding box center [443, 336] width 10 height 10
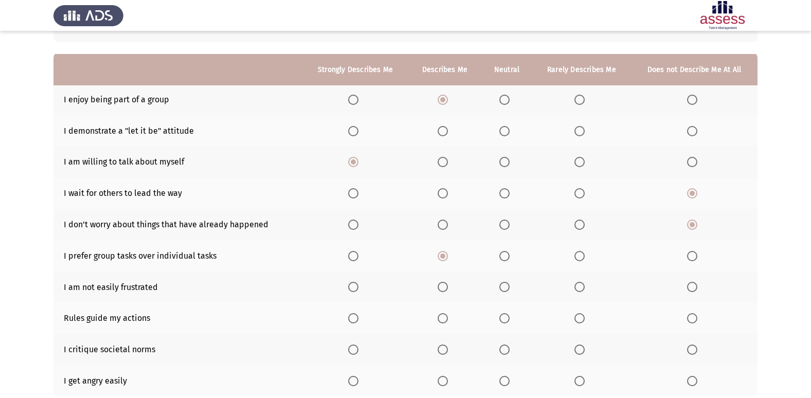
scroll to position [103, 0]
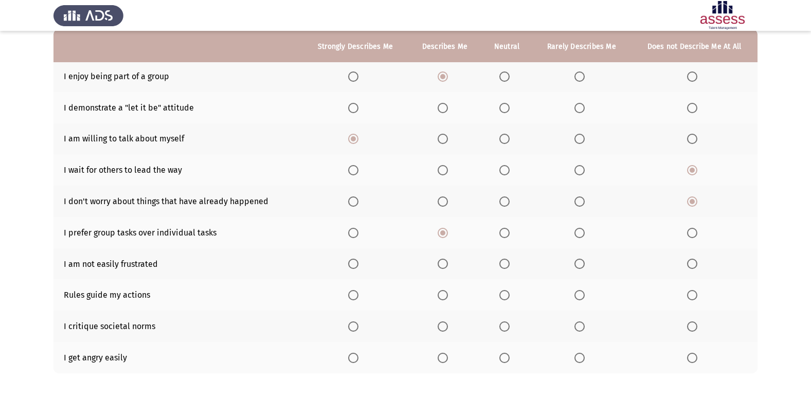
click at [359, 269] on th at bounding box center [355, 263] width 106 height 31
click at [357, 266] on span "Select an option" at bounding box center [353, 264] width 10 height 10
click at [357, 266] on input "Select an option" at bounding box center [353, 264] width 10 height 10
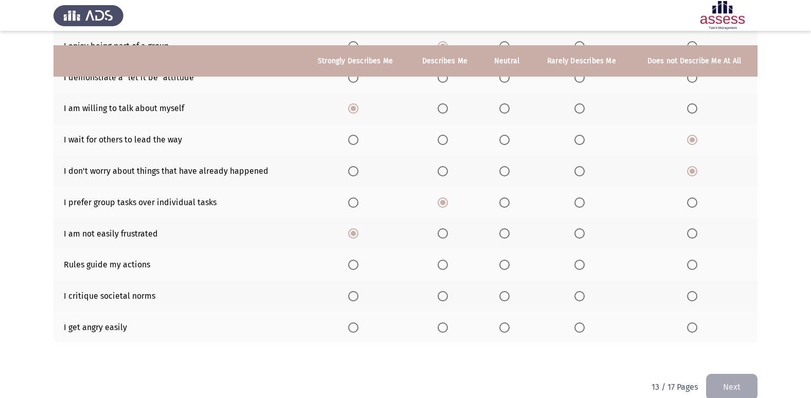
scroll to position [150, 0]
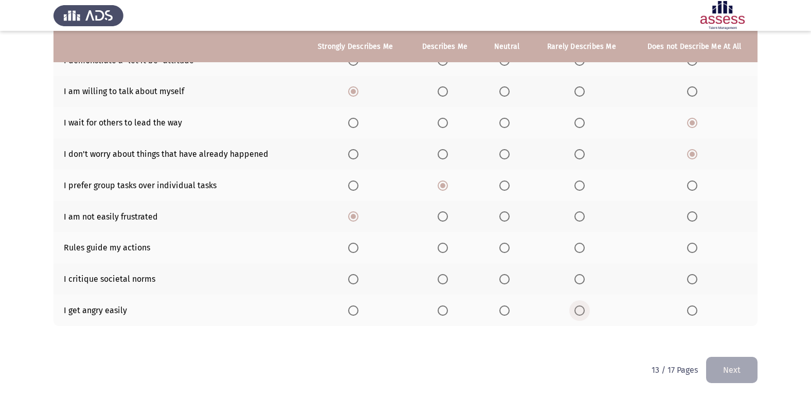
click at [580, 312] on span "Select an option" at bounding box center [579, 310] width 10 height 10
click at [580, 312] on input "Select an option" at bounding box center [579, 310] width 10 height 10
click at [505, 281] on span "Select an option" at bounding box center [504, 279] width 10 height 10
click at [505, 281] on input "Select an option" at bounding box center [504, 279] width 10 height 10
click at [507, 251] on span "Select an option" at bounding box center [504, 248] width 10 height 10
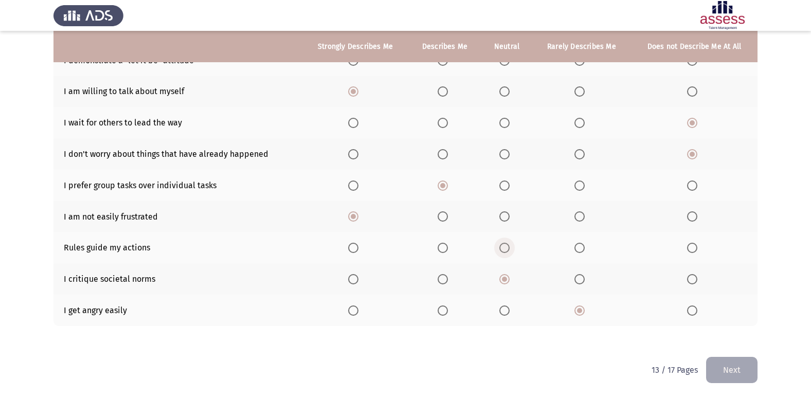
click at [507, 251] on input "Select an option" at bounding box center [504, 248] width 10 height 10
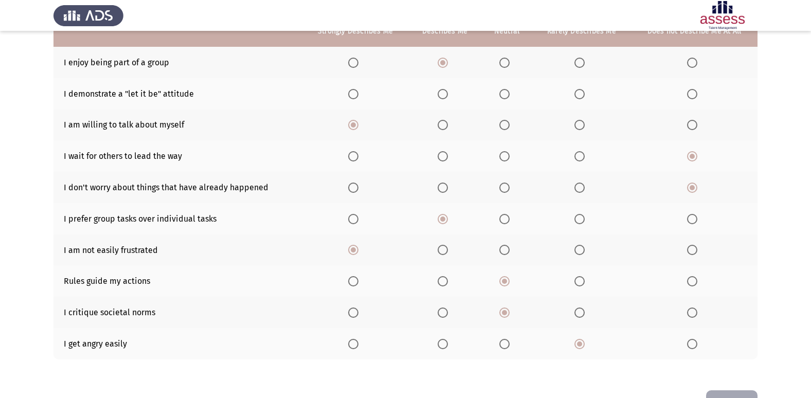
scroll to position [99, 0]
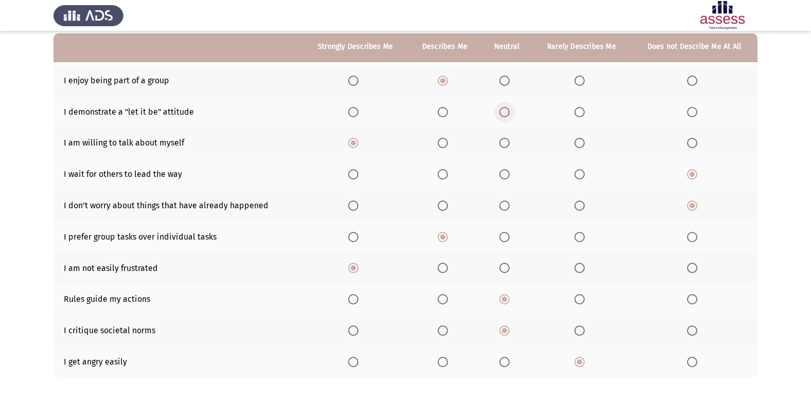
click at [509, 115] on span "Select an option" at bounding box center [504, 112] width 10 height 10
click at [509, 115] on input "Select an option" at bounding box center [504, 112] width 10 height 10
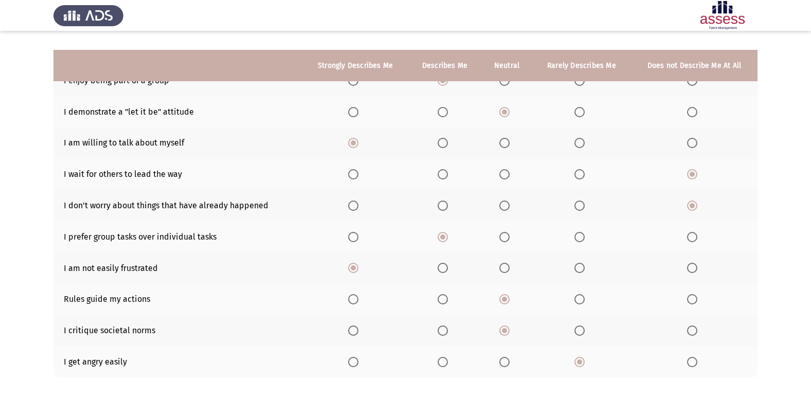
scroll to position [150, 0]
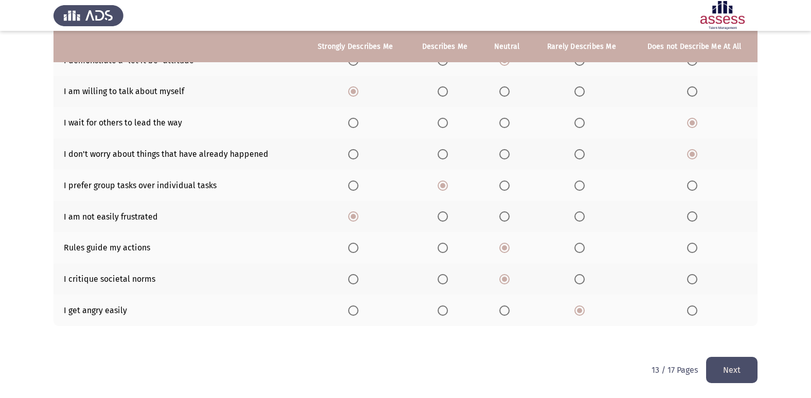
click at [714, 358] on button "Next" at bounding box center [731, 370] width 51 height 26
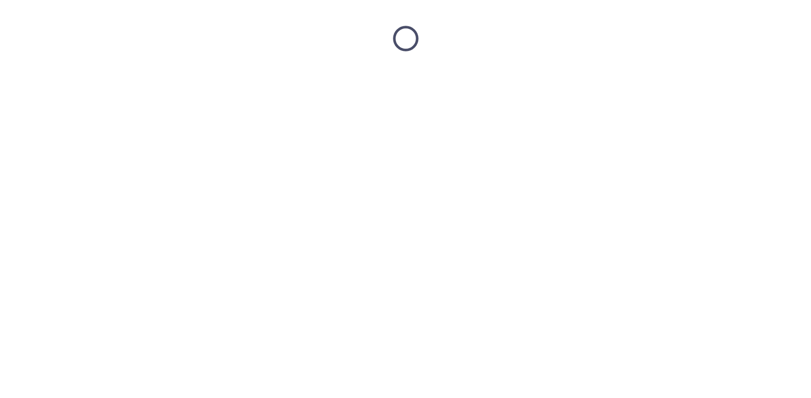
scroll to position [0, 0]
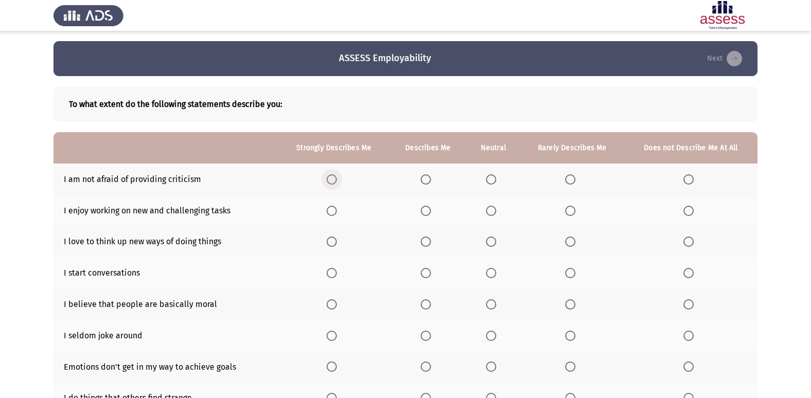
click at [334, 176] on span "Select an option" at bounding box center [332, 179] width 10 height 10
click at [334, 176] on input "Select an option" at bounding box center [332, 179] width 10 height 10
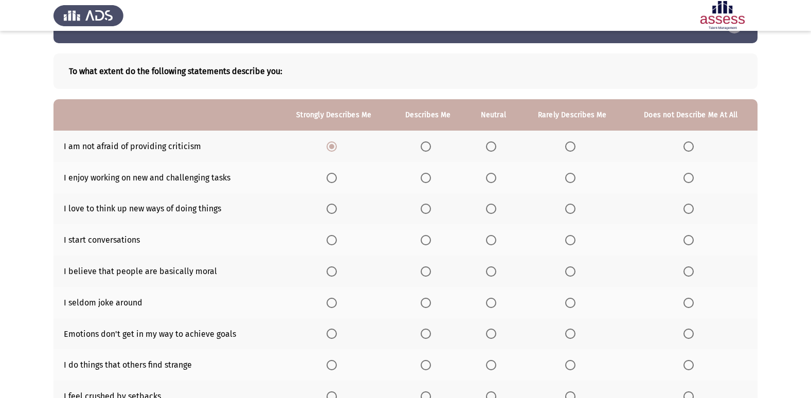
scroll to position [51, 0]
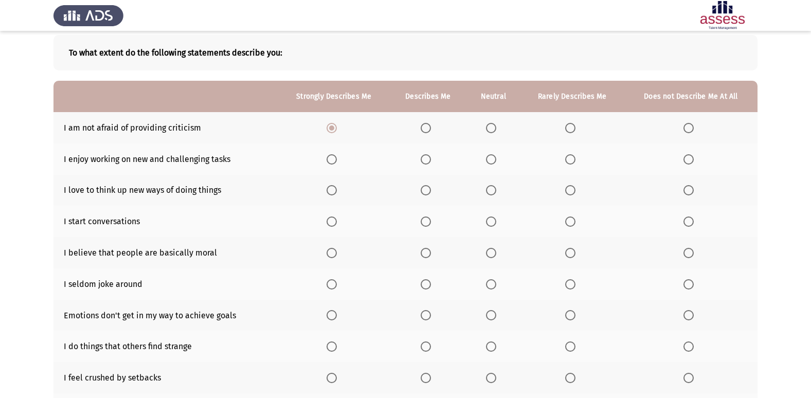
click at [426, 163] on span "Select an option" at bounding box center [426, 159] width 10 height 10
click at [426, 163] on input "Select an option" at bounding box center [426, 159] width 10 height 10
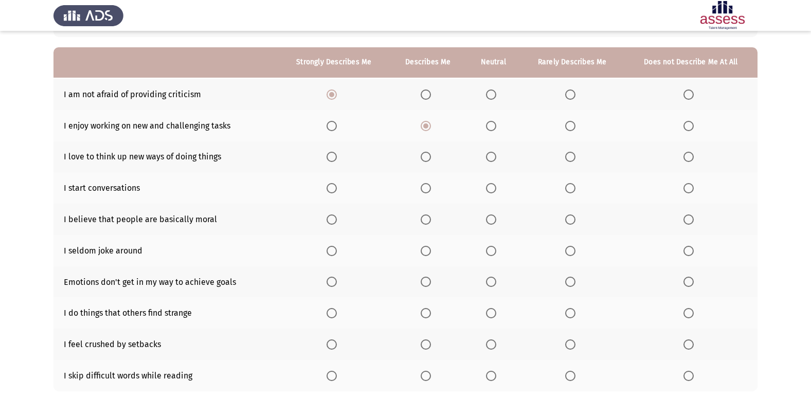
scroll to position [103, 0]
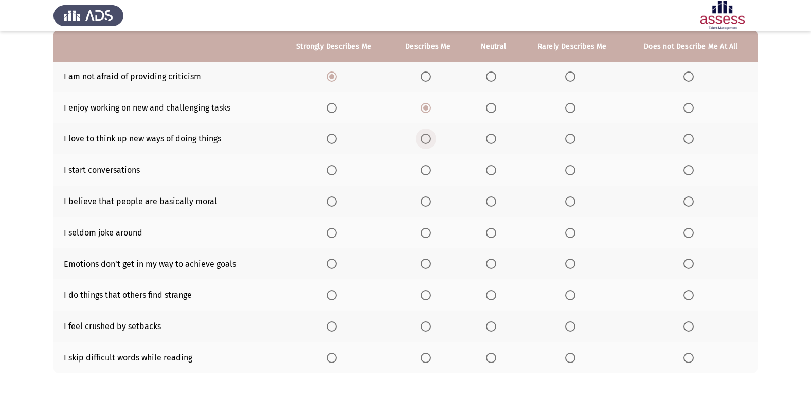
click at [431, 139] on span "Select an option" at bounding box center [426, 139] width 10 height 10
click at [431, 139] on input "Select an option" at bounding box center [426, 139] width 10 height 10
click at [498, 173] on label "Select an option" at bounding box center [493, 170] width 14 height 10
click at [496, 173] on input "Select an option" at bounding box center [491, 170] width 10 height 10
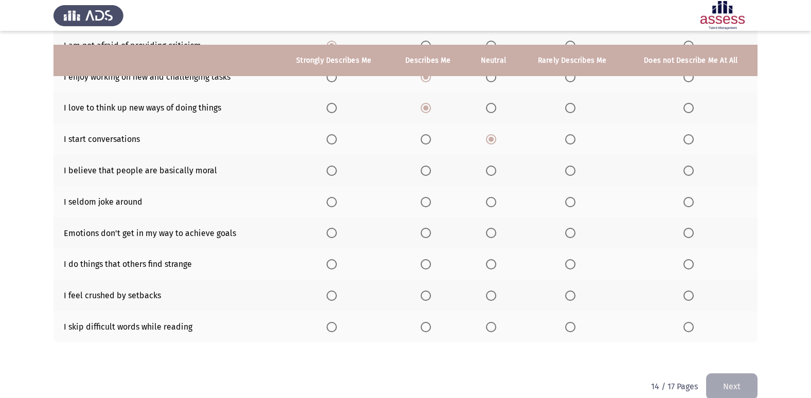
scroll to position [150, 0]
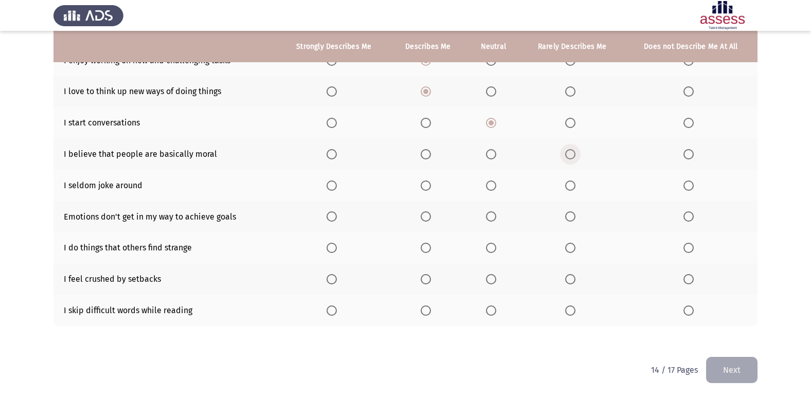
click at [575, 152] on span "Select an option" at bounding box center [570, 154] width 10 height 10
click at [575, 152] on input "Select an option" at bounding box center [570, 154] width 10 height 10
click at [573, 312] on span "Select an option" at bounding box center [570, 310] width 10 height 10
click at [573, 312] on input "Select an option" at bounding box center [570, 310] width 10 height 10
click at [568, 277] on span "Select an option" at bounding box center [570, 279] width 10 height 10
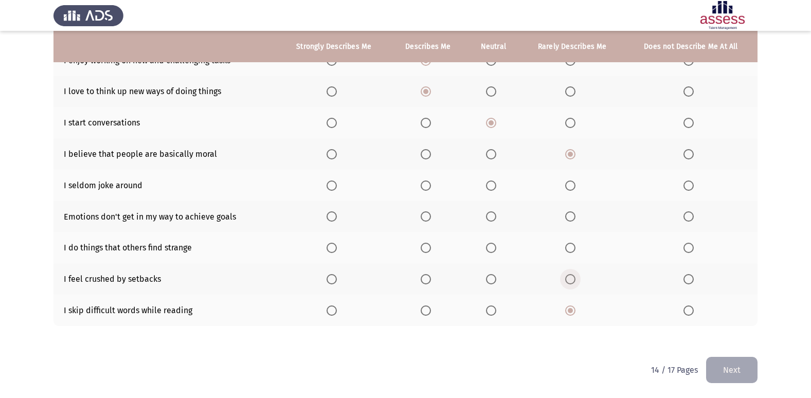
click at [568, 277] on input "Select an option" at bounding box center [570, 279] width 10 height 10
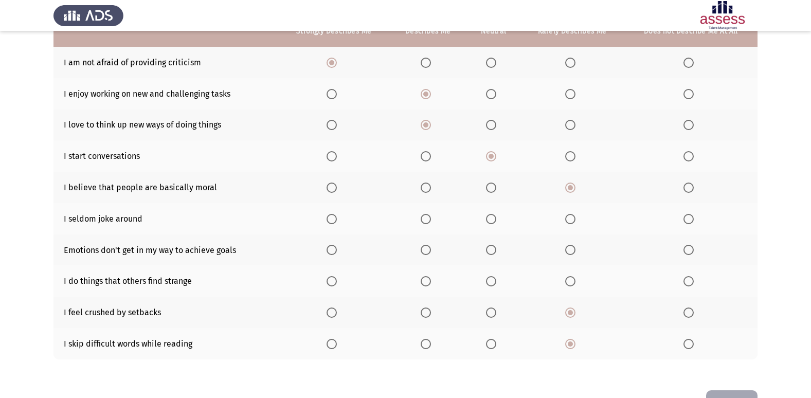
scroll to position [99, 0]
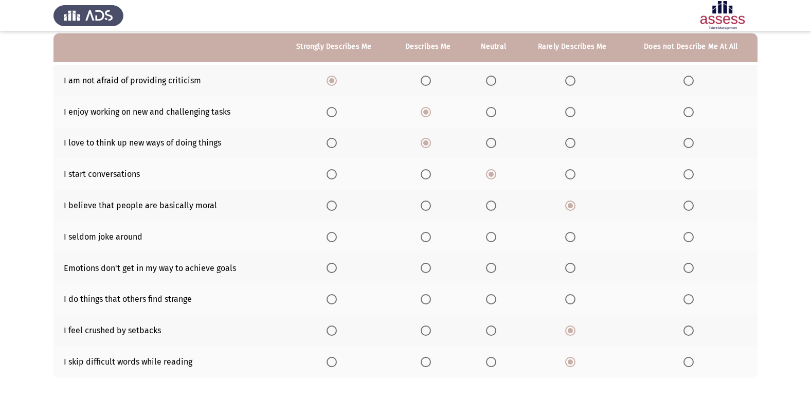
click at [490, 300] on span "Select an option" at bounding box center [491, 299] width 10 height 10
click at [490, 300] on input "Select an option" at bounding box center [491, 299] width 10 height 10
click at [429, 270] on span "Select an option" at bounding box center [426, 268] width 10 height 10
click at [429, 270] on input "Select an option" at bounding box center [426, 268] width 10 height 10
click at [569, 264] on span "Select an option" at bounding box center [570, 268] width 10 height 10
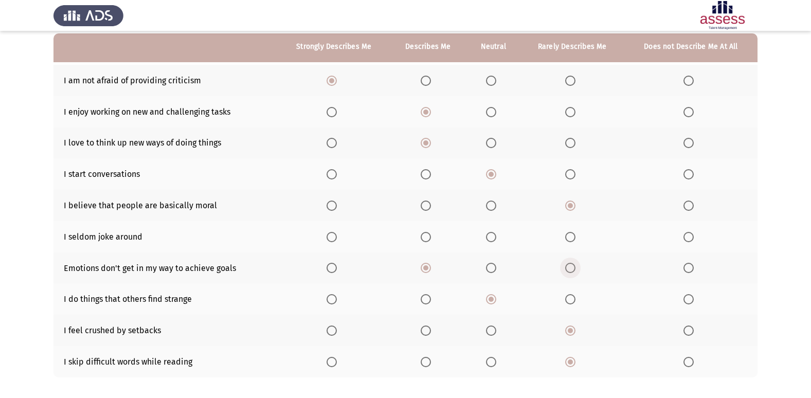
click at [569, 264] on input "Select an option" at bounding box center [570, 268] width 10 height 10
click at [568, 235] on span "Select an option" at bounding box center [570, 237] width 10 height 10
click at [568, 235] on input "Select an option" at bounding box center [570, 237] width 10 height 10
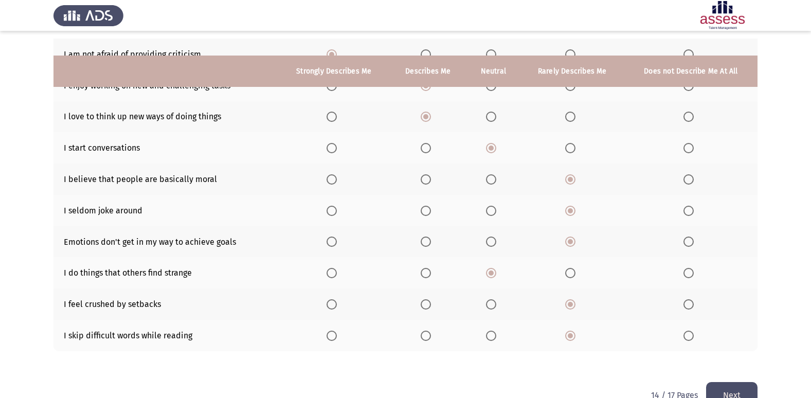
scroll to position [150, 0]
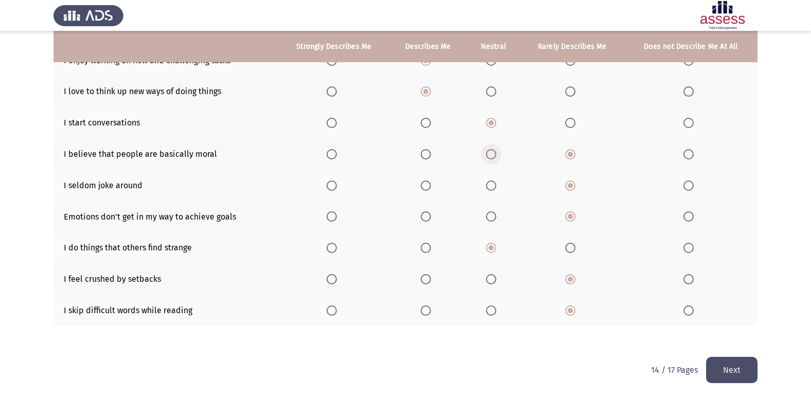
click at [489, 151] on span "Select an option" at bounding box center [491, 154] width 10 height 10
click at [489, 151] on input "Select an option" at bounding box center [491, 154] width 10 height 10
click at [424, 219] on span "Select an option" at bounding box center [426, 216] width 10 height 10
click at [424, 219] on input "Select an option" at bounding box center [426, 216] width 10 height 10
click at [724, 361] on button "Next" at bounding box center [731, 370] width 51 height 26
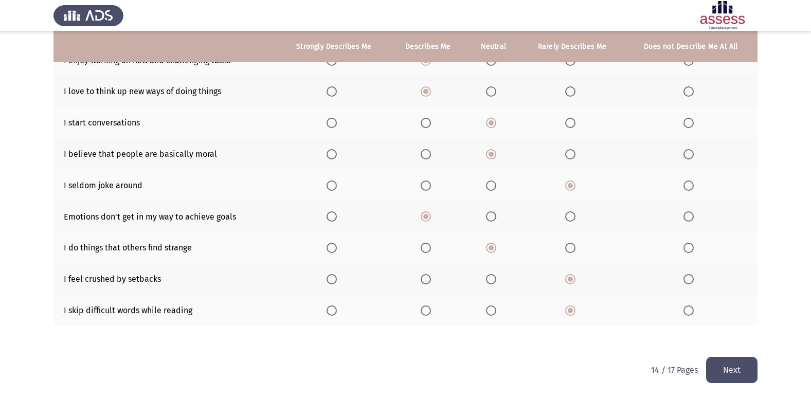
scroll to position [0, 0]
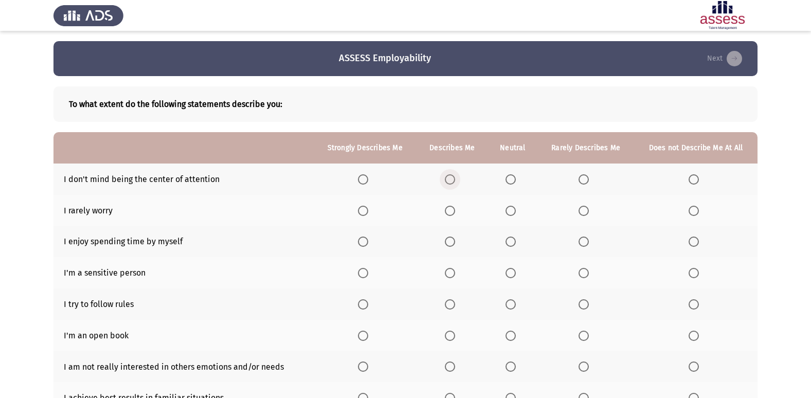
click at [454, 176] on span "Select an option" at bounding box center [450, 179] width 10 height 10
click at [454, 176] on input "Select an option" at bounding box center [450, 179] width 10 height 10
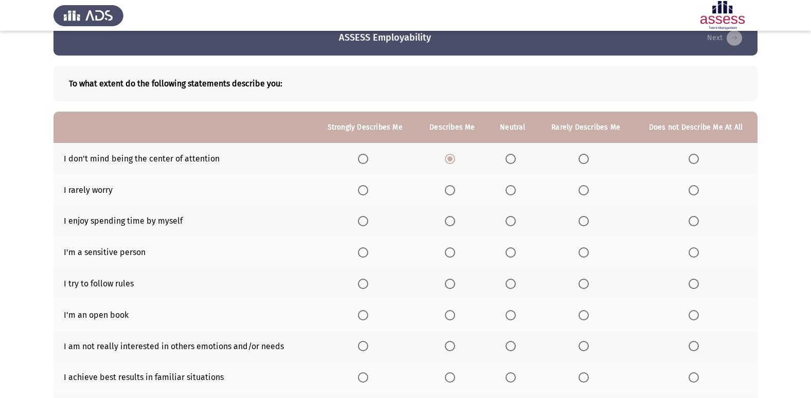
scroll to position [51, 0]
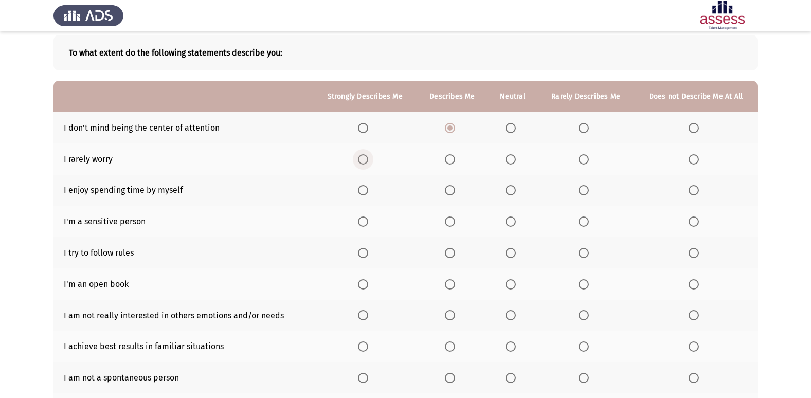
click at [365, 161] on span "Select an option" at bounding box center [363, 159] width 10 height 10
click at [365, 161] on input "Select an option" at bounding box center [363, 159] width 10 height 10
click at [512, 155] on span "Select an option" at bounding box center [510, 159] width 10 height 10
click at [512, 155] on input "Select an option" at bounding box center [510, 159] width 10 height 10
click at [367, 189] on span "Select an option" at bounding box center [363, 190] width 10 height 10
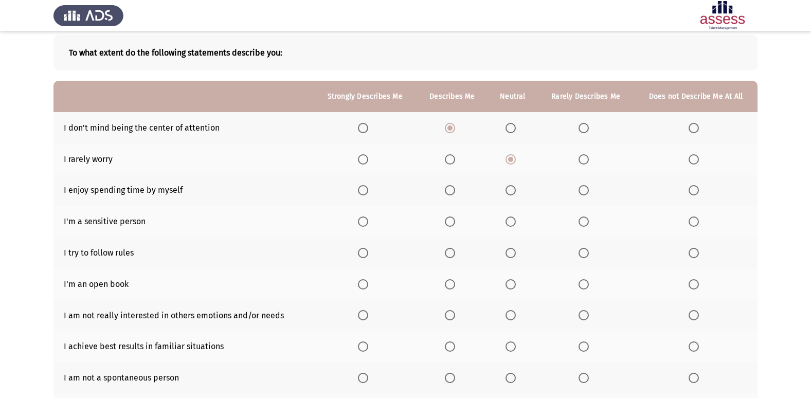
click at [367, 189] on input "Select an option" at bounding box center [363, 190] width 10 height 10
click at [515, 221] on span "Select an option" at bounding box center [510, 221] width 10 height 10
click at [515, 221] on input "Select an option" at bounding box center [510, 221] width 10 height 10
click at [451, 255] on span "Select an option" at bounding box center [450, 253] width 10 height 10
click at [451, 255] on input "Select an option" at bounding box center [450, 253] width 10 height 10
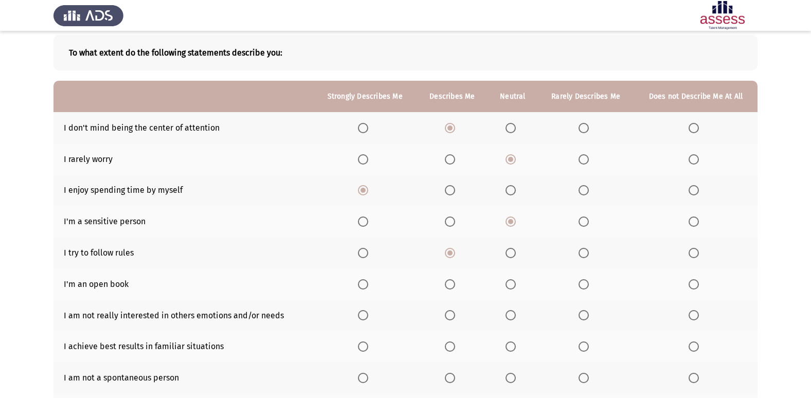
click at [693, 284] on span "Select an option" at bounding box center [694, 284] width 10 height 10
click at [693, 284] on input "Select an option" at bounding box center [694, 284] width 10 height 10
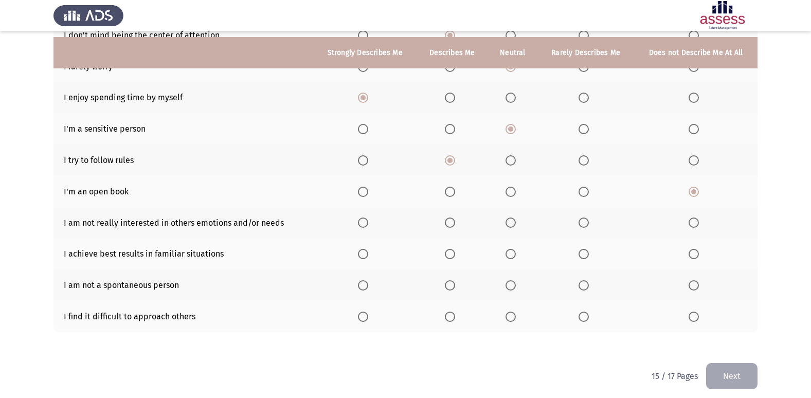
scroll to position [150, 0]
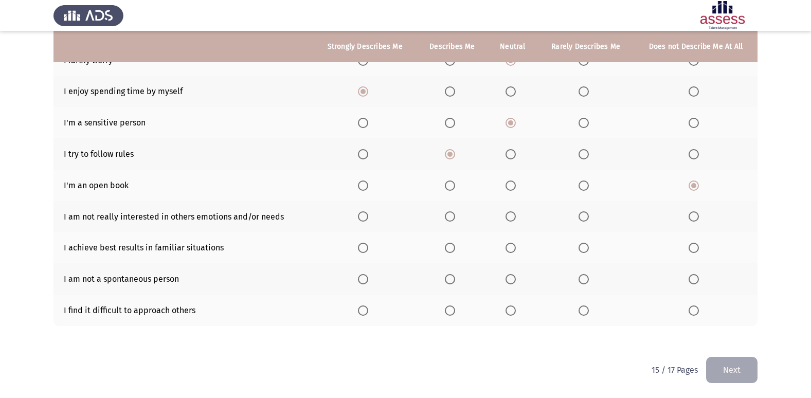
click at [365, 214] on span "Select an option" at bounding box center [363, 216] width 10 height 10
click at [365, 214] on input "Select an option" at bounding box center [363, 216] width 10 height 10
click at [697, 215] on span "Select an option" at bounding box center [694, 216] width 10 height 10
click at [697, 215] on input "Select an option" at bounding box center [694, 216] width 10 height 10
click at [454, 251] on span "Select an option" at bounding box center [450, 248] width 10 height 10
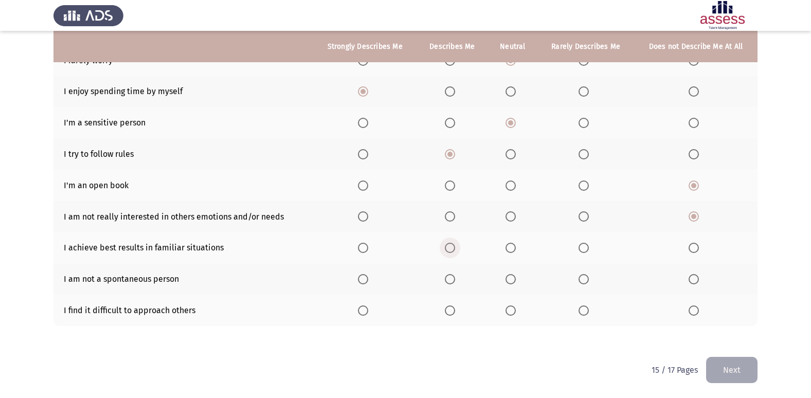
click at [454, 251] on input "Select an option" at bounding box center [450, 248] width 10 height 10
click at [514, 248] on span "Select an option" at bounding box center [510, 248] width 10 height 10
click at [514, 248] on input "Select an option" at bounding box center [510, 248] width 10 height 10
click at [454, 244] on span "Select an option" at bounding box center [450, 248] width 10 height 10
click at [454, 244] on input "Select an option" at bounding box center [450, 248] width 10 height 10
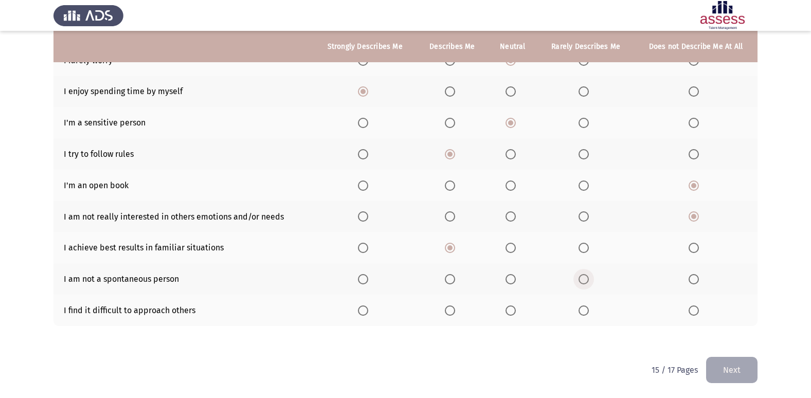
click at [586, 276] on span "Select an option" at bounding box center [584, 279] width 10 height 10
click at [586, 276] on input "Select an option" at bounding box center [584, 279] width 10 height 10
click at [585, 312] on span "Select an option" at bounding box center [584, 310] width 10 height 10
click at [585, 312] on input "Select an option" at bounding box center [584, 310] width 10 height 10
click at [508, 279] on span "Select an option" at bounding box center [510, 279] width 10 height 10
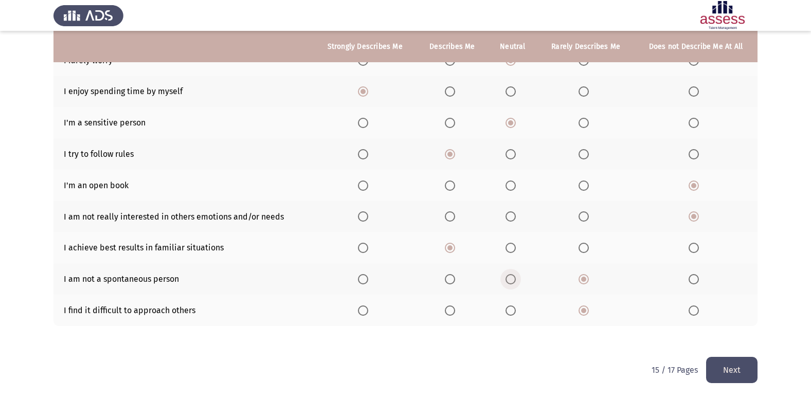
click at [508, 279] on input "Select an option" at bounding box center [510, 279] width 10 height 10
click at [738, 369] on button "Next" at bounding box center [731, 370] width 51 height 26
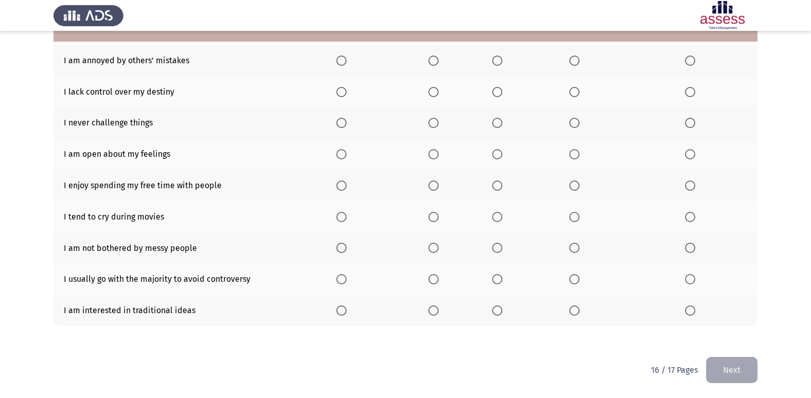
scroll to position [67, 0]
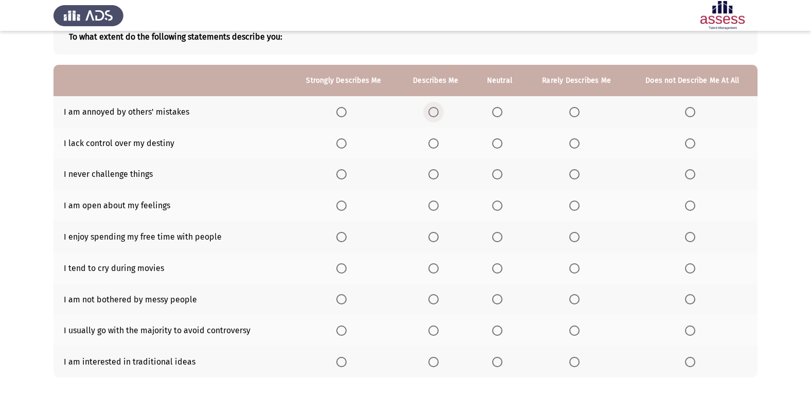
click at [441, 113] on label "Select an option" at bounding box center [435, 112] width 14 height 10
click at [439, 113] on input "Select an option" at bounding box center [433, 112] width 10 height 10
click at [580, 176] on span "Select an option" at bounding box center [574, 174] width 10 height 10
click at [580, 176] on input "Select an option" at bounding box center [574, 174] width 10 height 10
click at [577, 207] on span "Select an option" at bounding box center [574, 206] width 10 height 10
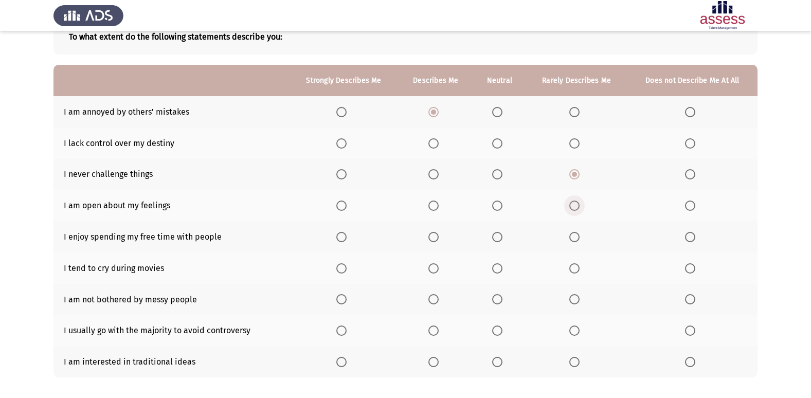
click at [577, 207] on input "Select an option" at bounding box center [574, 206] width 10 height 10
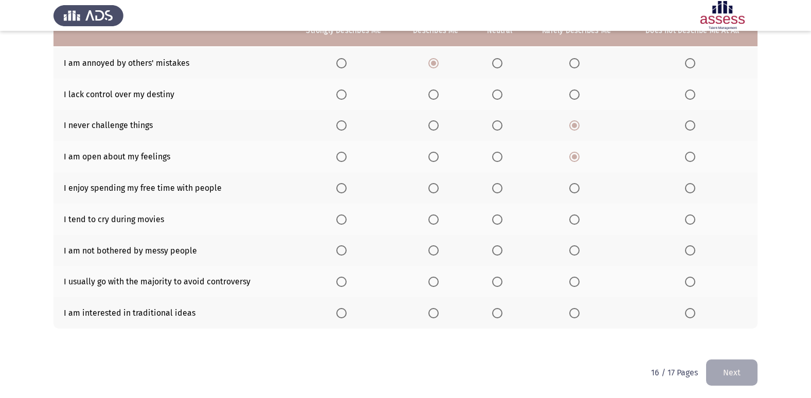
scroll to position [119, 0]
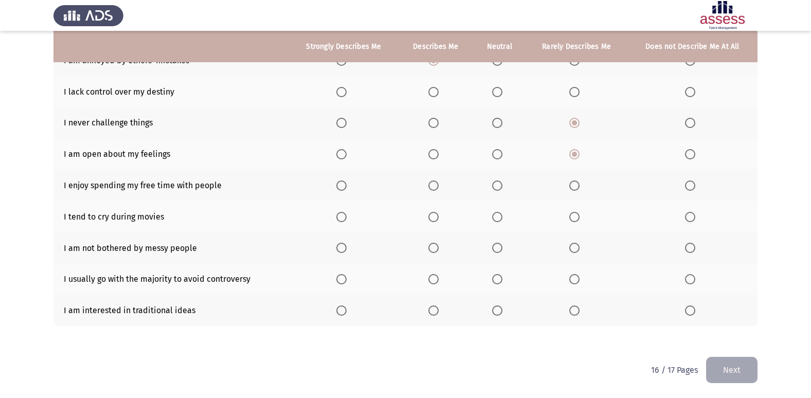
click at [695, 218] on span "Select an option" at bounding box center [690, 217] width 10 height 10
click at [695, 218] on input "Select an option" at bounding box center [690, 217] width 10 height 10
click at [501, 278] on span "Select an option" at bounding box center [497, 279] width 10 height 10
click at [501, 278] on input "Select an option" at bounding box center [497, 279] width 10 height 10
click at [688, 309] on span "Select an option" at bounding box center [690, 310] width 10 height 10
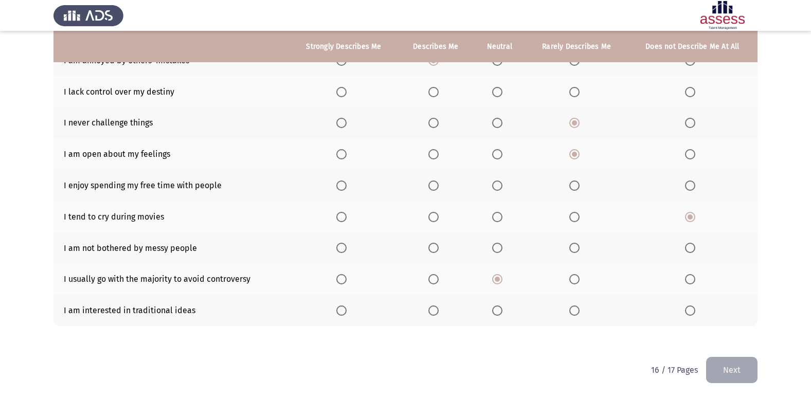
click at [688, 309] on input "Select an option" at bounding box center [690, 310] width 10 height 10
click at [690, 248] on span "Select an option" at bounding box center [690, 248] width 10 height 10
click at [690, 248] on input "Select an option" at bounding box center [690, 248] width 10 height 10
click at [577, 276] on span "Select an option" at bounding box center [574, 279] width 10 height 10
click at [577, 276] on input "Select an option" at bounding box center [574, 279] width 10 height 10
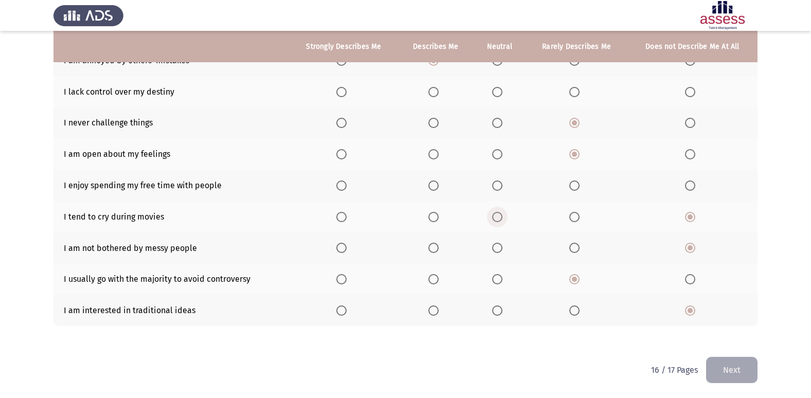
click at [499, 217] on span "Select an option" at bounding box center [497, 217] width 10 height 10
click at [499, 217] on input "Select an option" at bounding box center [497, 217] width 10 height 10
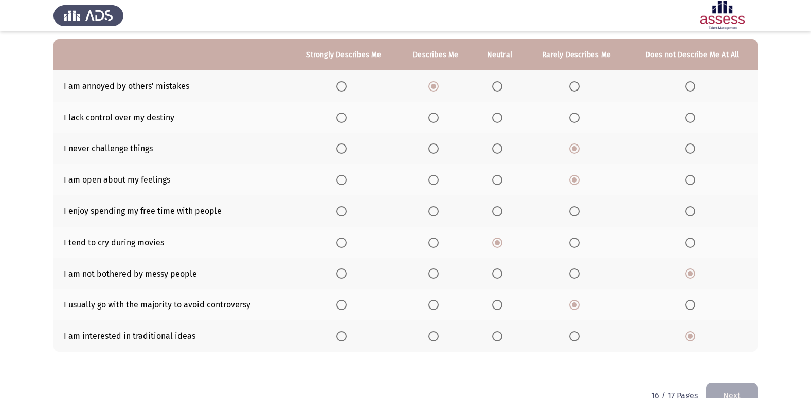
scroll to position [67, 0]
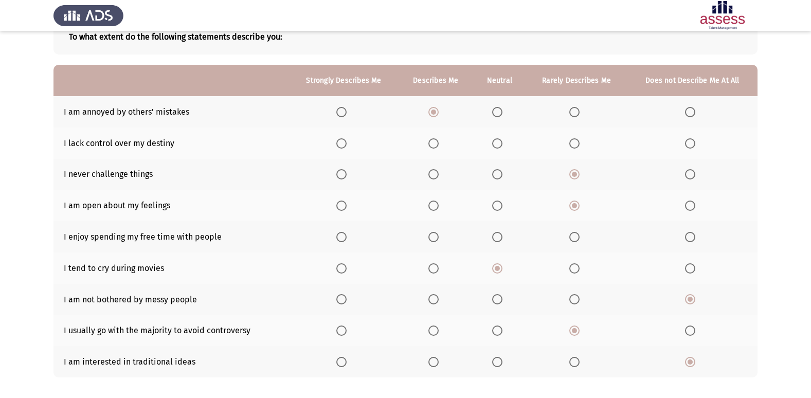
click at [437, 142] on span "Select an option" at bounding box center [433, 143] width 10 height 10
click at [437, 142] on input "Select an option" at bounding box center [433, 143] width 10 height 10
click at [495, 207] on span "Select an option" at bounding box center [497, 206] width 10 height 10
click at [495, 207] on input "Select an option" at bounding box center [497, 206] width 10 height 10
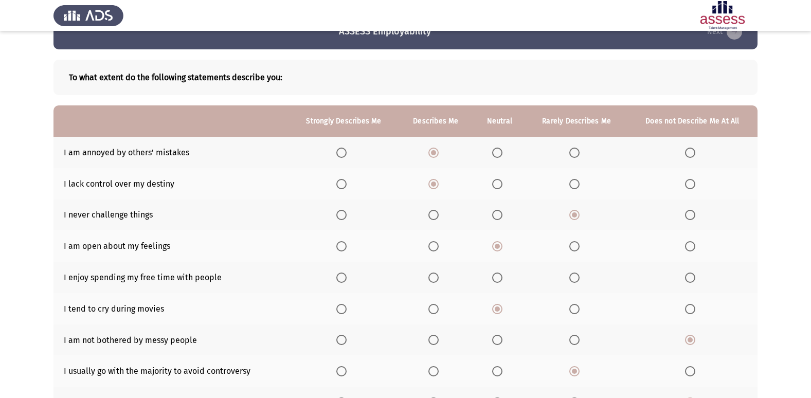
scroll to position [16, 0]
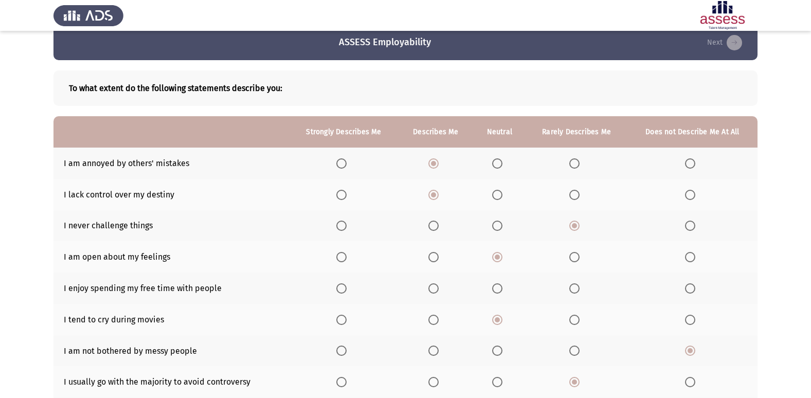
click at [495, 287] on span "Select an option" at bounding box center [497, 288] width 10 height 10
click at [495, 287] on input "Select an option" at bounding box center [497, 288] width 10 height 10
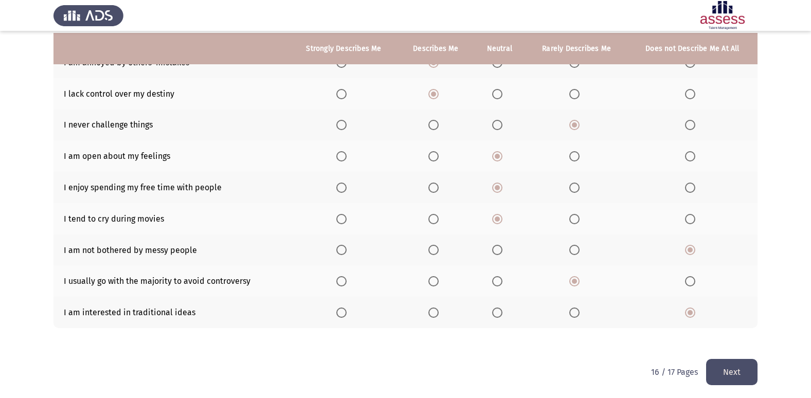
scroll to position [119, 0]
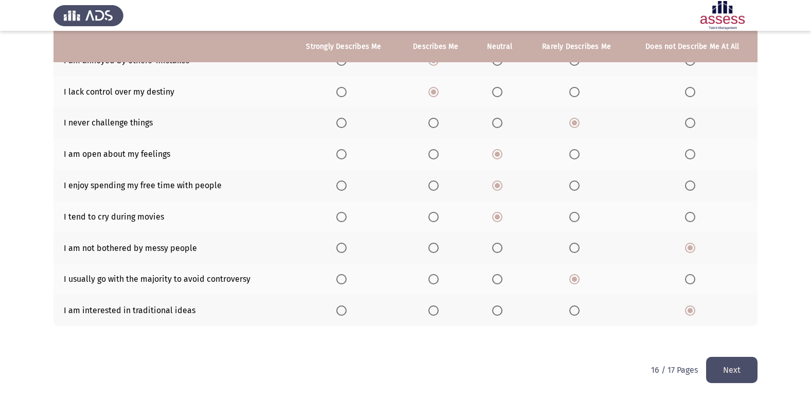
click at [725, 362] on button "Next" at bounding box center [731, 370] width 51 height 26
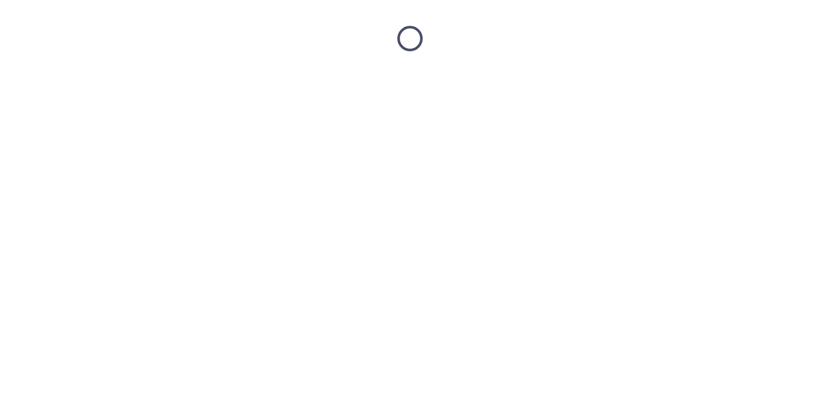
scroll to position [0, 0]
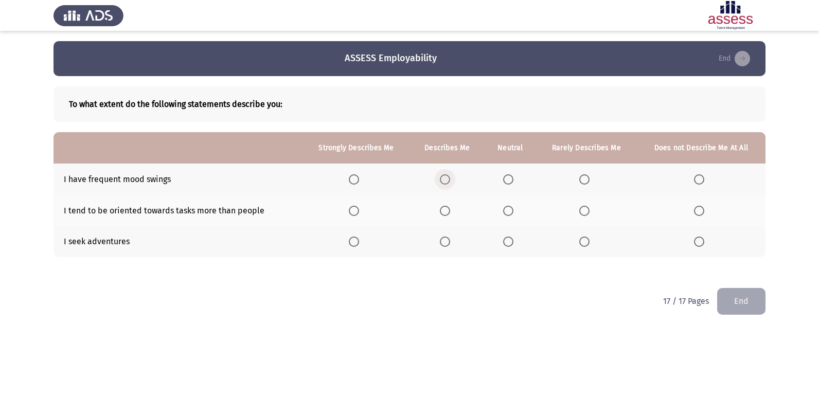
click at [445, 179] on span "Select an option" at bounding box center [445, 179] width 10 height 10
click at [445, 179] on input "Select an option" at bounding box center [445, 179] width 10 height 10
click at [446, 210] on span "Select an option" at bounding box center [445, 211] width 10 height 10
click at [446, 210] on input "Select an option" at bounding box center [445, 211] width 10 height 10
click at [452, 244] on label "Select an option" at bounding box center [447, 242] width 14 height 10
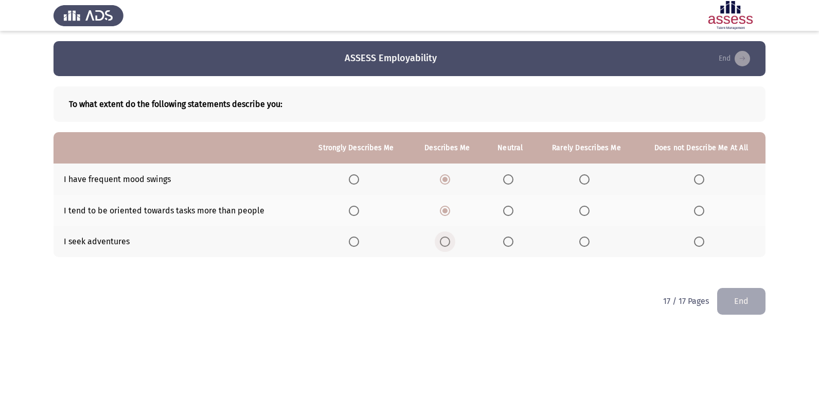
click at [450, 244] on input "Select an option" at bounding box center [445, 242] width 10 height 10
click at [359, 178] on span "Select an option" at bounding box center [354, 179] width 10 height 10
click at [359, 178] on input "Select an option" at bounding box center [354, 179] width 10 height 10
click at [743, 301] on button "End" at bounding box center [741, 301] width 48 height 26
